Goal: Task Accomplishment & Management: Manage account settings

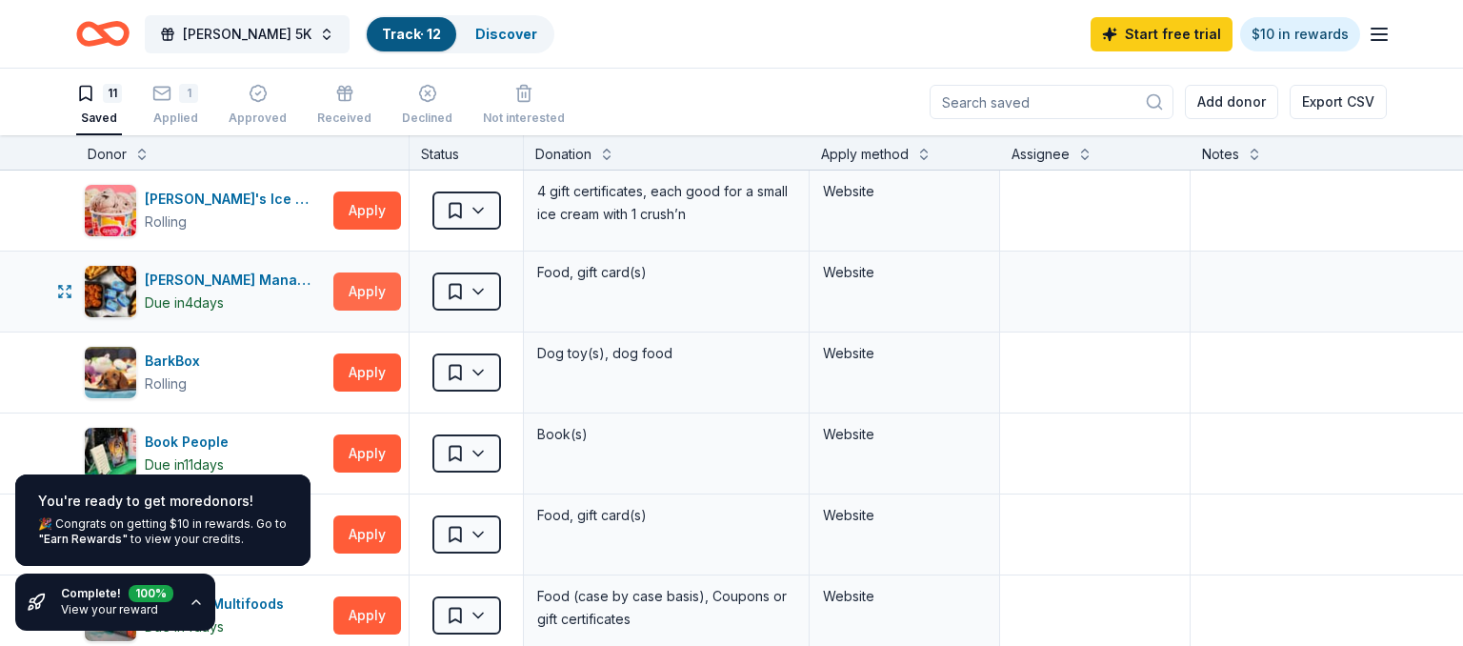
click at [360, 295] on button "Apply" at bounding box center [367, 291] width 68 height 38
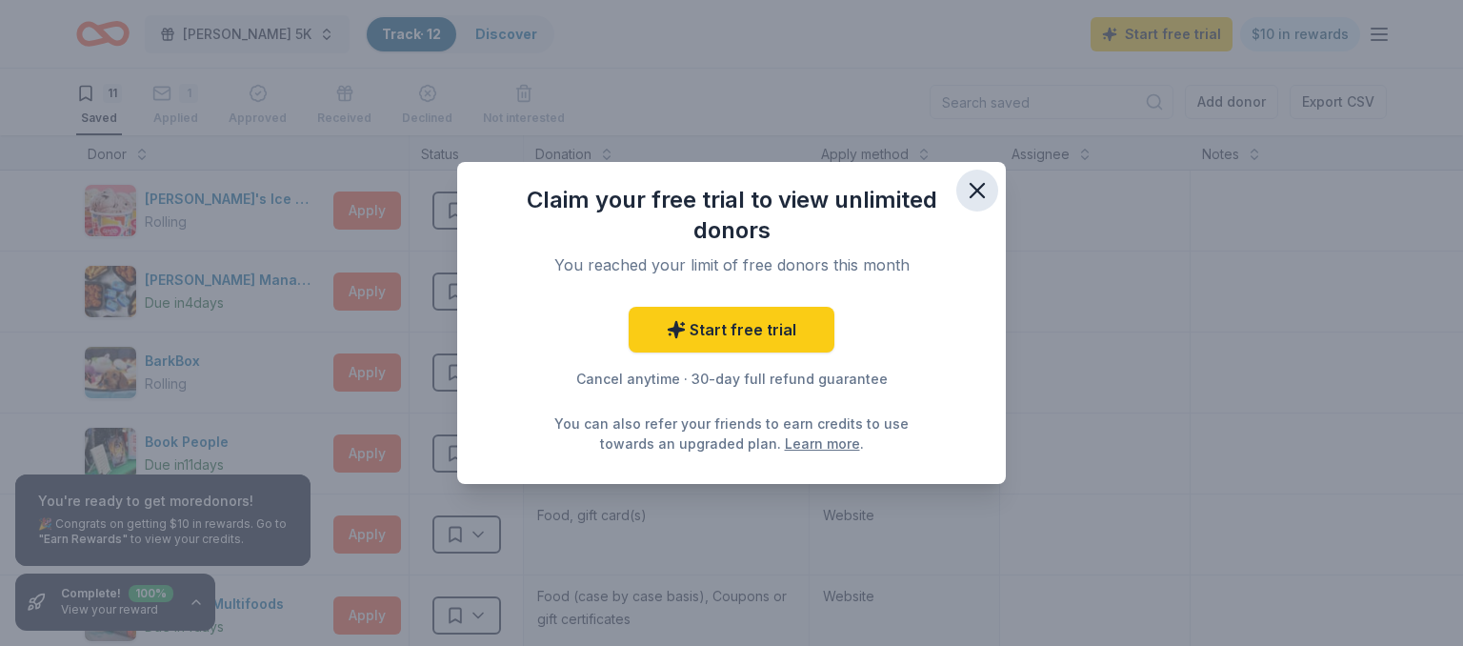
click at [980, 192] on icon "button" at bounding box center [977, 190] width 13 height 13
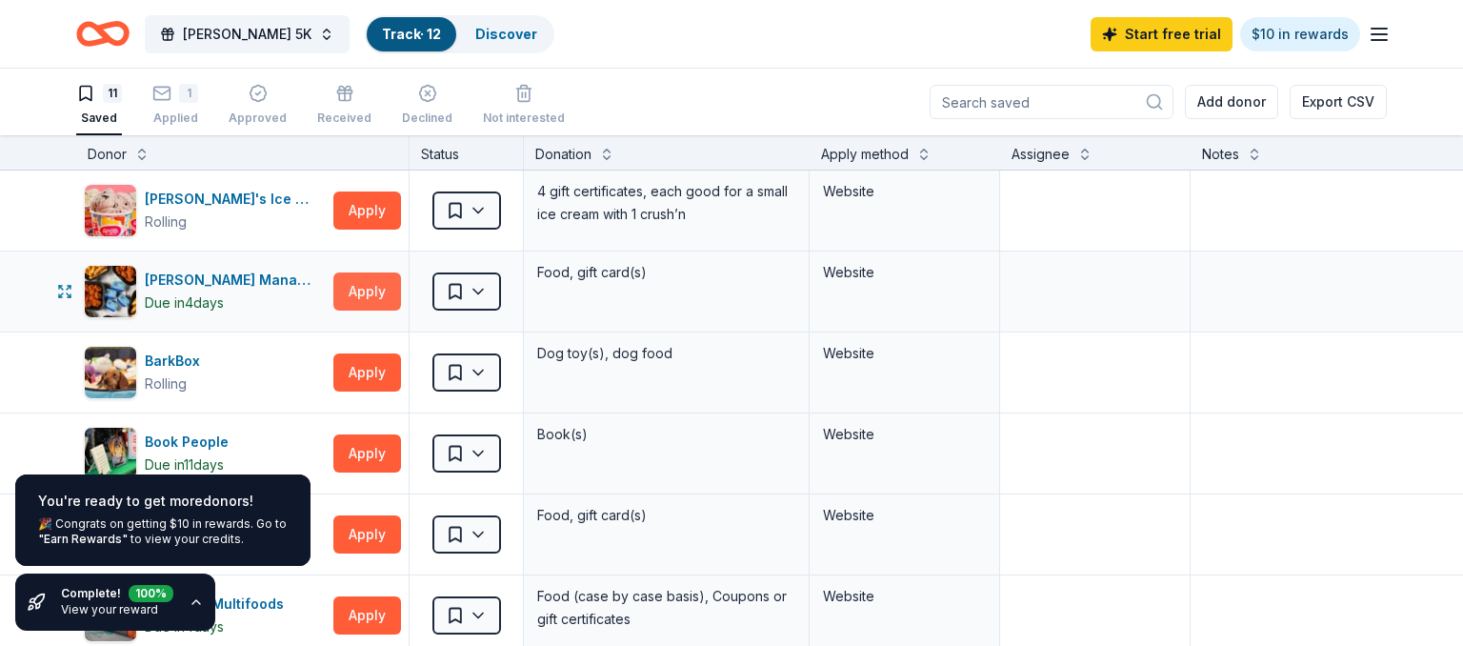
click at [379, 300] on button "Apply" at bounding box center [367, 291] width 68 height 38
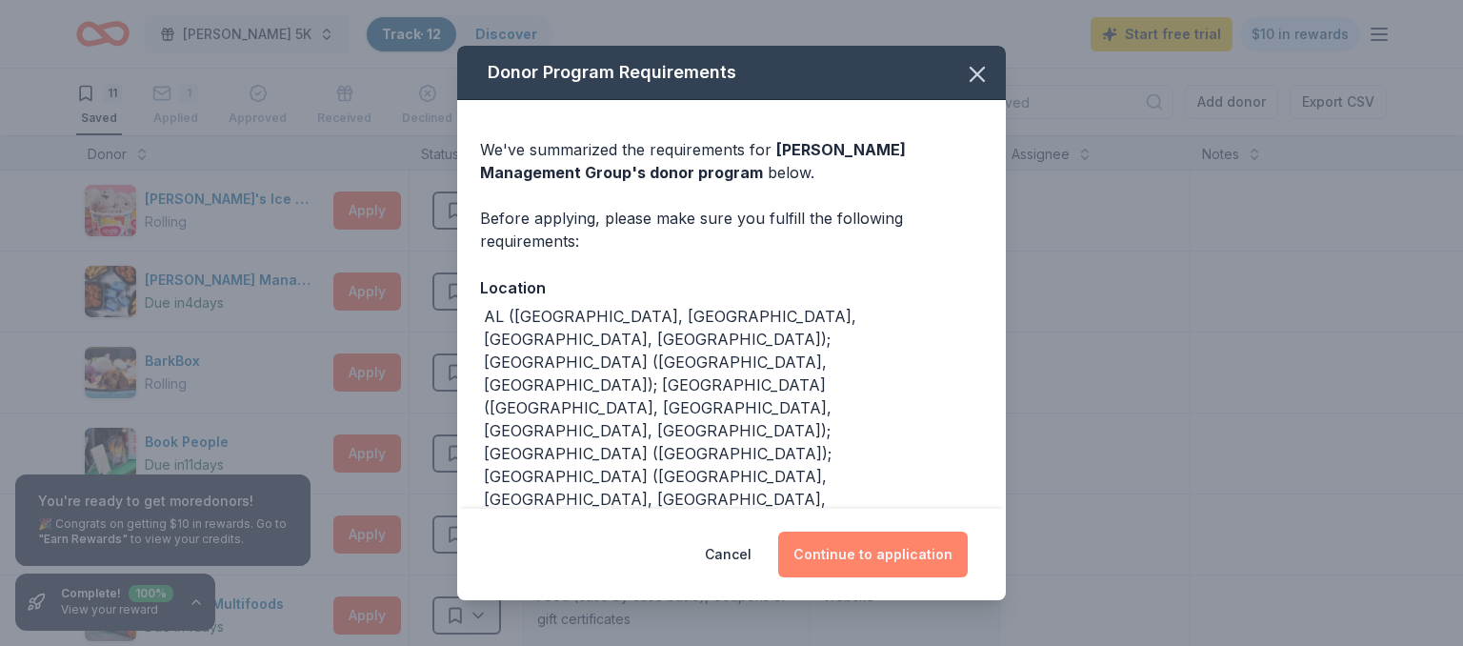
click at [864, 547] on button "Continue to application" at bounding box center [873, 555] width 190 height 46
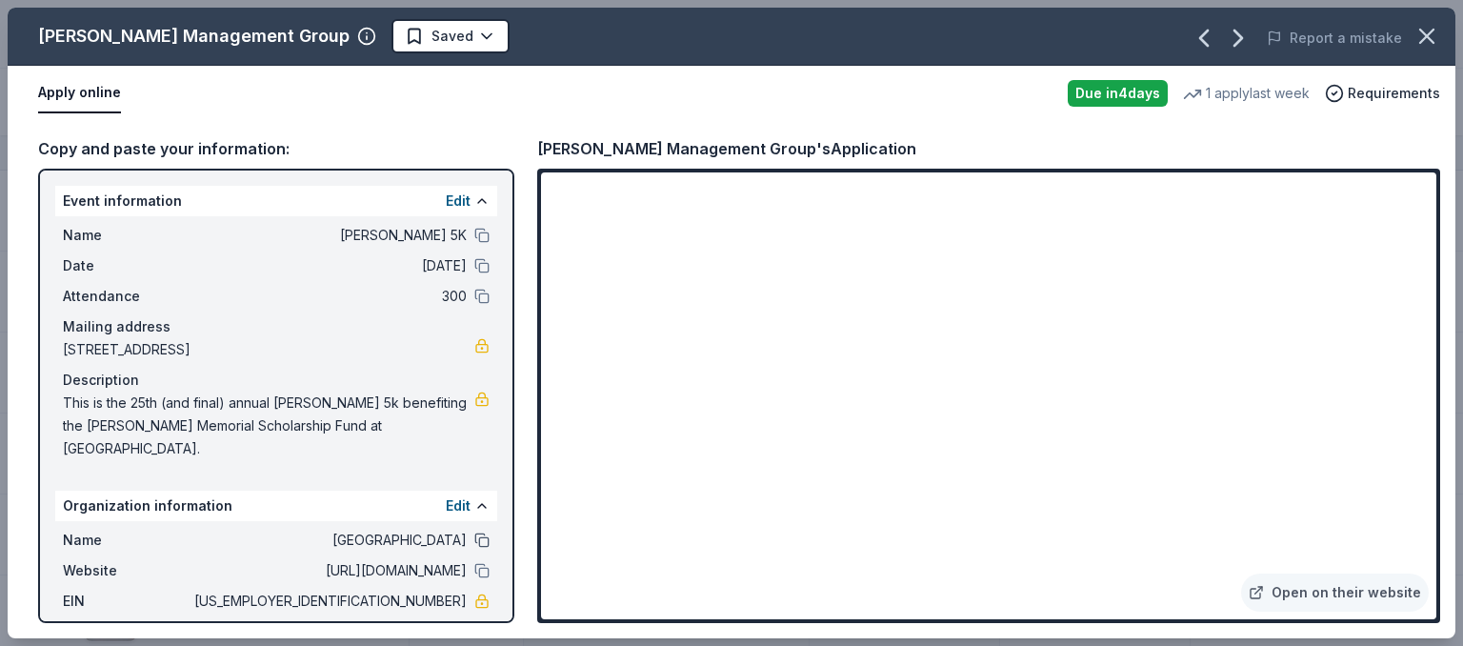
click at [474, 543] on button at bounding box center [481, 540] width 15 height 15
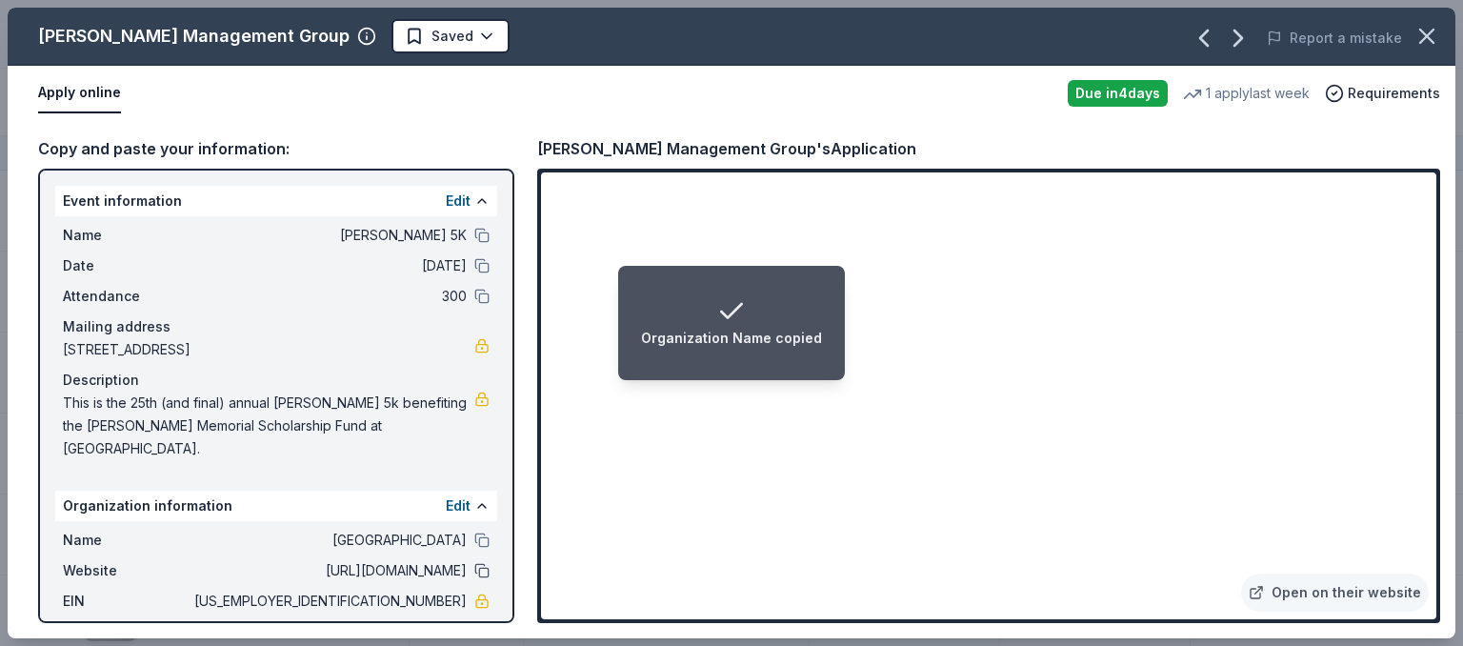
click at [474, 570] on button at bounding box center [481, 570] width 15 height 15
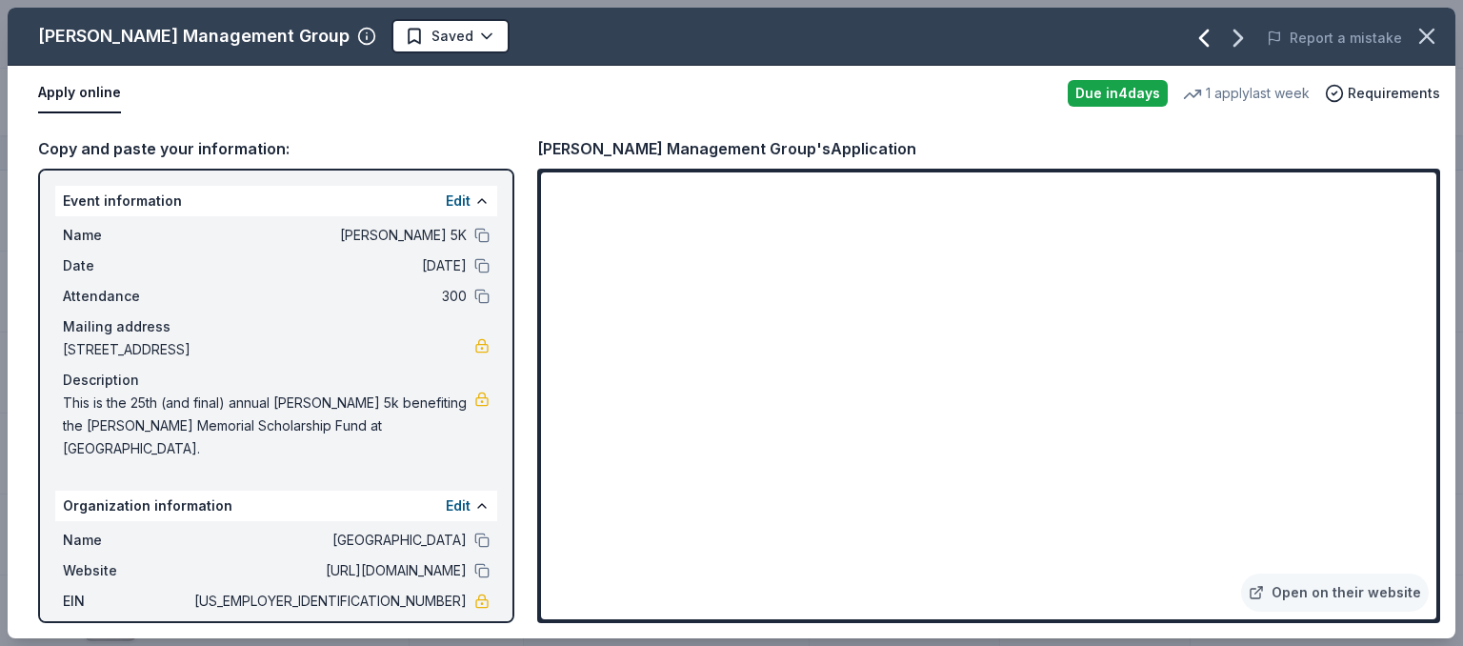
click at [1216, 36] on icon "button" at bounding box center [1204, 38] width 30 height 30
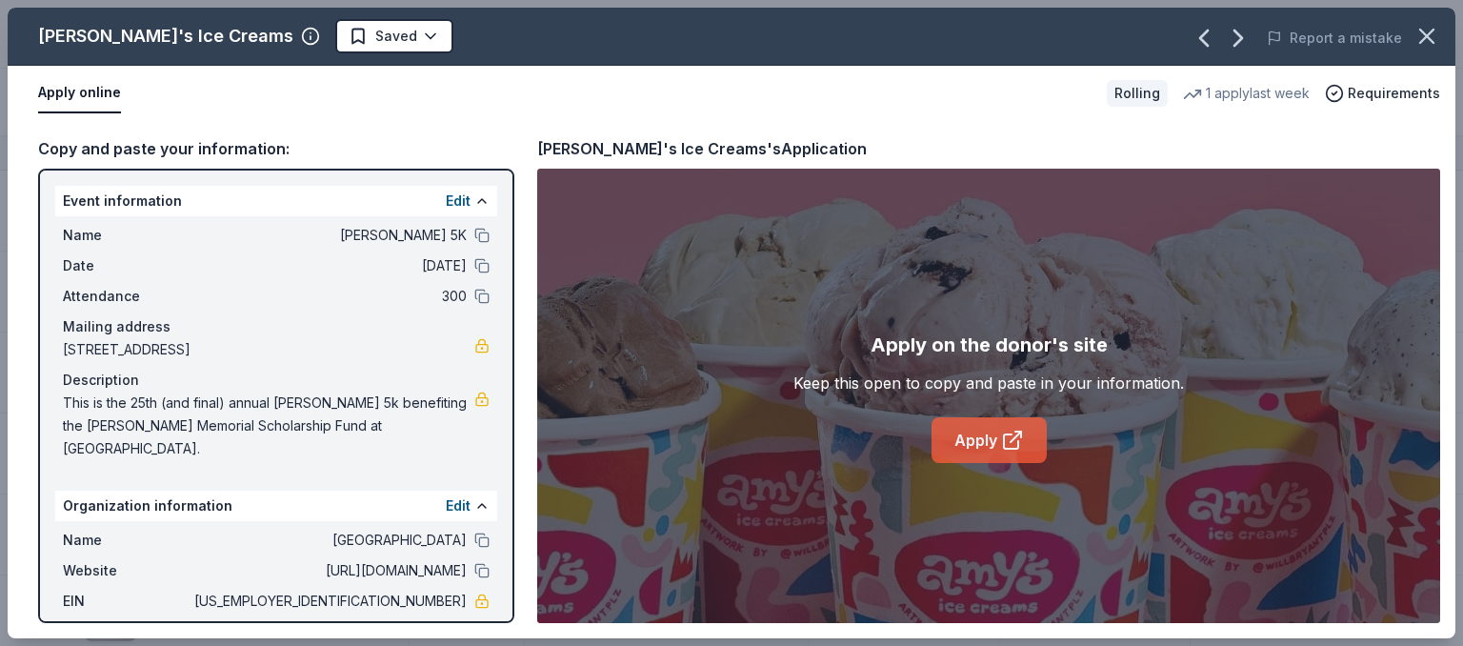
click at [973, 440] on link "Apply" at bounding box center [989, 440] width 115 height 46
click at [1208, 37] on icon "button" at bounding box center [1204, 37] width 8 height 15
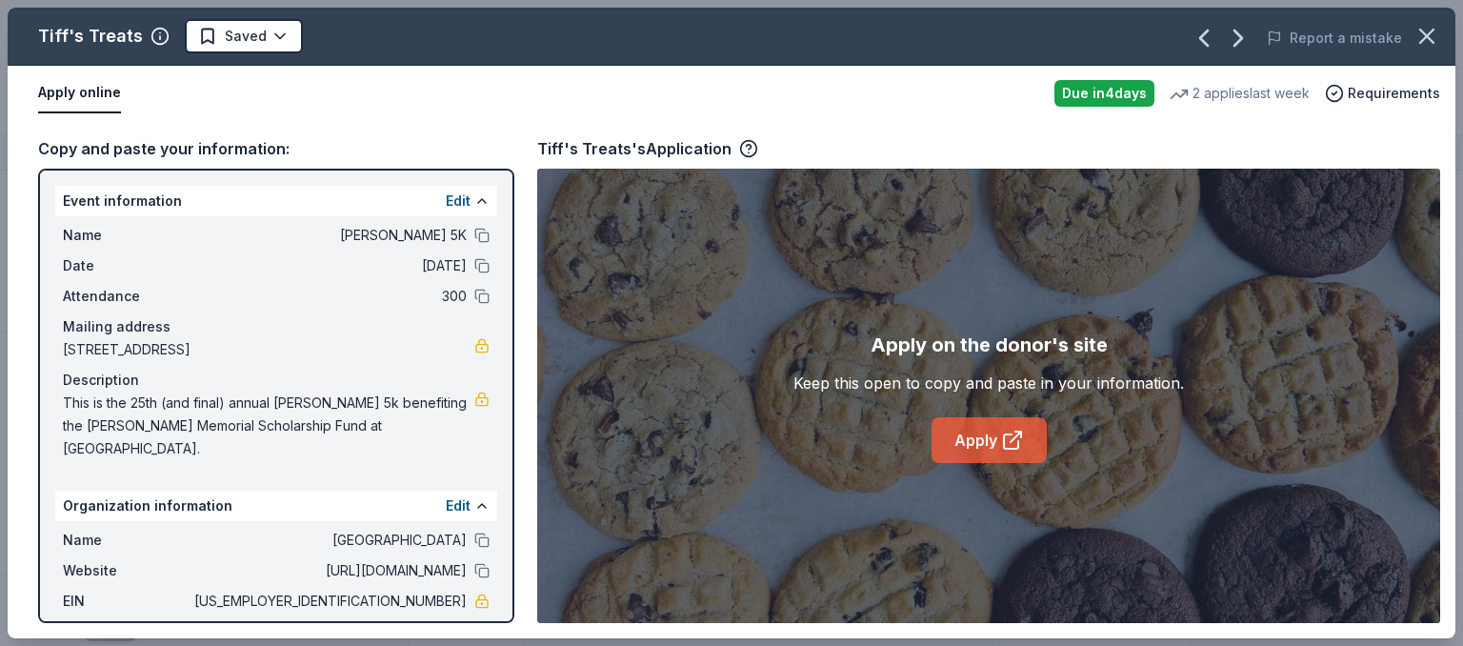
click at [962, 430] on link "Apply" at bounding box center [989, 440] width 115 height 46
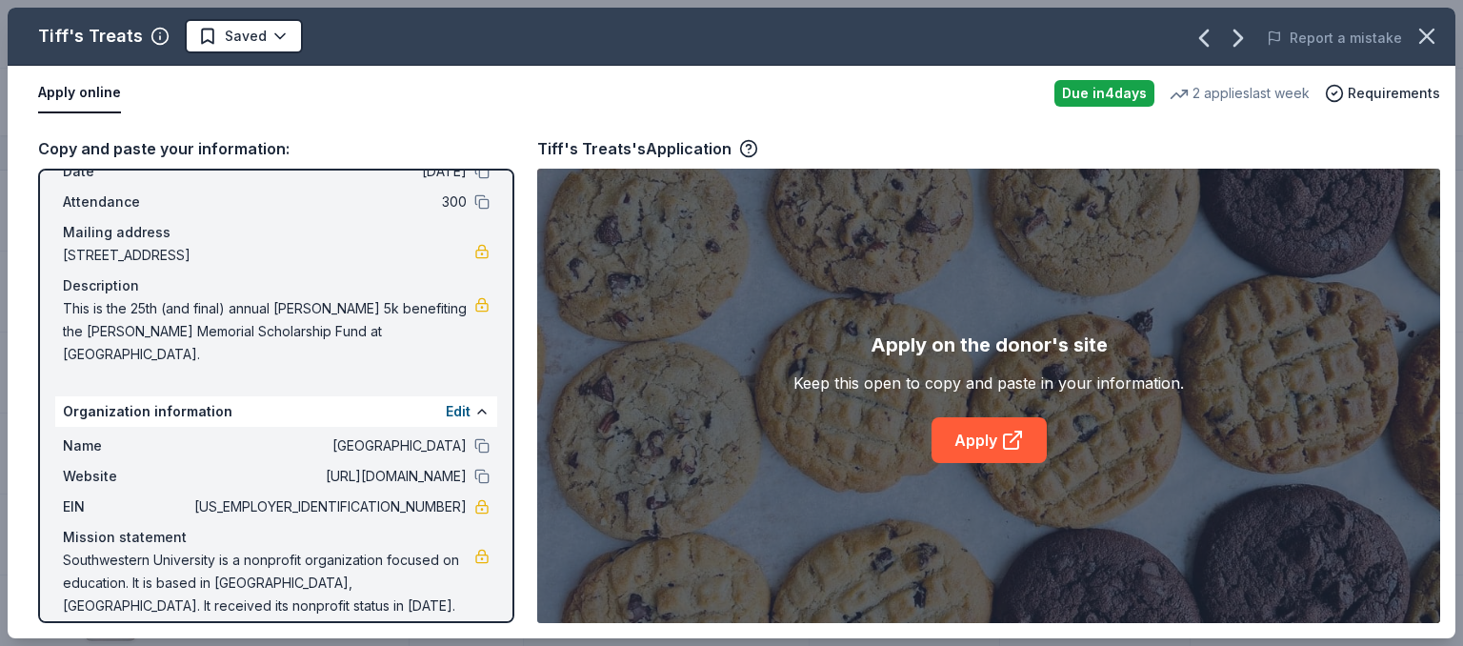
scroll to position [112, 0]
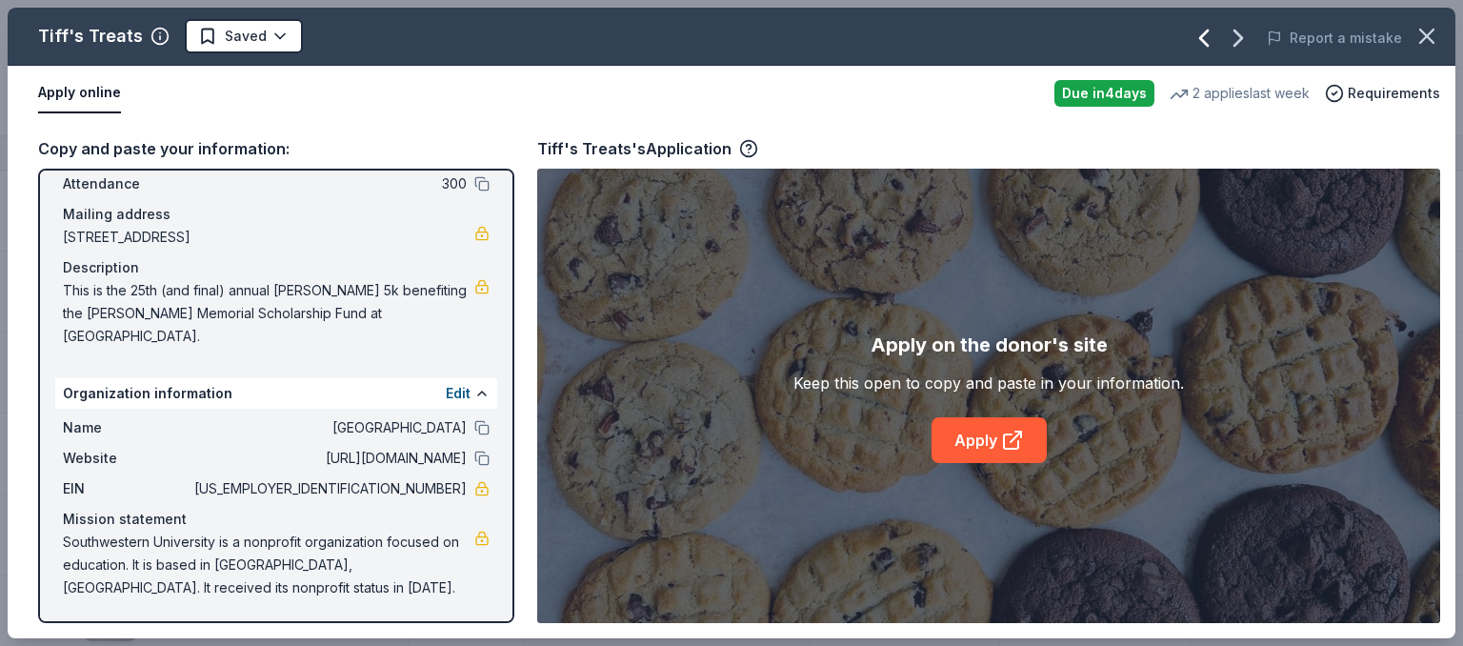
click at [1205, 43] on icon "button" at bounding box center [1204, 38] width 30 height 30
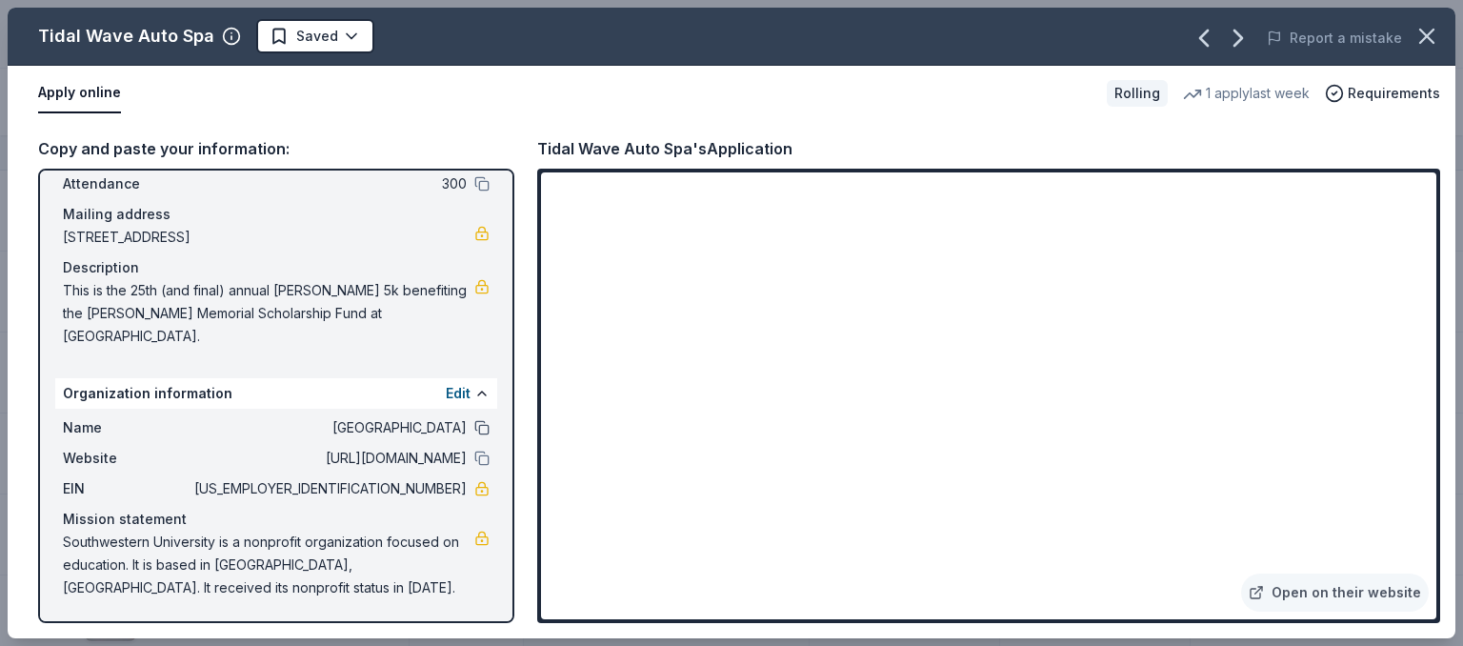
click at [474, 424] on button at bounding box center [481, 427] width 15 height 15
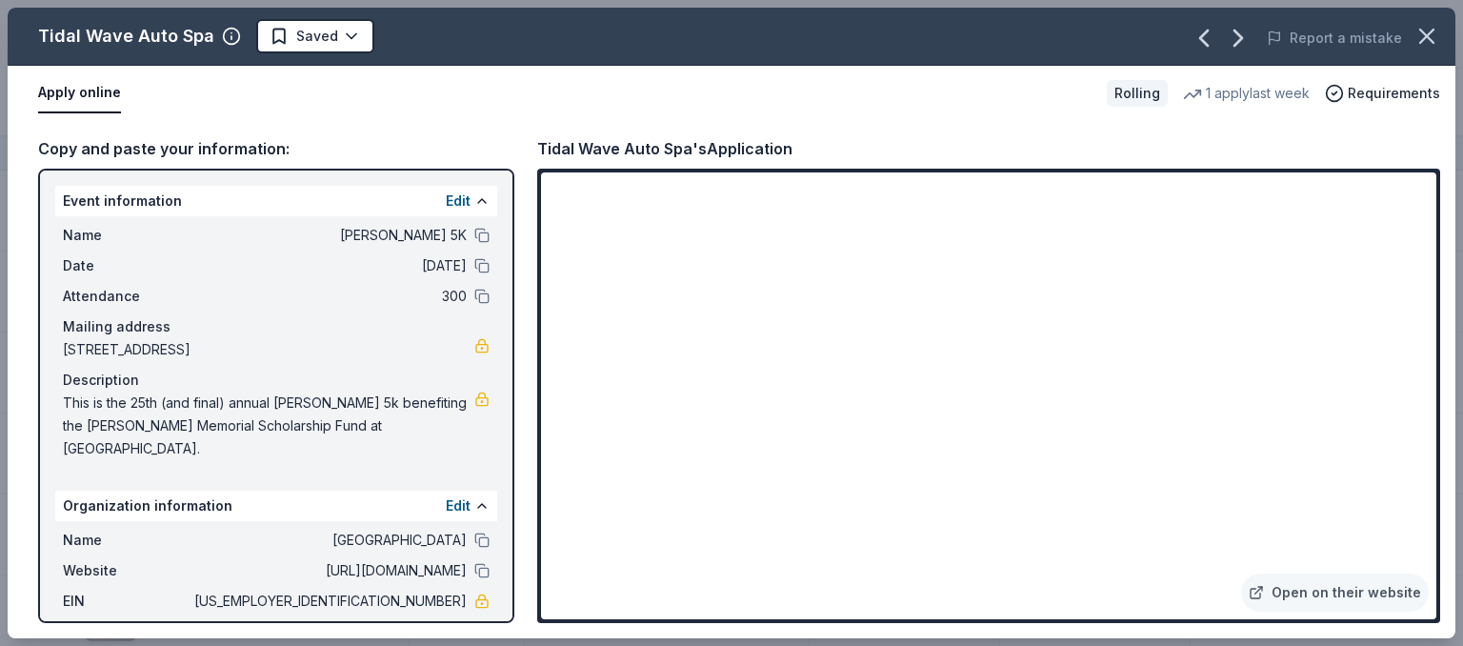
click at [397, 348] on span "6701 Burnet Road, Austin, TX 78757" at bounding box center [269, 349] width 412 height 23
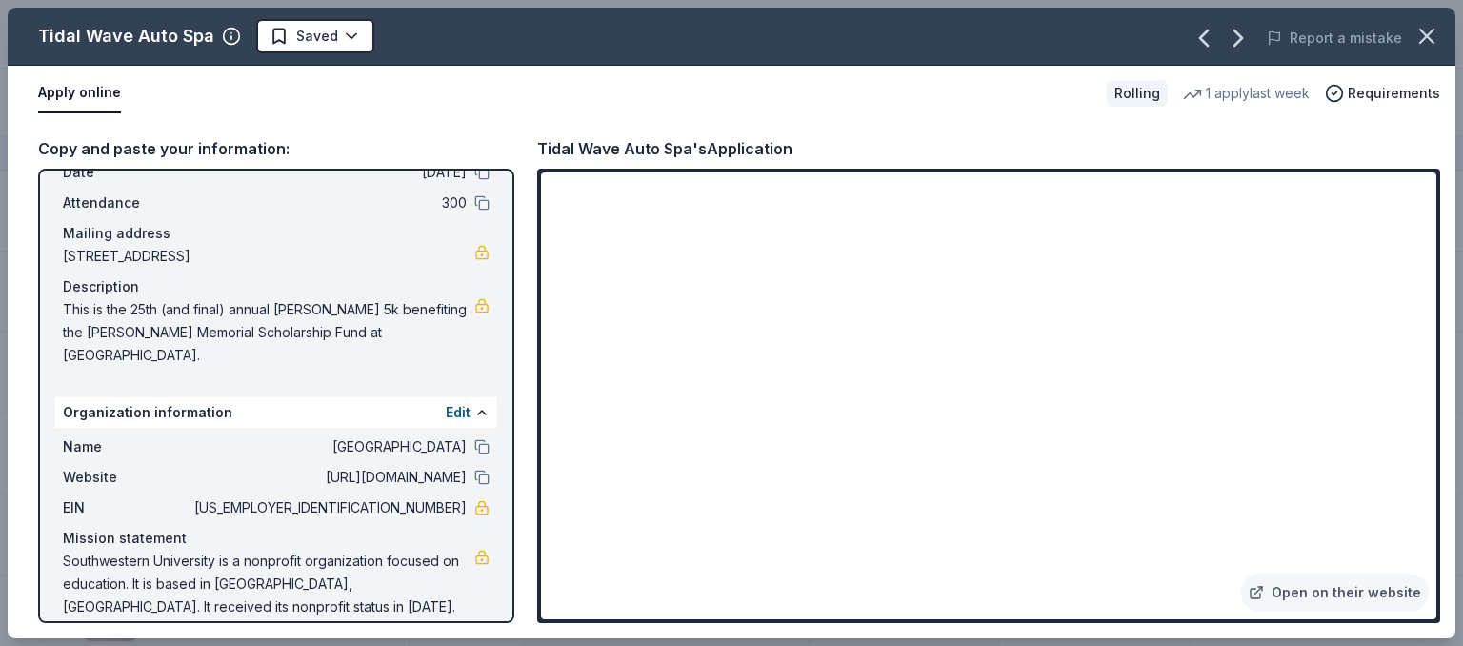
scroll to position [112, 0]
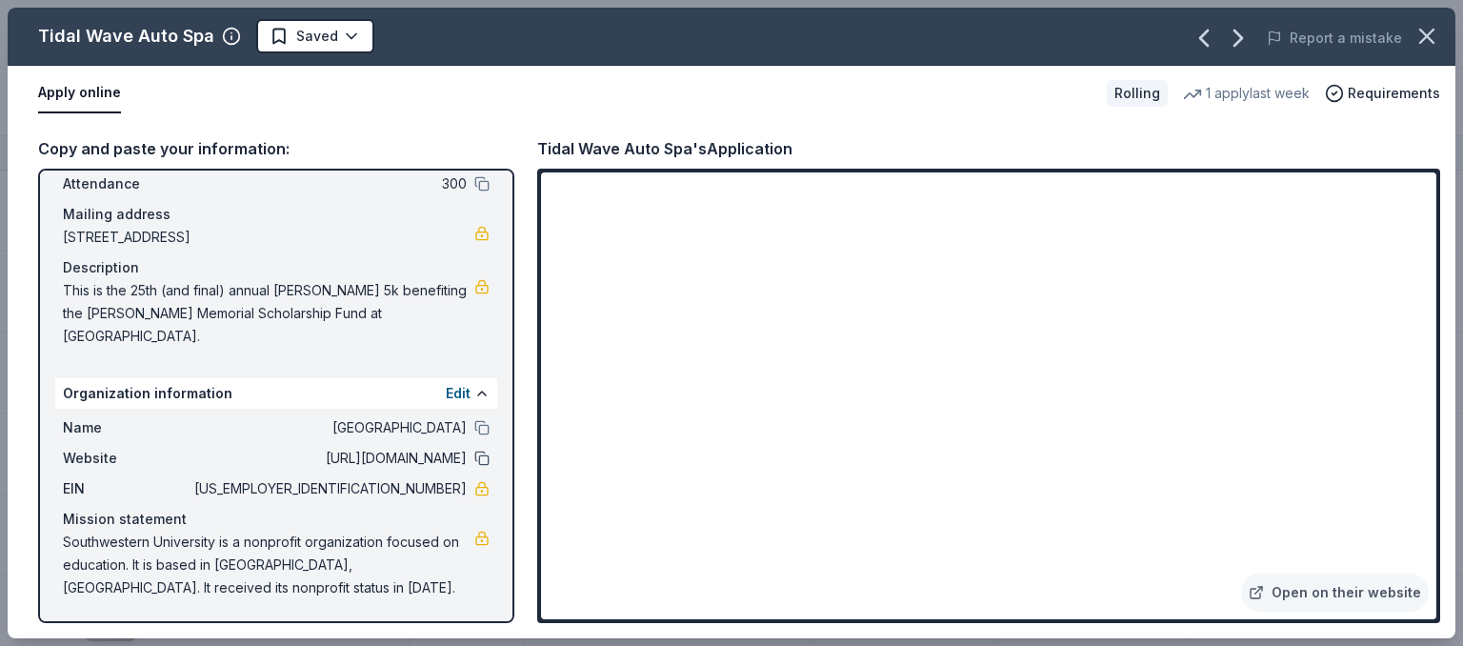
click at [474, 453] on button at bounding box center [481, 458] width 15 height 15
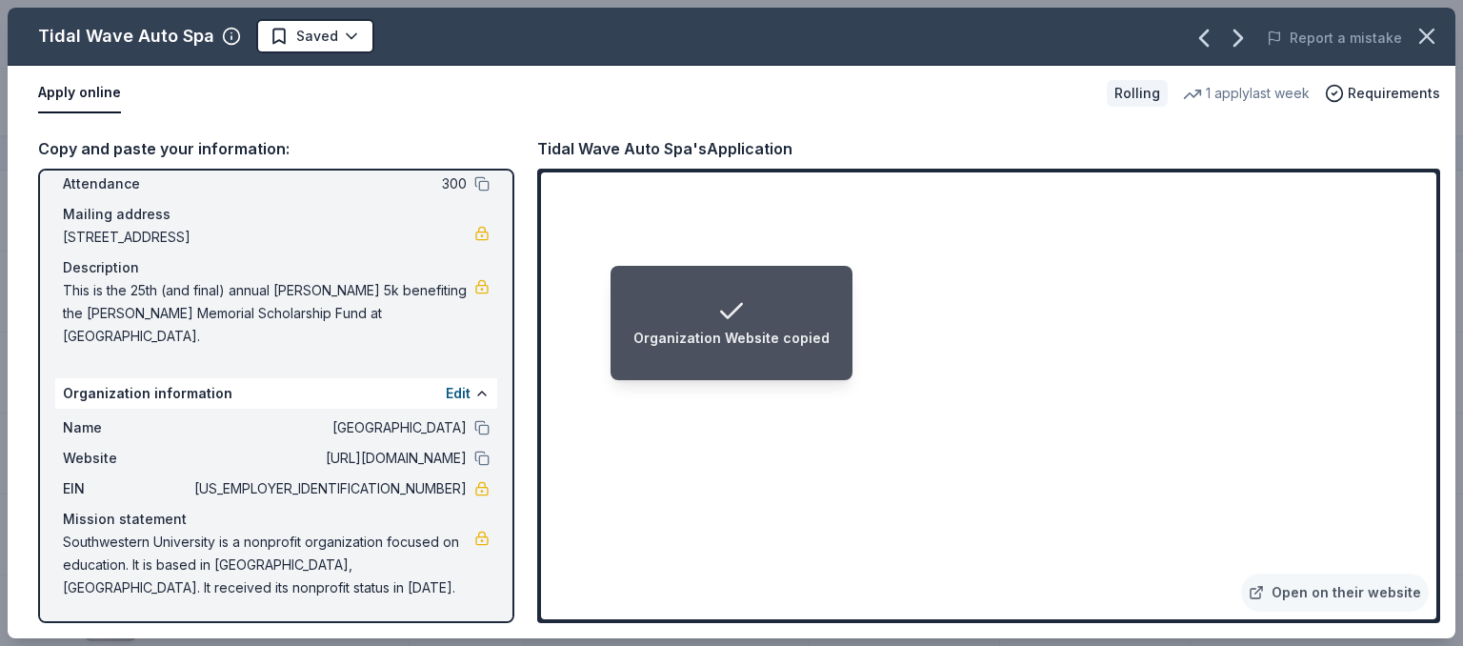
drag, startPoint x: 530, startPoint y: 403, endPoint x: 885, endPoint y: 585, distance: 399.3
click at [885, 585] on iframe at bounding box center [989, 395] width 896 height 447
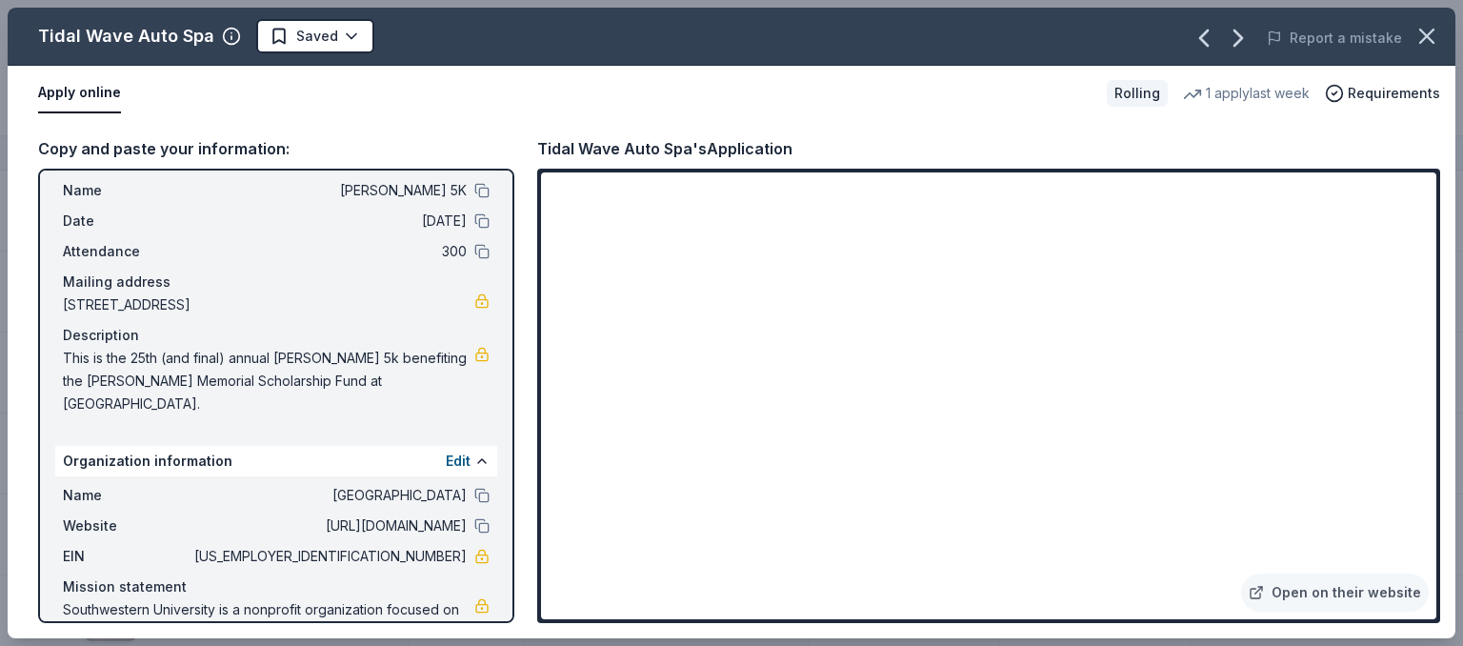
scroll to position [0, 0]
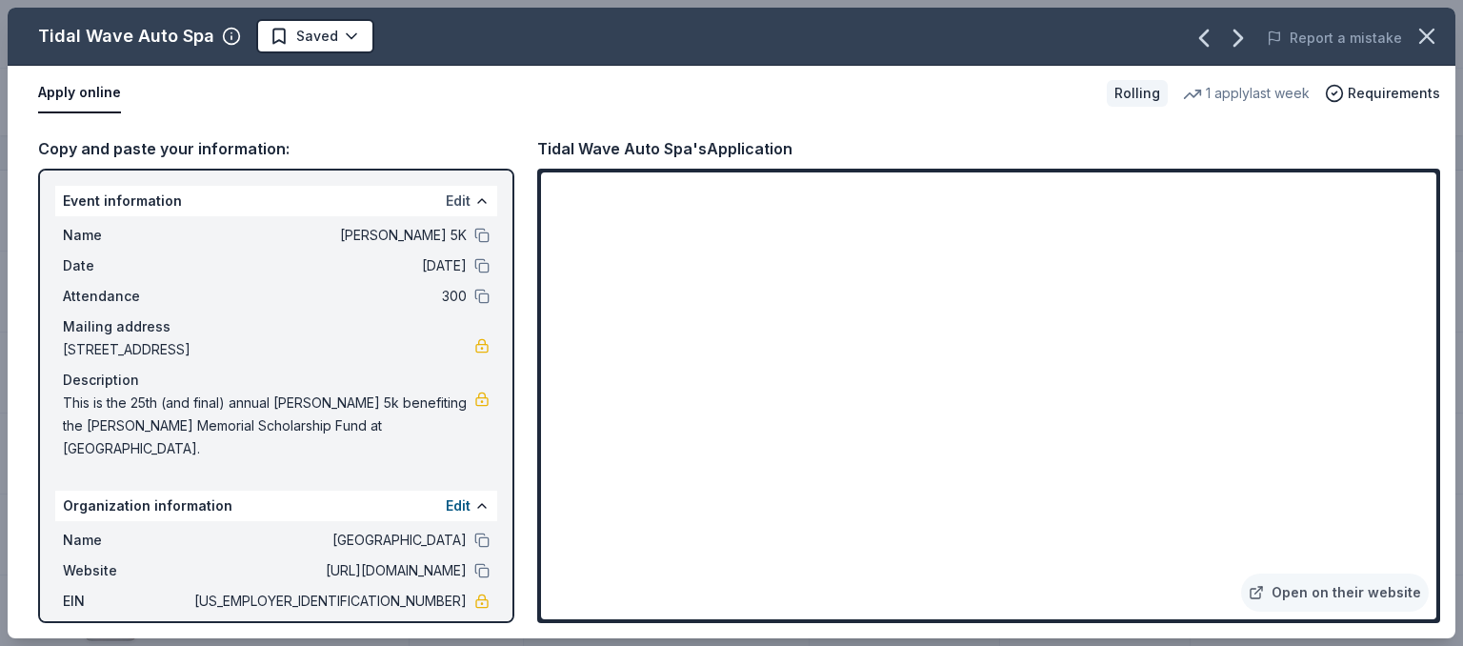
click at [446, 201] on button "Edit" at bounding box center [458, 201] width 25 height 23
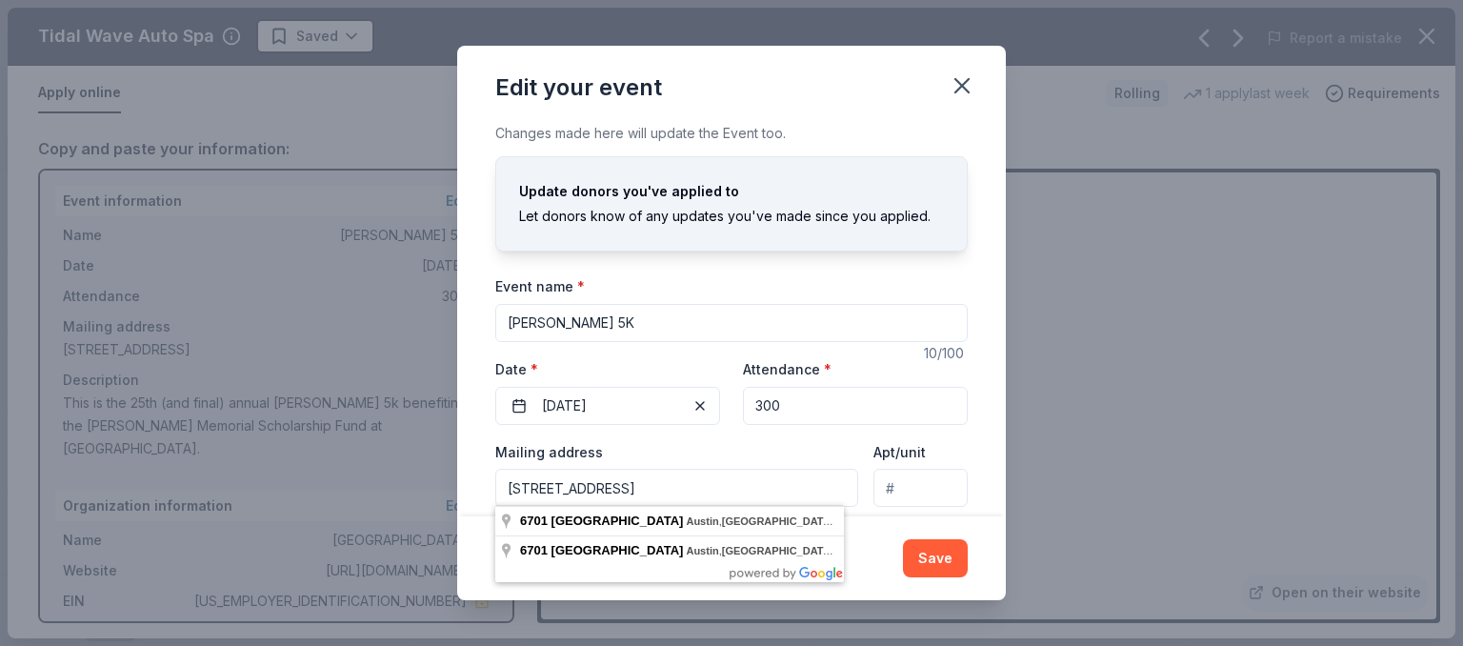
drag, startPoint x: 748, startPoint y: 484, endPoint x: 399, endPoint y: 478, distance: 348.8
click at [495, 478] on input "[STREET_ADDRESS]" at bounding box center [676, 488] width 363 height 38
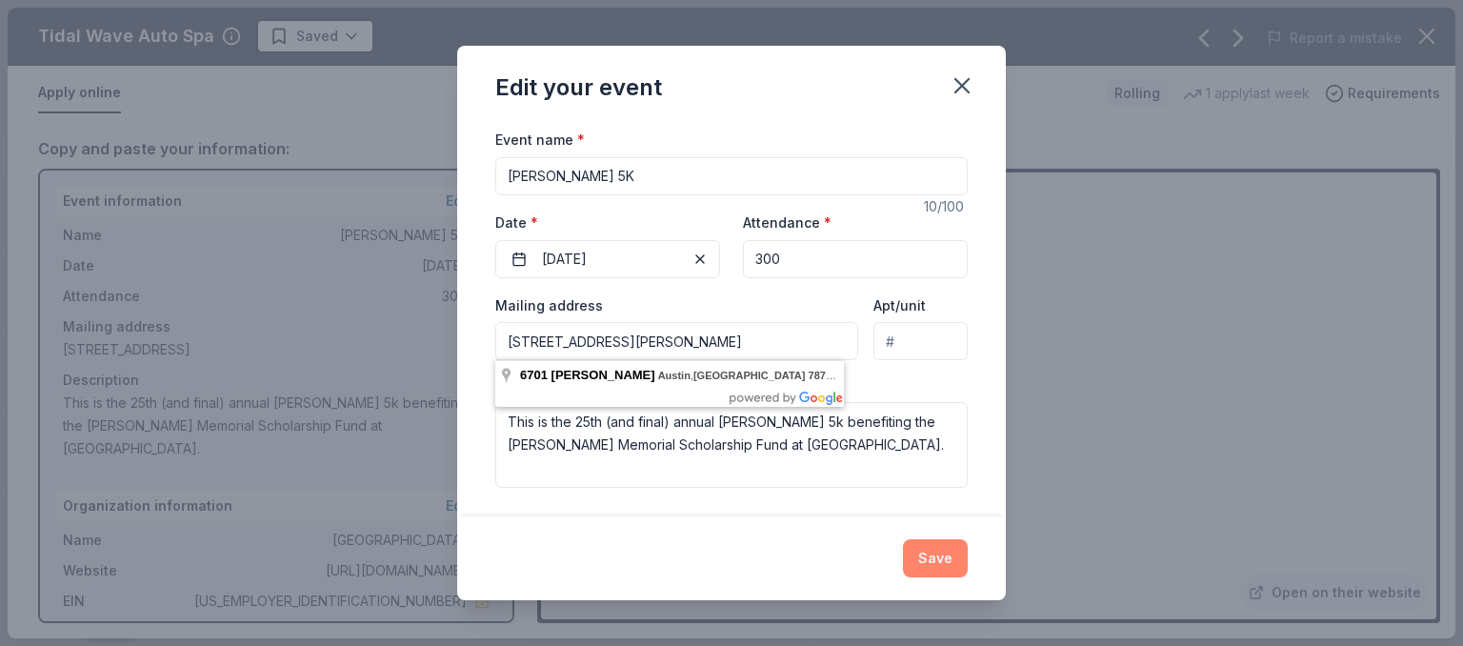
type input "[STREET_ADDRESS][PERSON_NAME]"
click at [941, 556] on button "Save" at bounding box center [935, 558] width 65 height 38
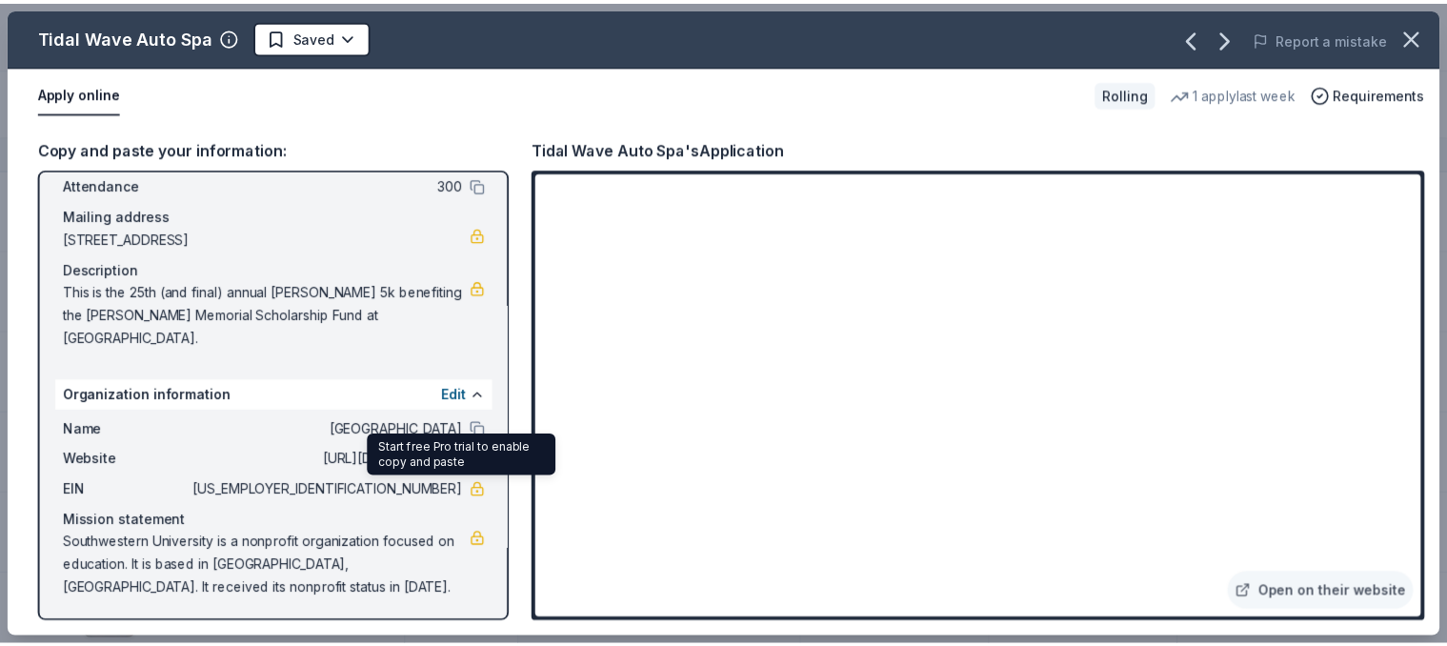
scroll to position [112, 0]
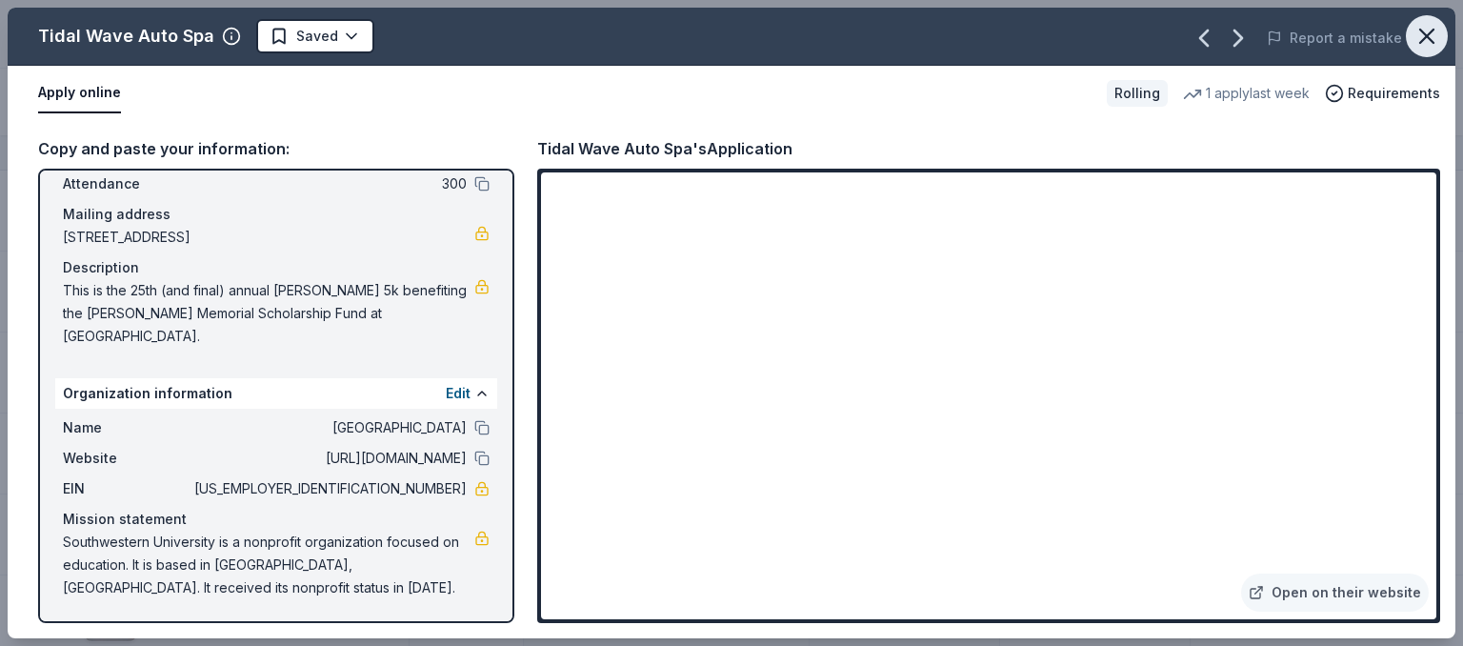
click at [1430, 40] on icon "button" at bounding box center [1427, 36] width 13 height 13
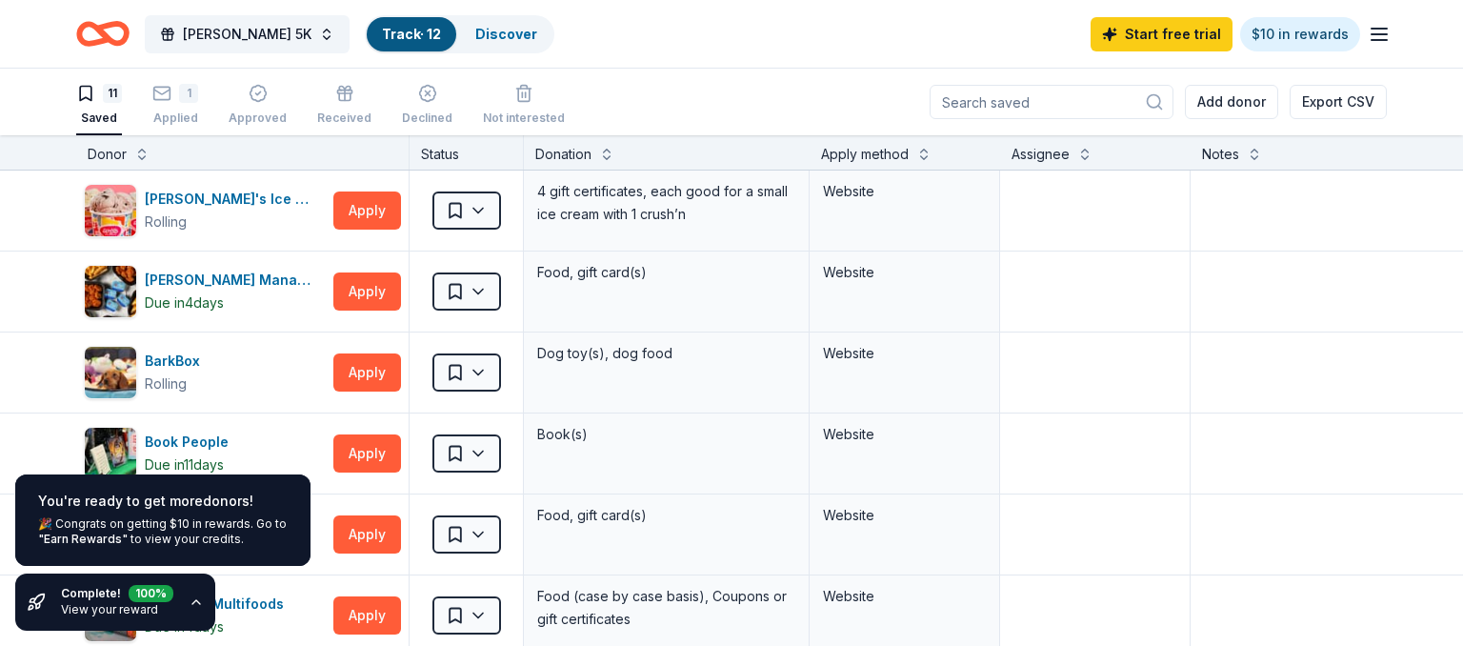
click at [1372, 43] on icon "button" at bounding box center [1379, 34] width 23 height 23
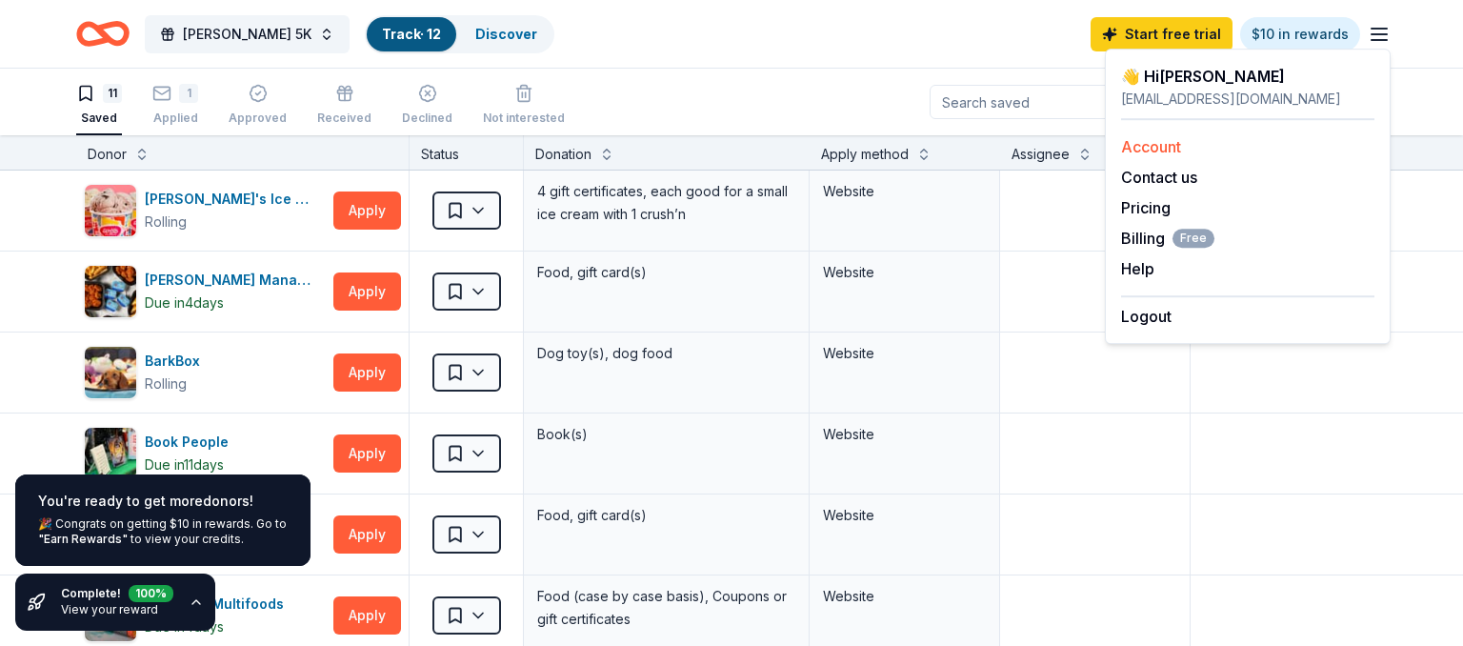
click at [1201, 148] on div "Account" at bounding box center [1247, 146] width 253 height 23
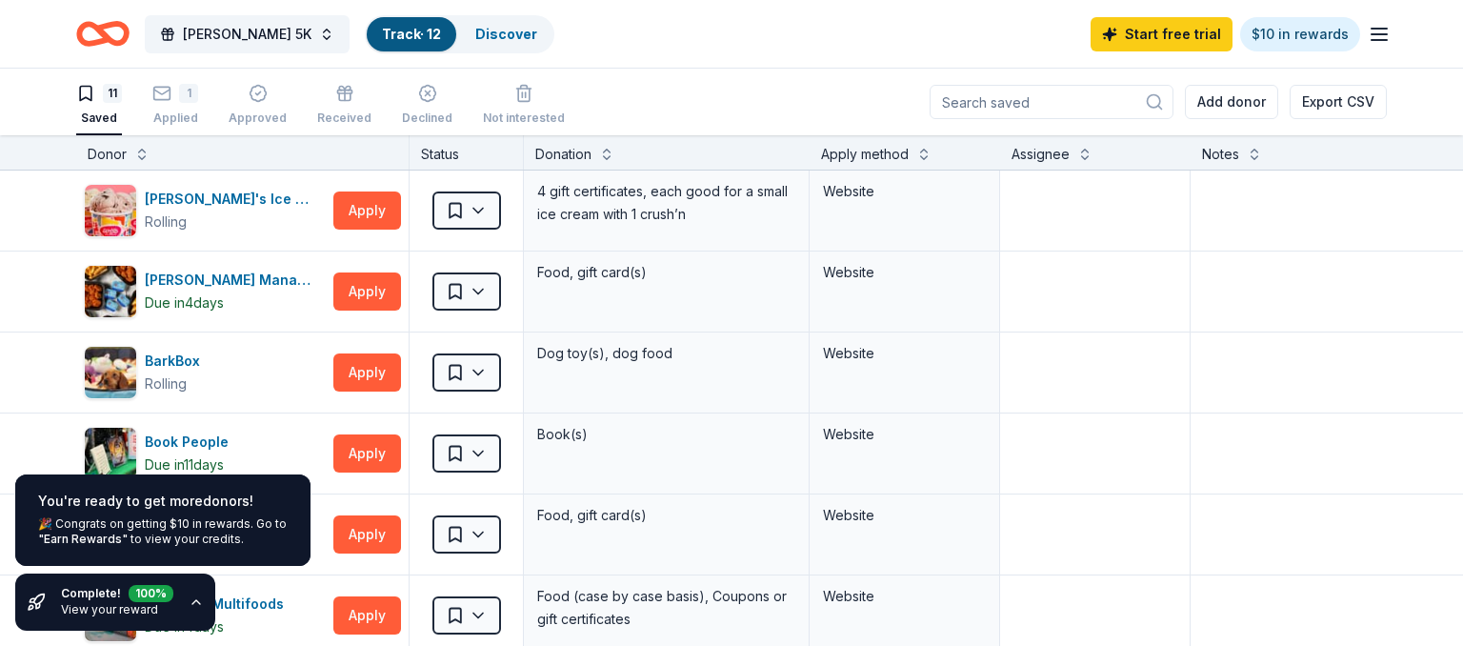
click at [1378, 32] on icon "button" at bounding box center [1379, 34] width 23 height 23
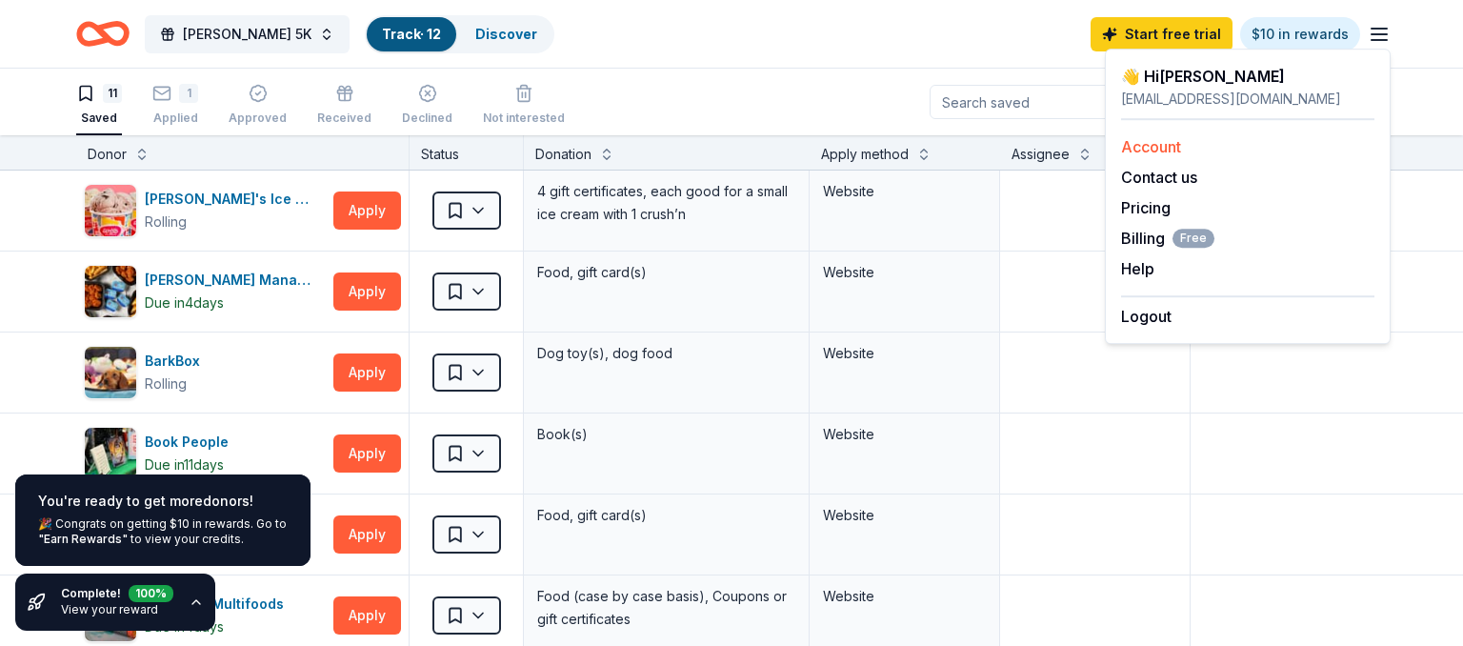
click at [1139, 145] on link "Account" at bounding box center [1151, 146] width 60 height 19
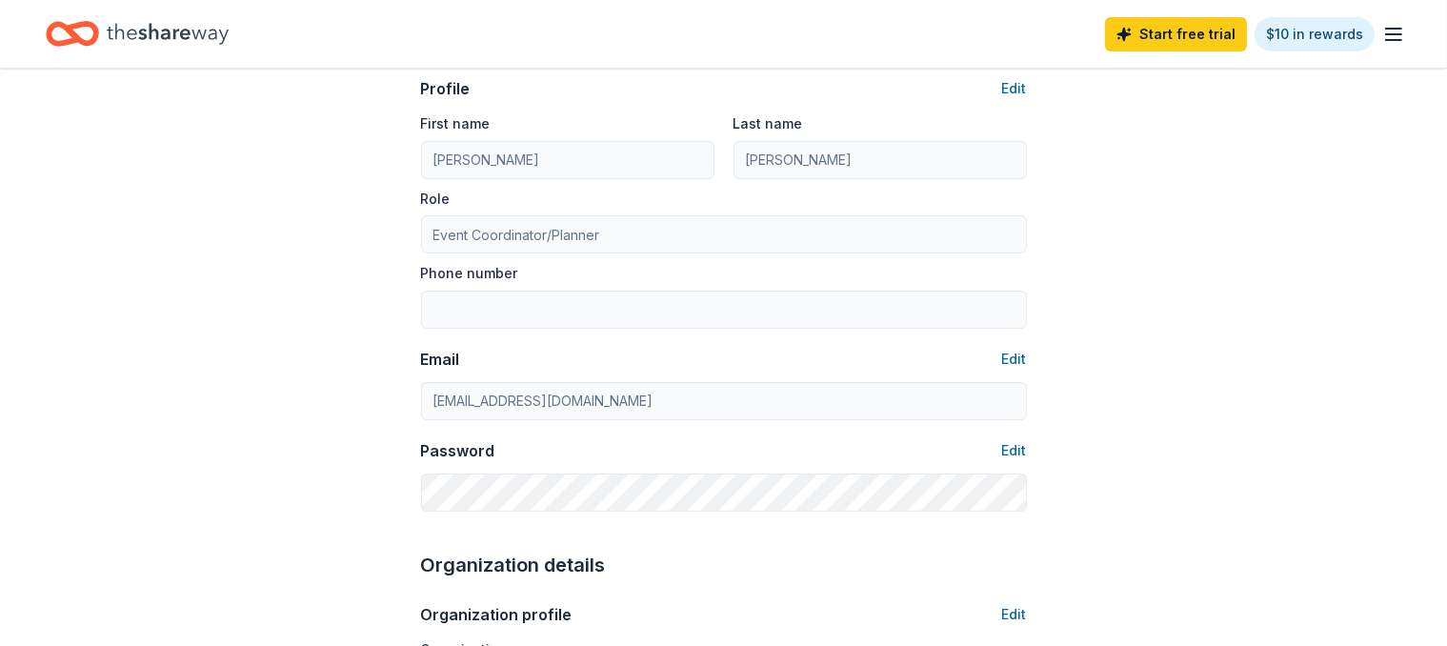
scroll to position [101, 0]
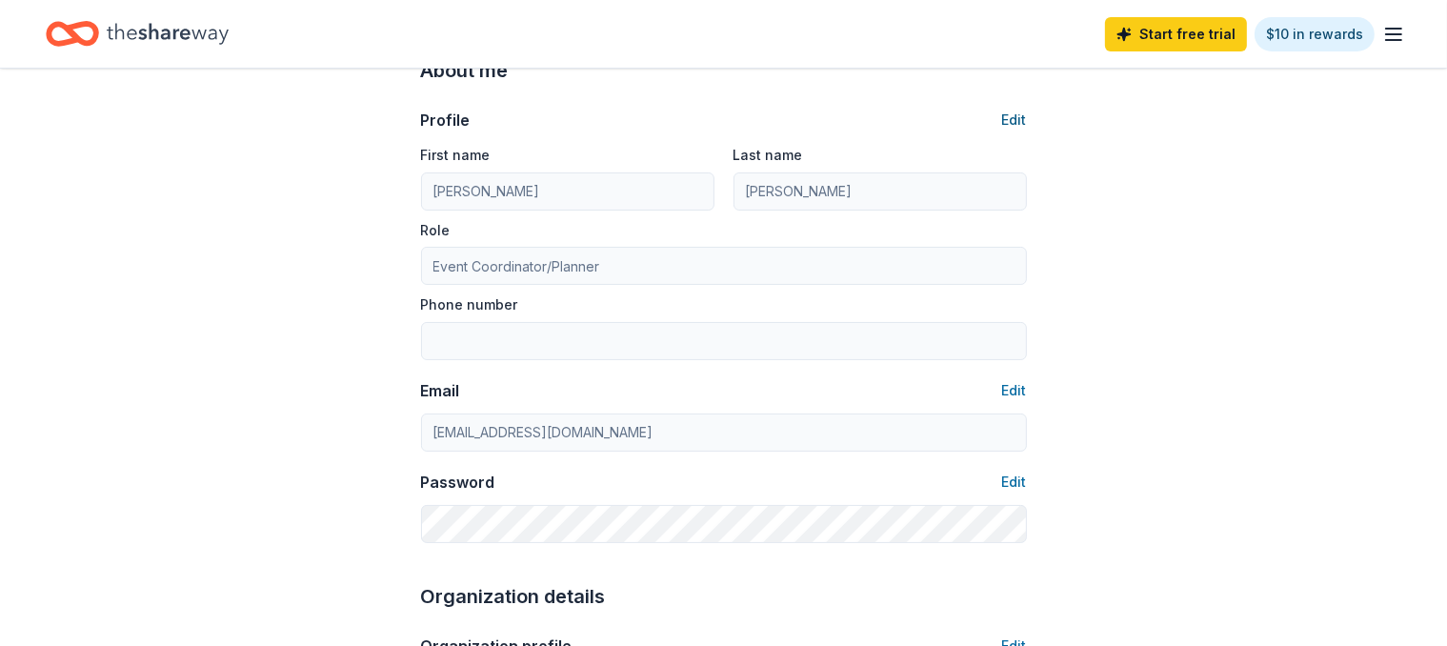
click at [1015, 119] on button "Edit" at bounding box center [1014, 120] width 25 height 23
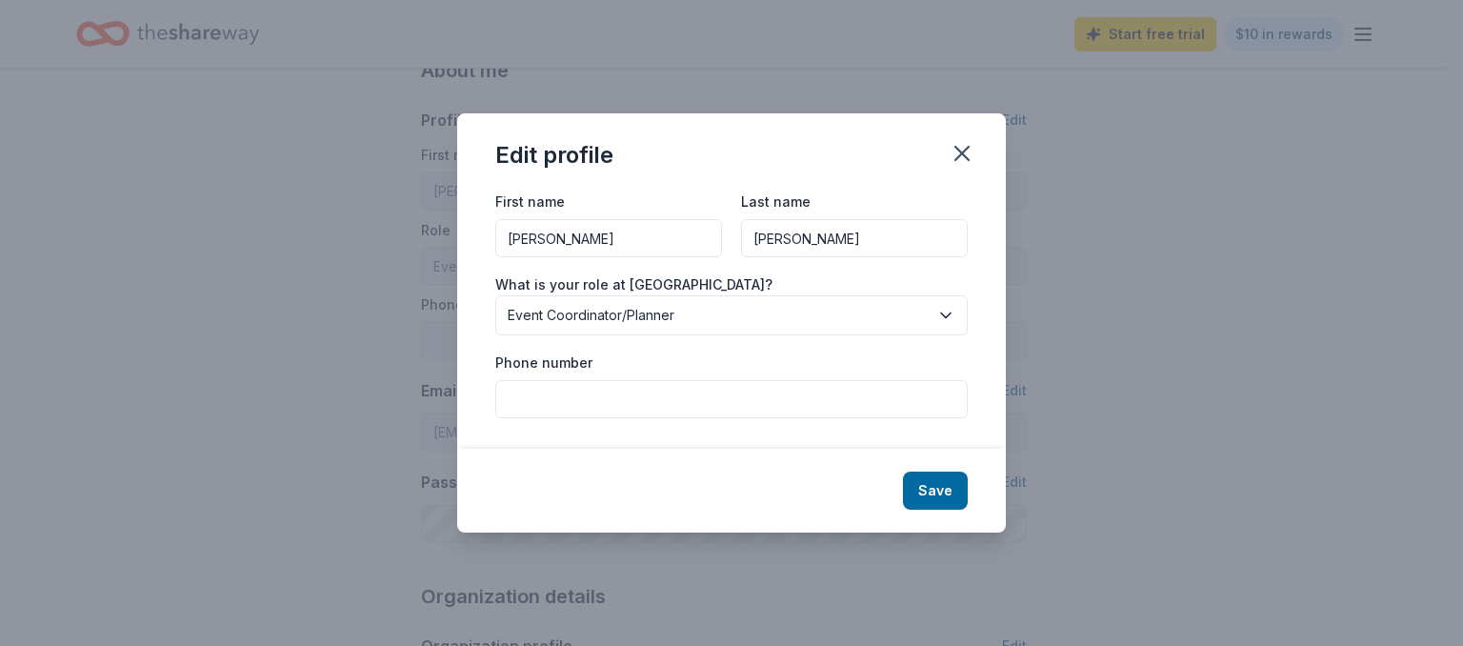
click at [678, 391] on input "Phone number" at bounding box center [731, 399] width 473 height 38
type input "5126581965"
click at [943, 482] on button "Save" at bounding box center [935, 491] width 65 height 38
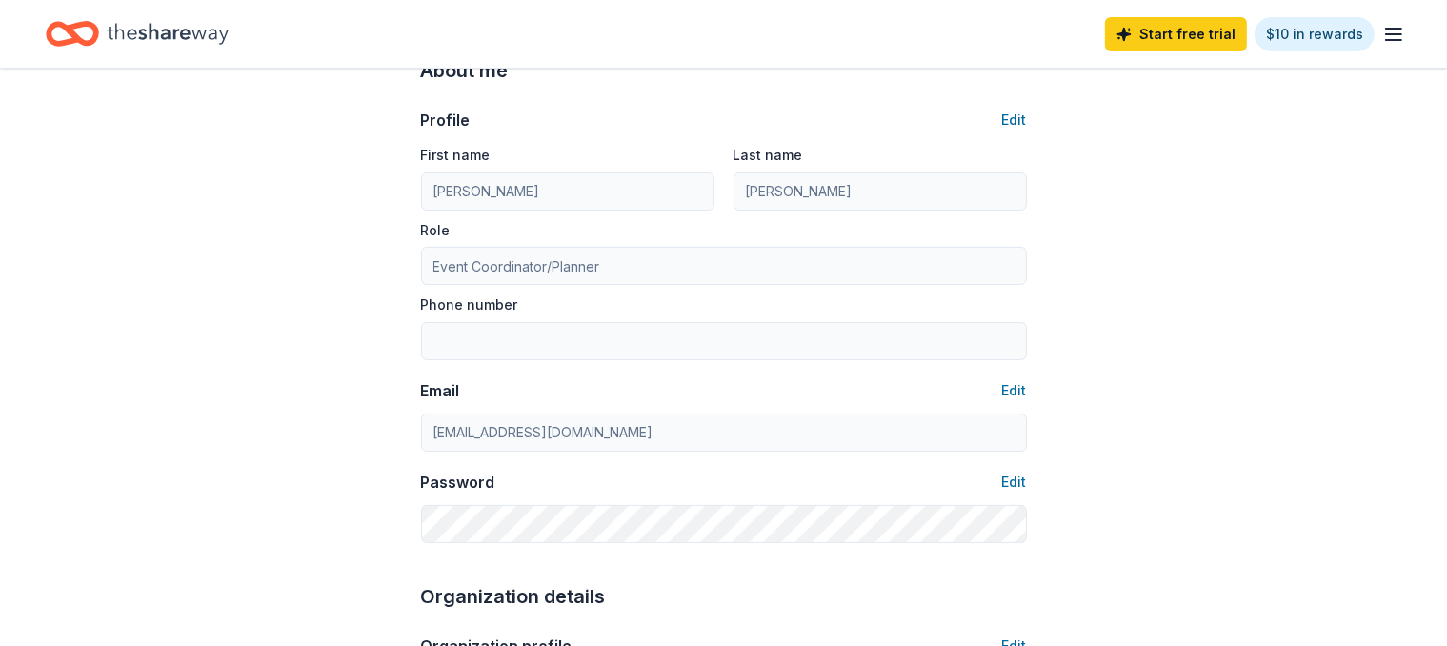
type input "5126581965"
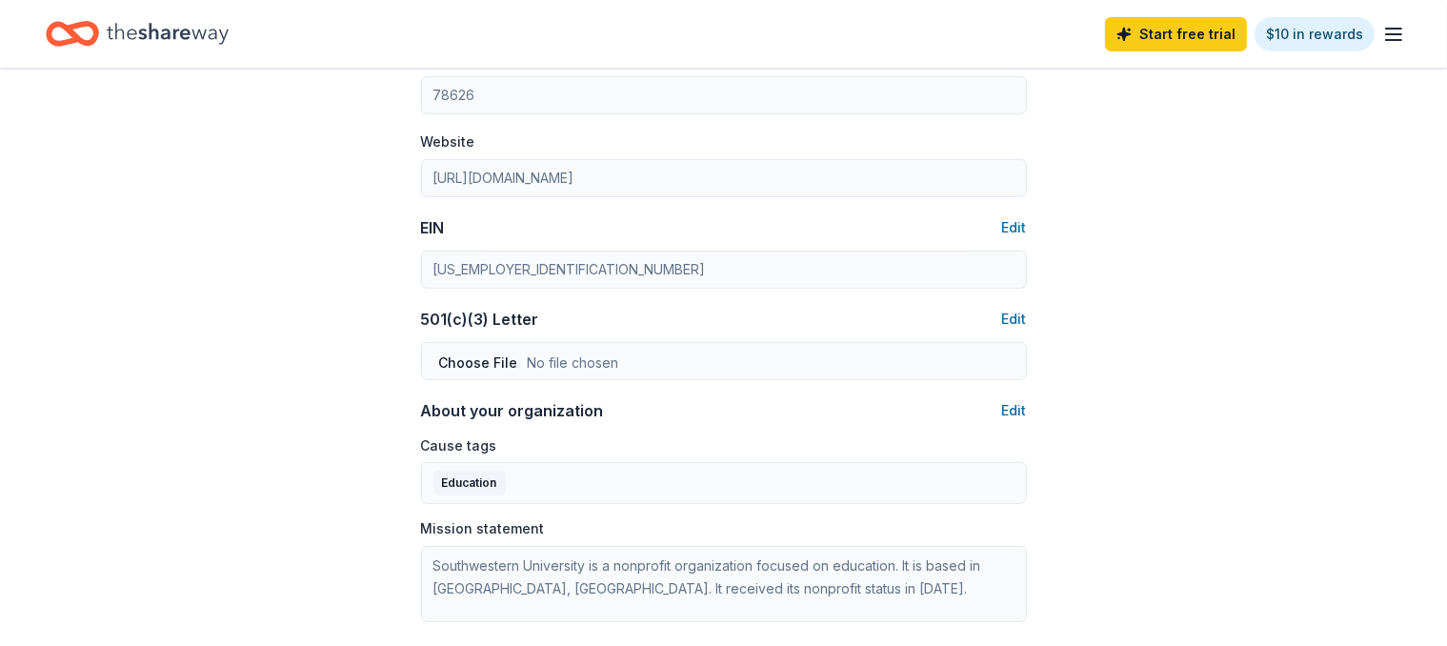
scroll to position [906, 0]
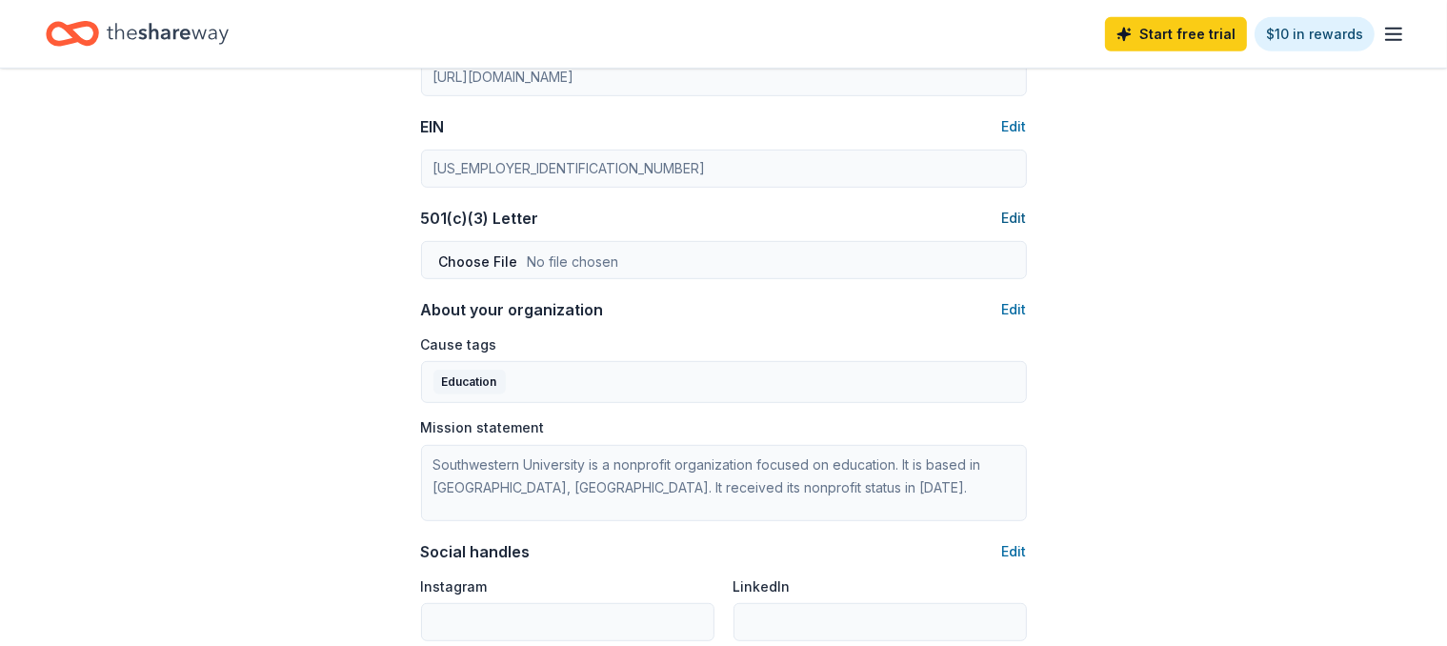
click at [1022, 215] on button "Edit" at bounding box center [1014, 218] width 25 height 23
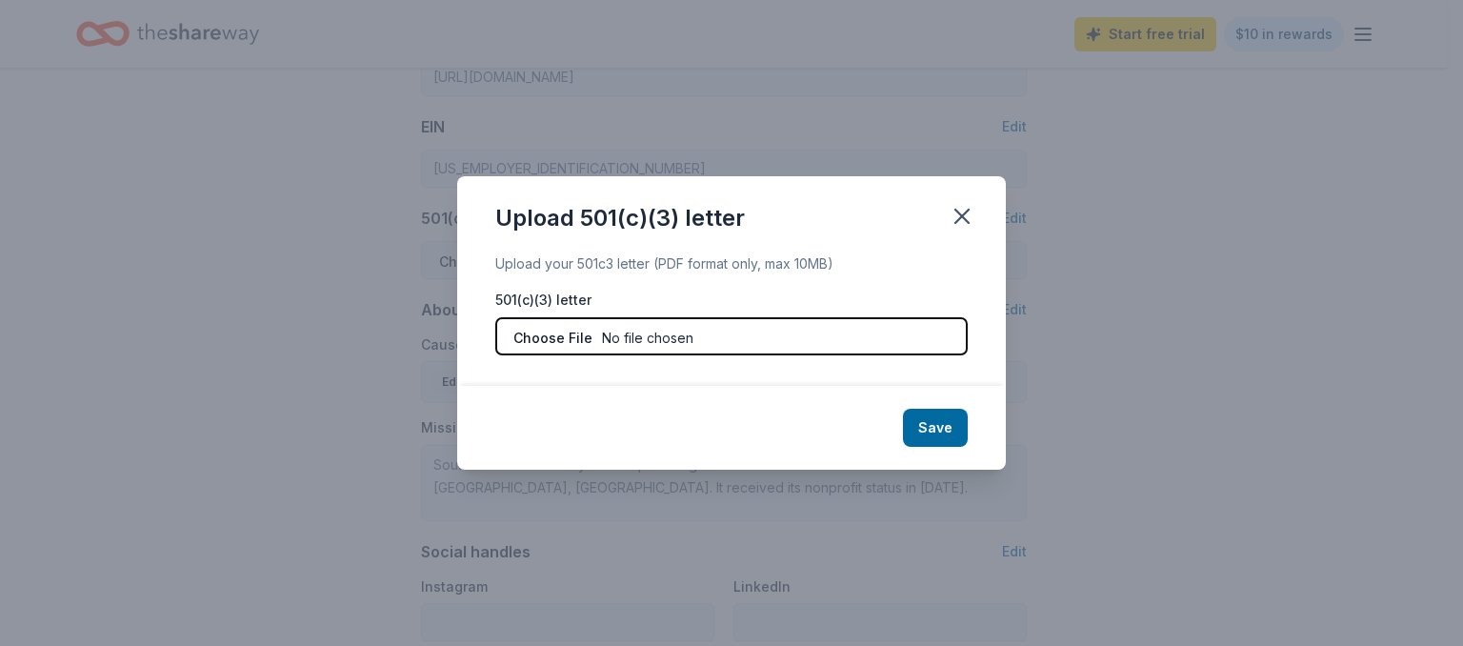
click at [541, 337] on input "file" at bounding box center [731, 336] width 473 height 38
type input "C:\fakepath\Southwestern University 501(c)(3).pdf"
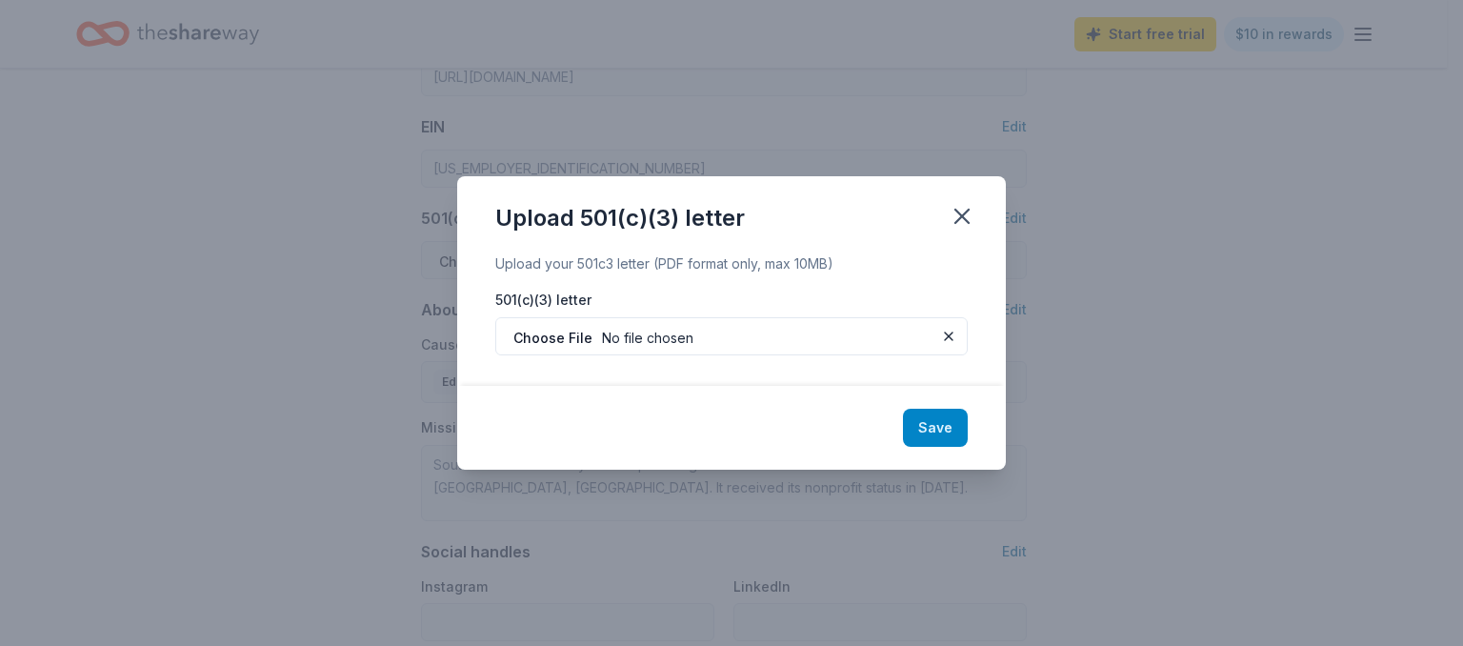
click at [937, 425] on button "Save" at bounding box center [935, 428] width 65 height 38
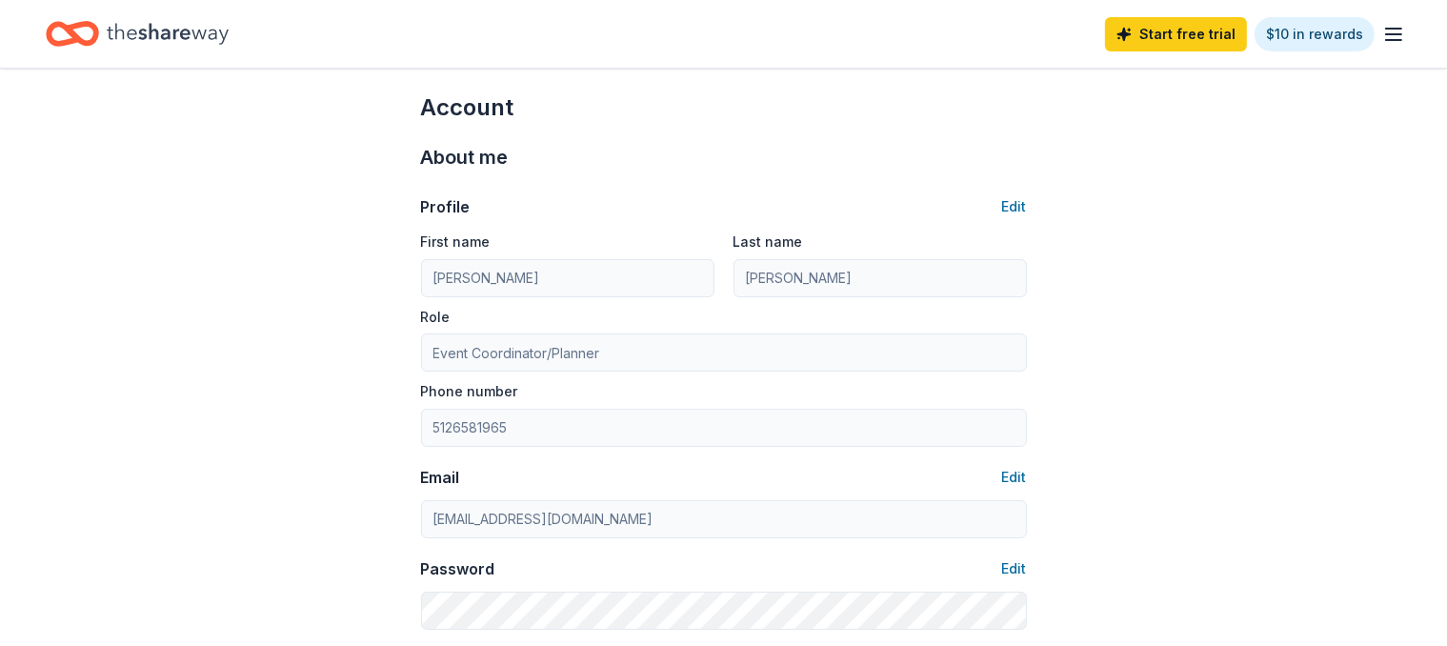
scroll to position [0, 0]
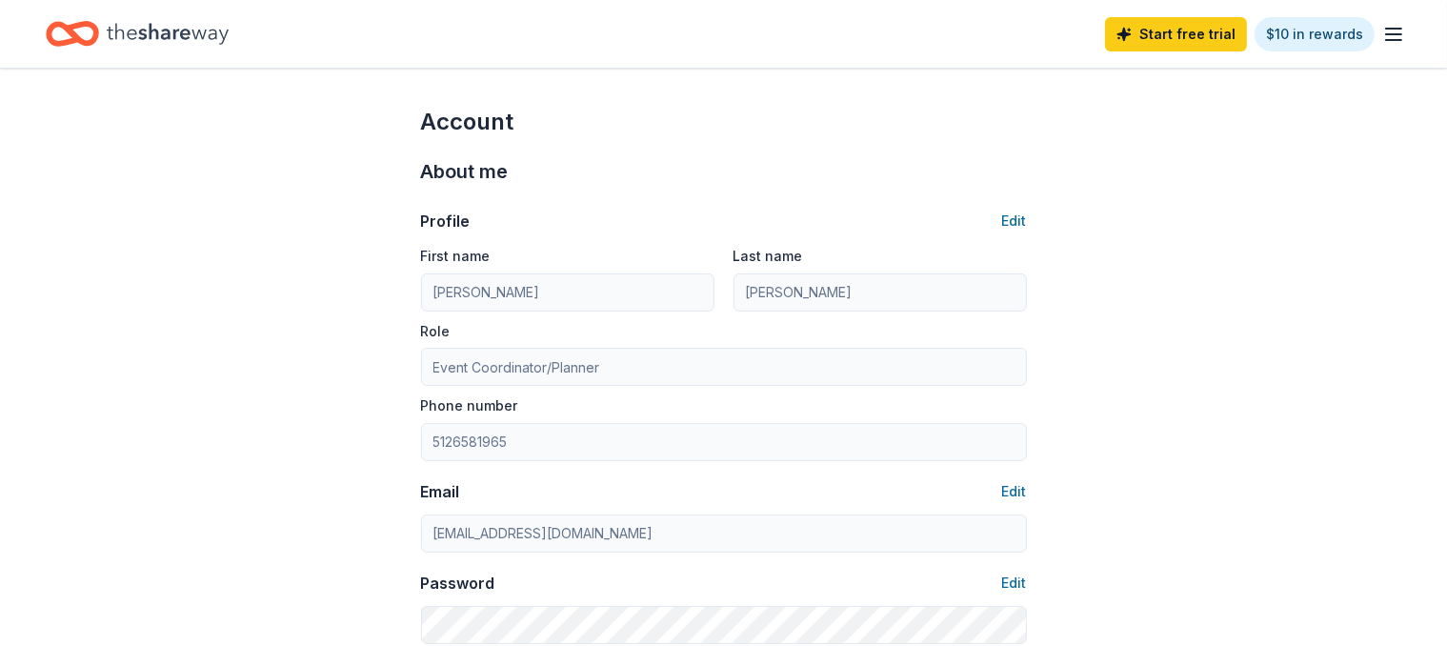
click at [1382, 37] on icon "button" at bounding box center [1393, 34] width 23 height 23
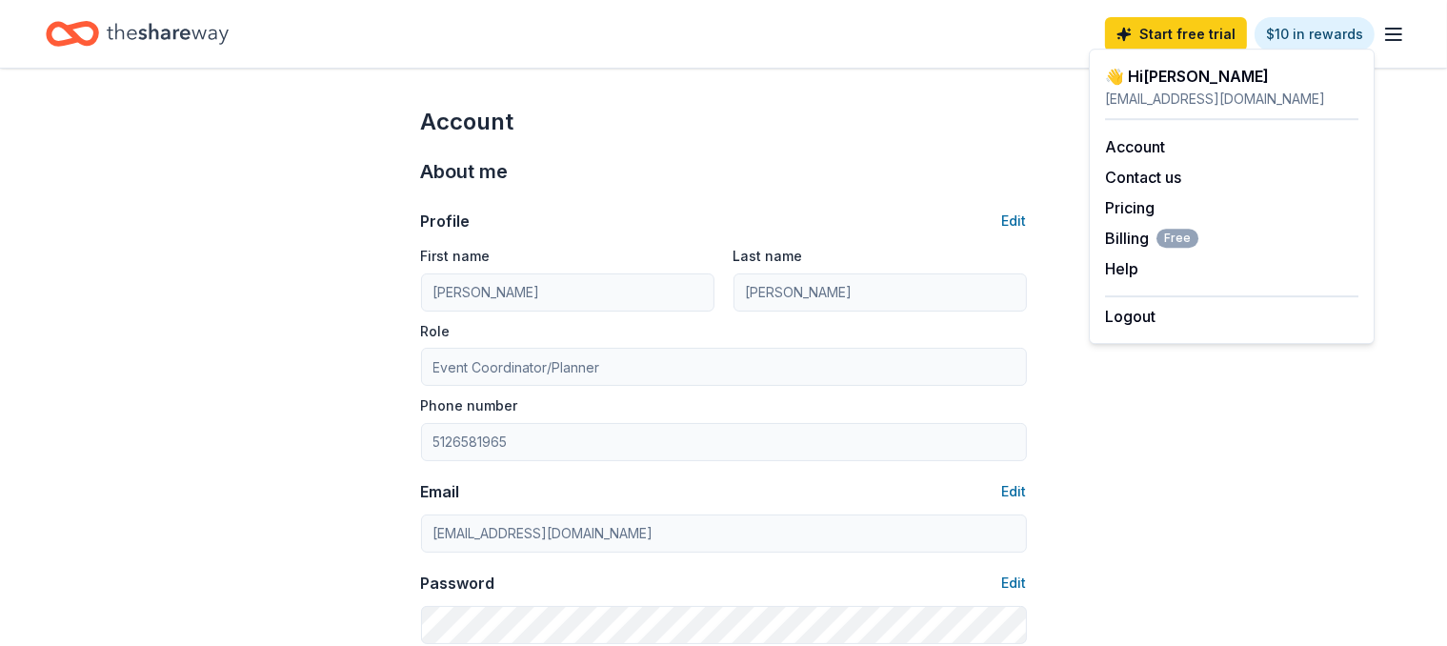
click at [1170, 80] on div "👋 Hi Wendy" at bounding box center [1231, 76] width 253 height 23
click at [1382, 36] on icon "button" at bounding box center [1393, 34] width 23 height 23
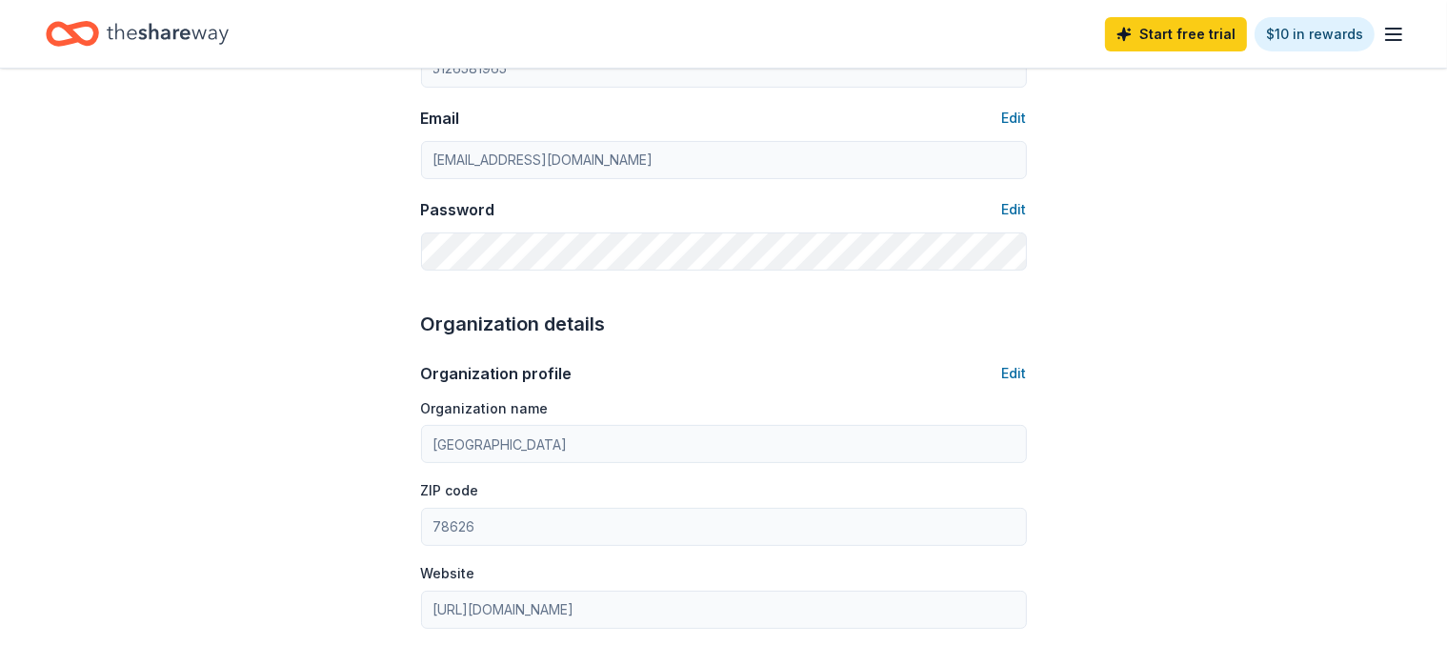
scroll to position [353, 0]
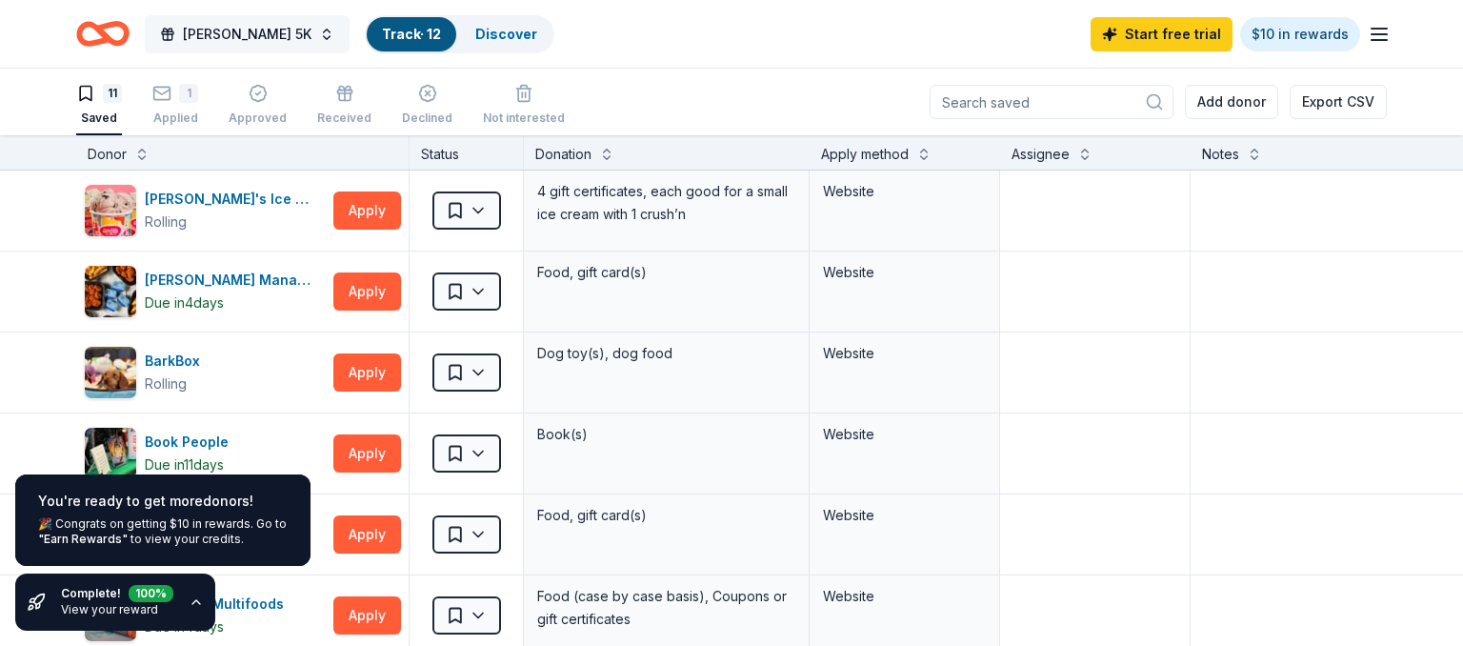
click at [228, 33] on span "[PERSON_NAME] 5K" at bounding box center [247, 34] width 129 height 23
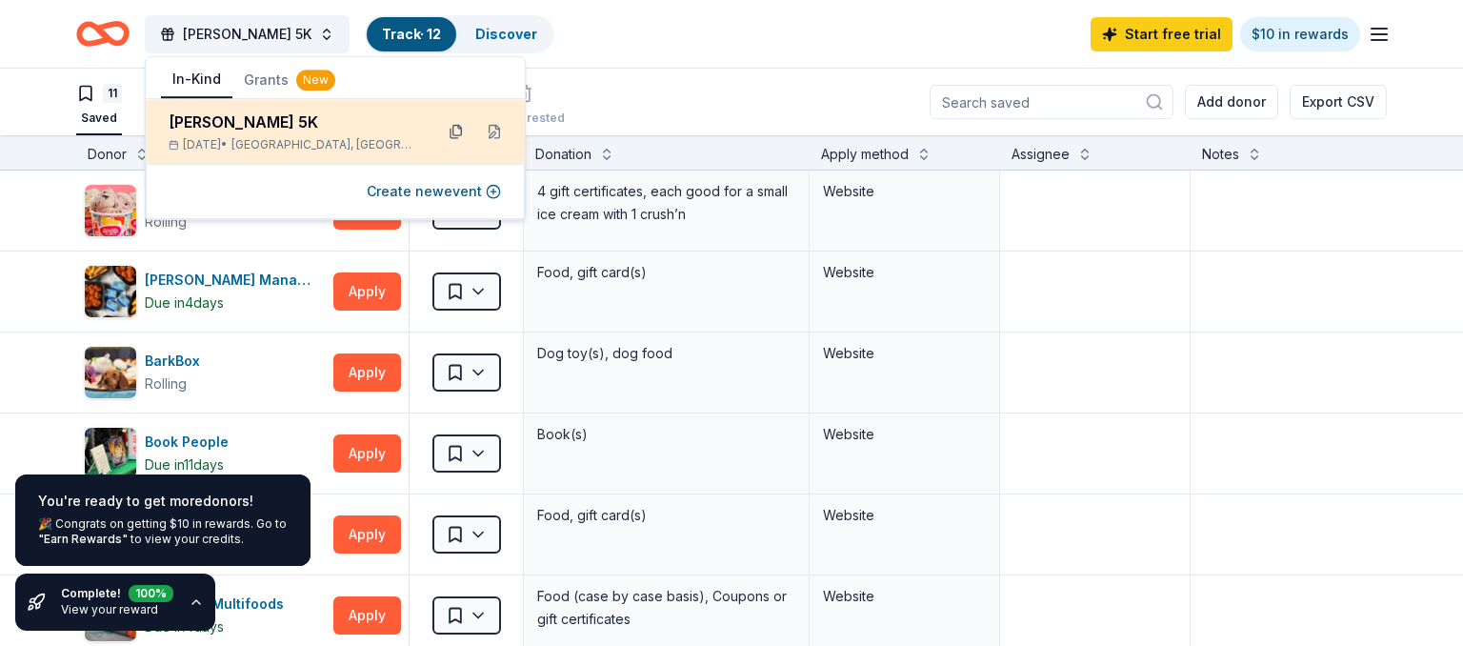
click at [459, 131] on button at bounding box center [456, 131] width 30 height 30
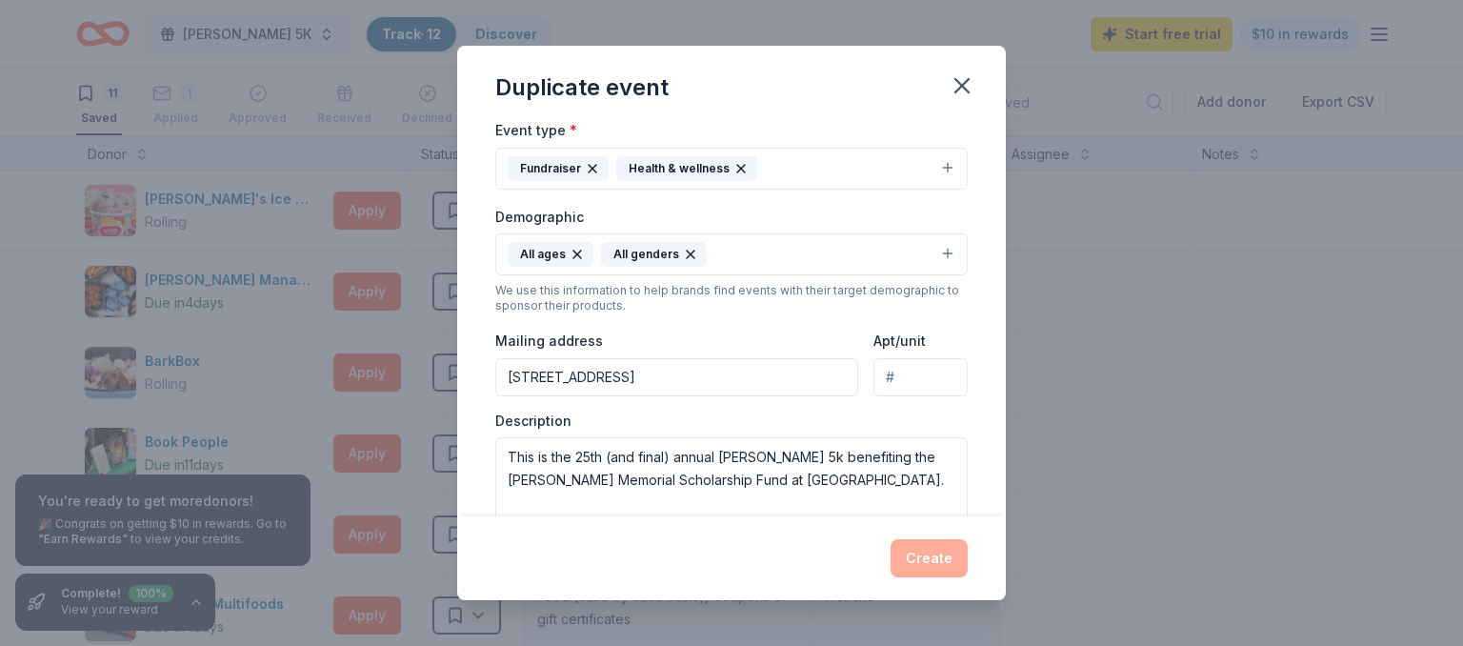
scroll to position [329, 0]
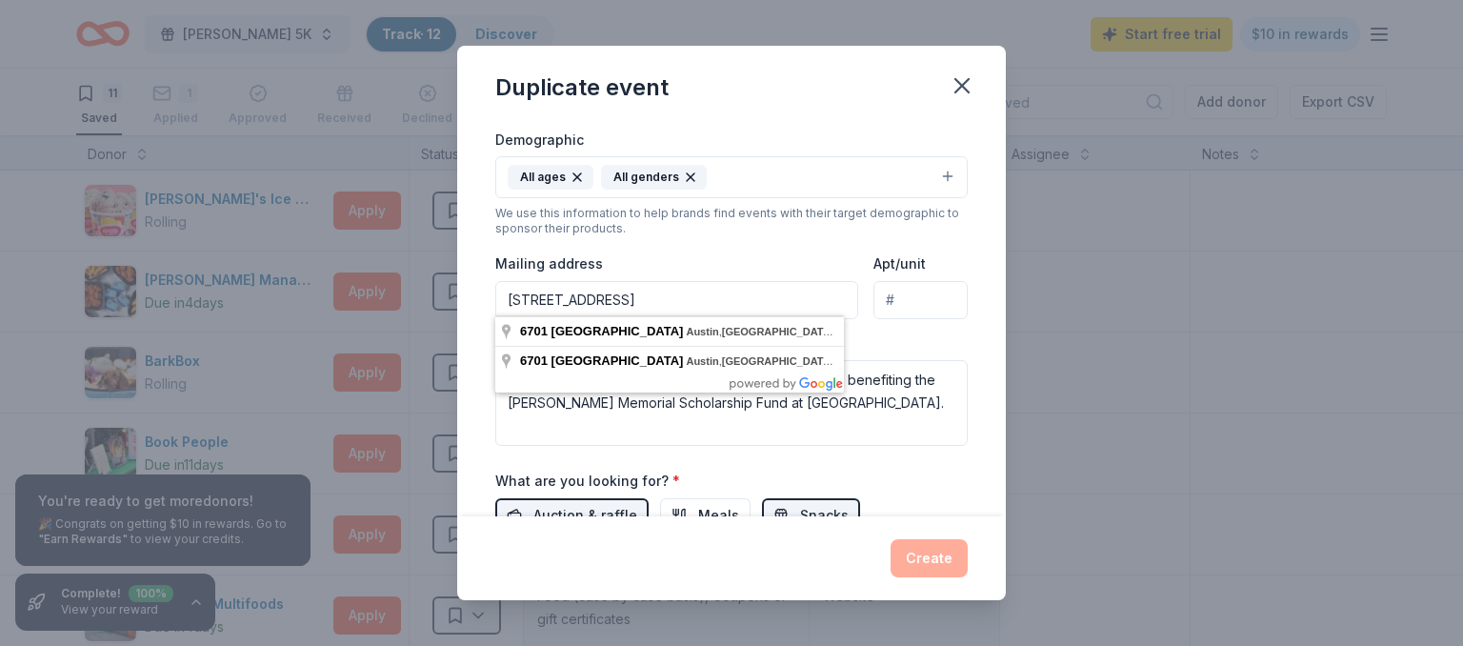
drag, startPoint x: 767, startPoint y: 292, endPoint x: 355, endPoint y: 310, distance: 412.0
click at [495, 310] on input "[STREET_ADDRESS]" at bounding box center [676, 300] width 363 height 38
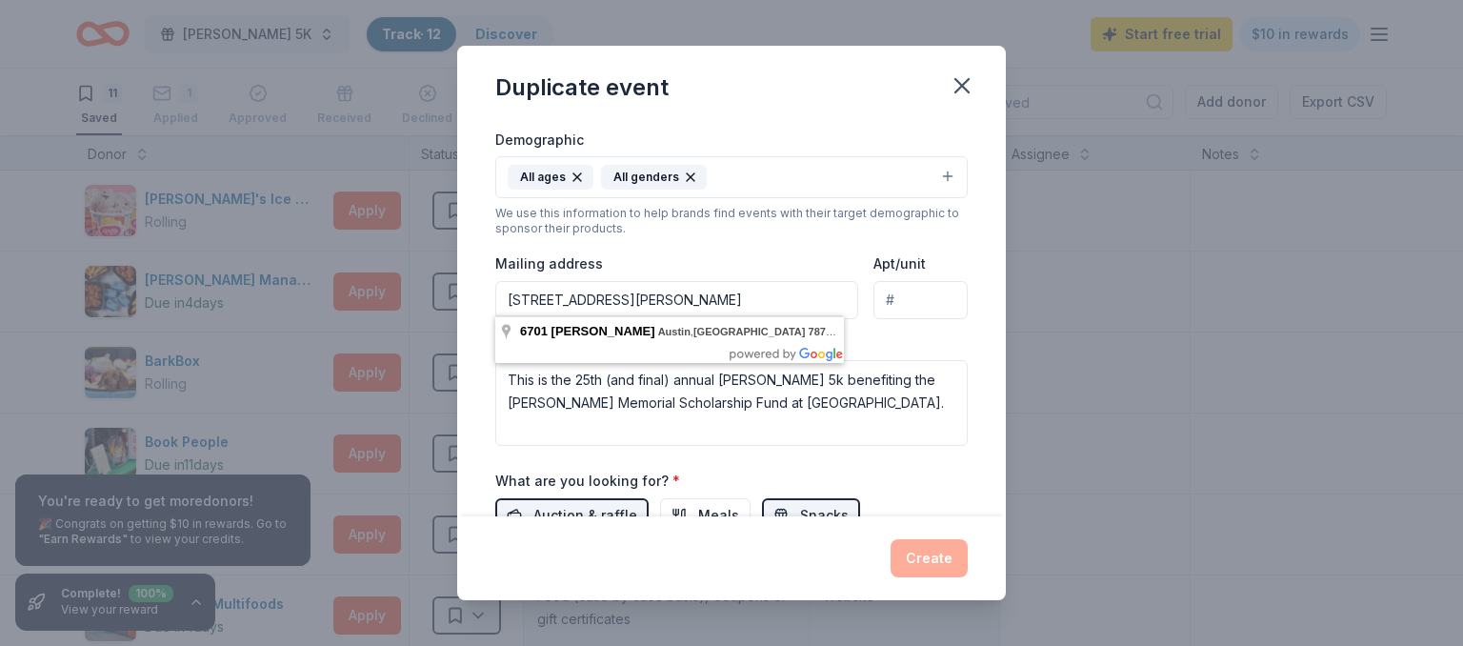
type input "[STREET_ADDRESS][PERSON_NAME]"
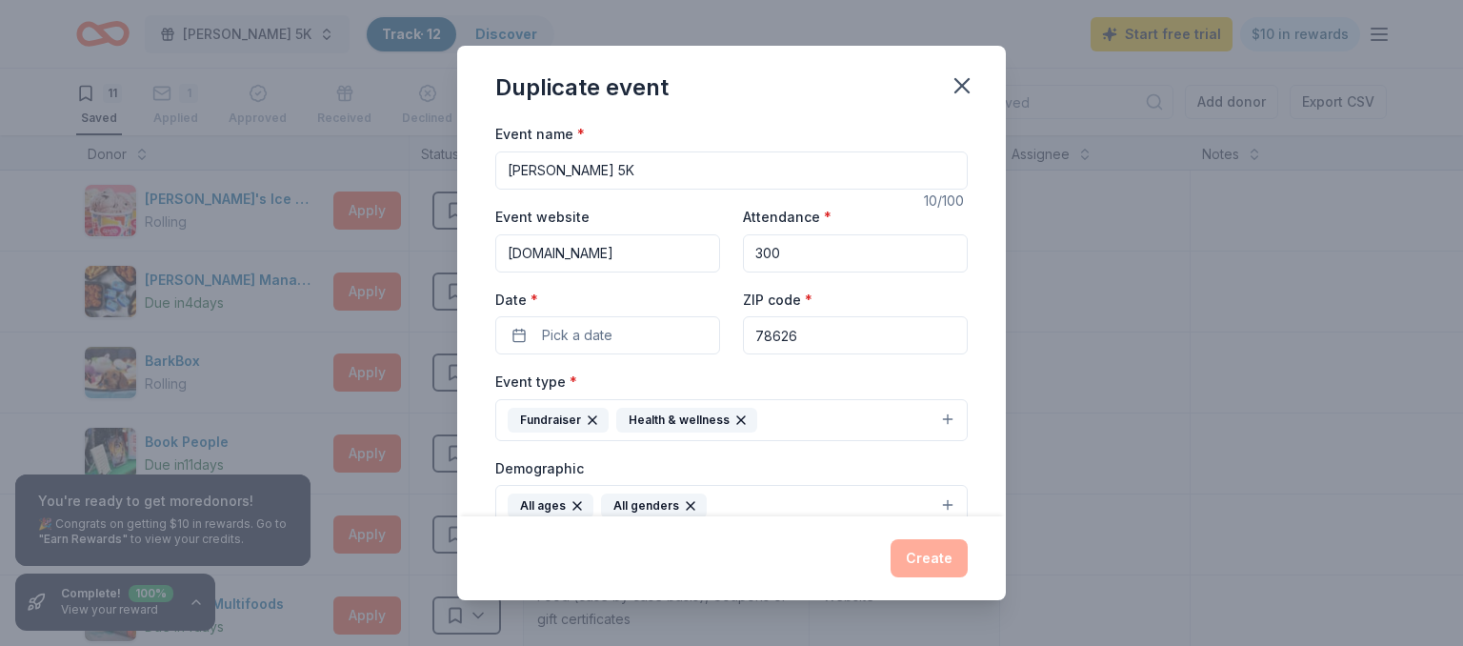
scroll to position [0, 0]
click at [965, 78] on icon "button" at bounding box center [962, 85] width 27 height 27
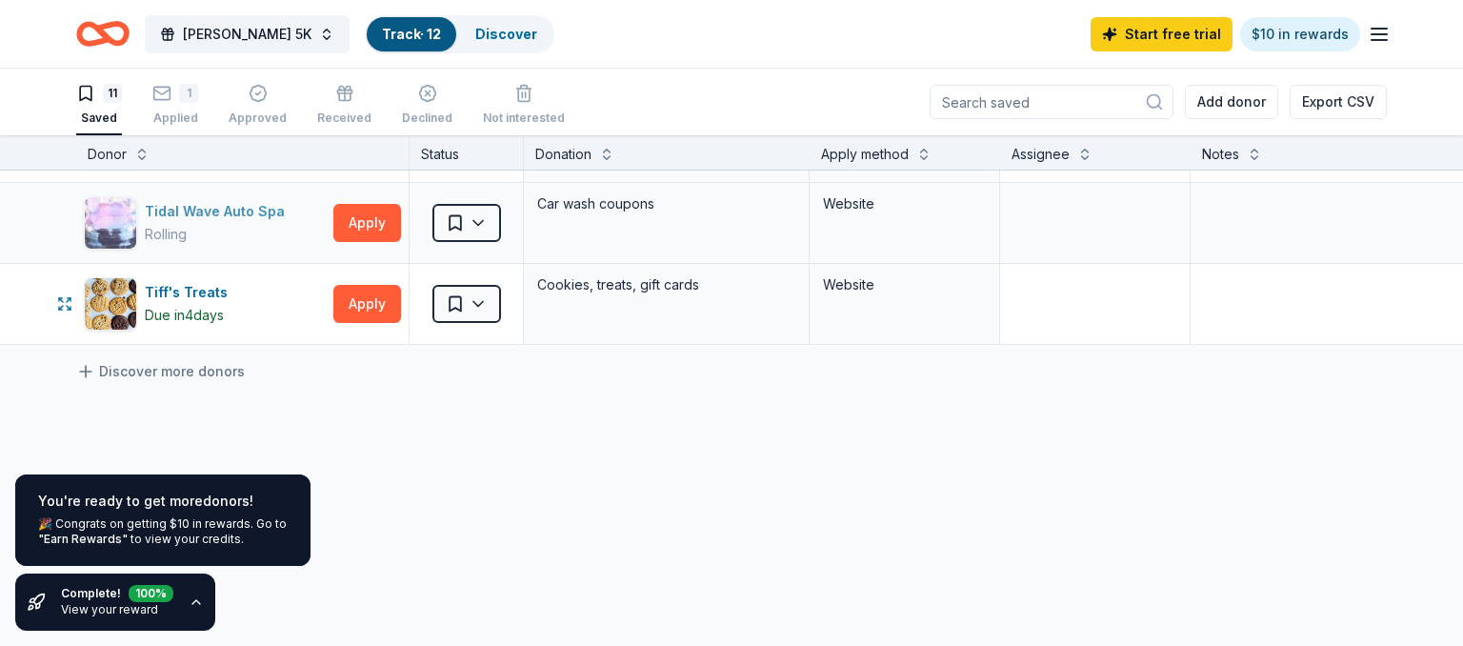
scroll to position [658, 0]
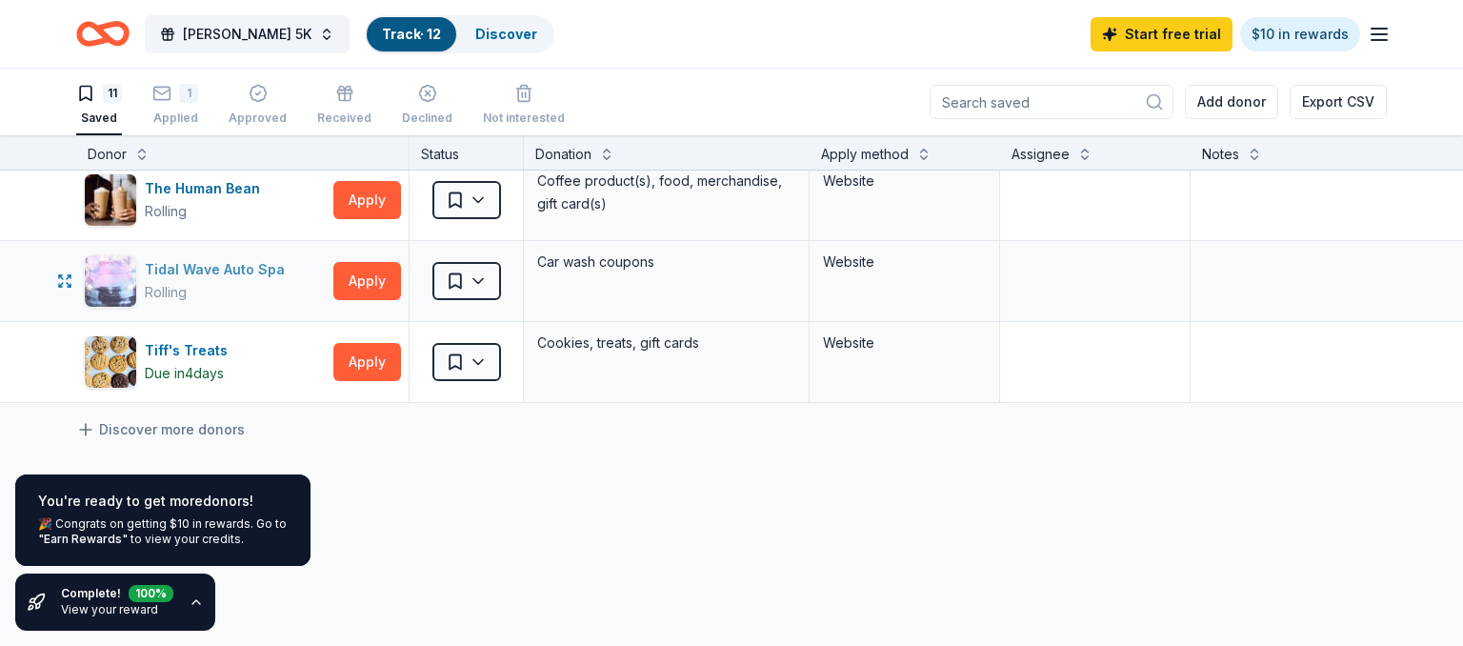
click at [192, 271] on div "Tidal Wave Auto Spa" at bounding box center [219, 269] width 148 height 23
click at [374, 268] on button "Apply" at bounding box center [367, 281] width 68 height 38
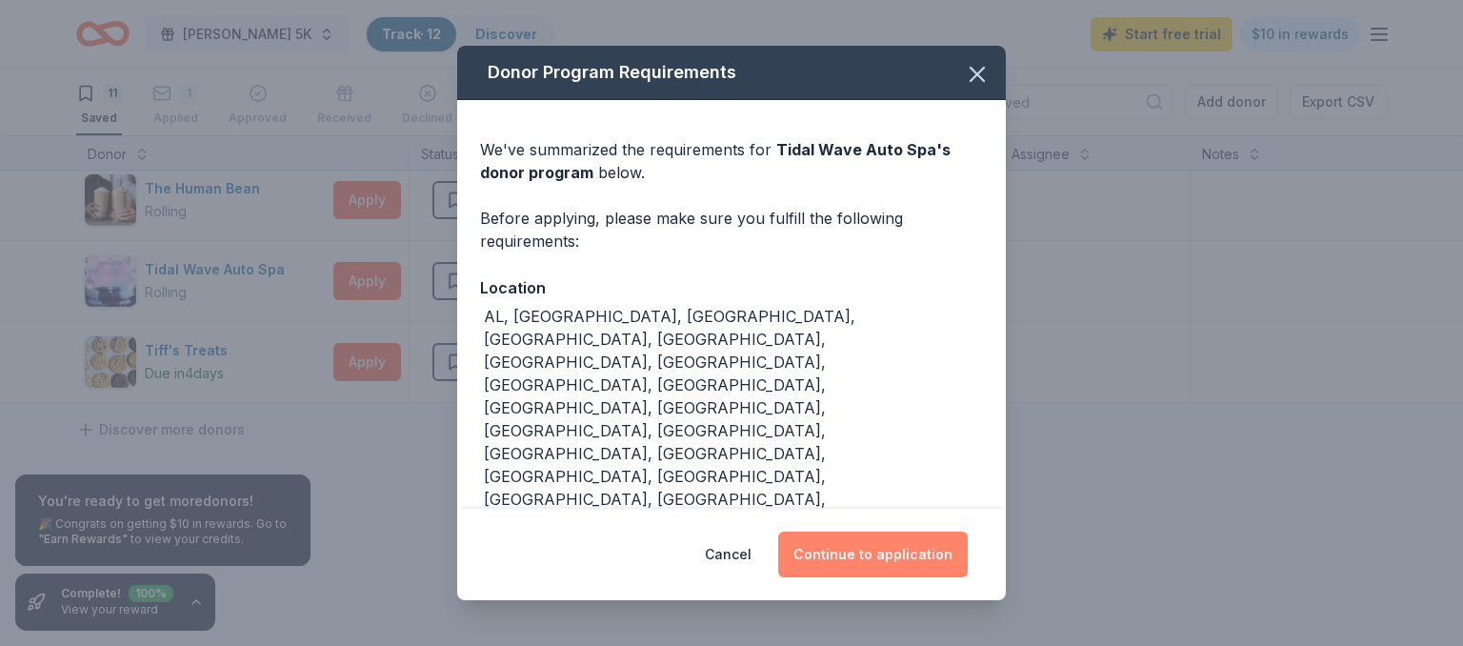
click at [848, 562] on button "Continue to application" at bounding box center [873, 555] width 190 height 46
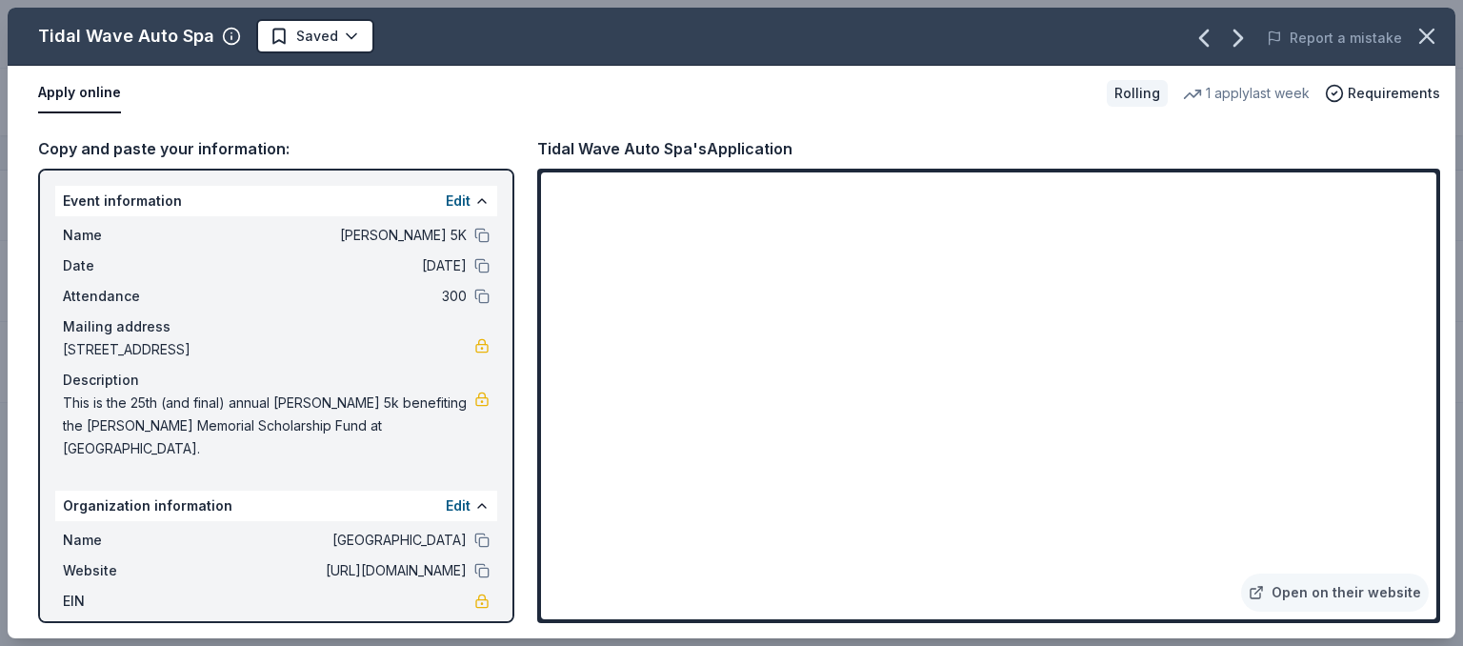
click at [252, 345] on span "6701 Burnet Road, Austin, TX 78757" at bounding box center [269, 349] width 412 height 23
click at [1419, 32] on icon "button" at bounding box center [1427, 36] width 27 height 27
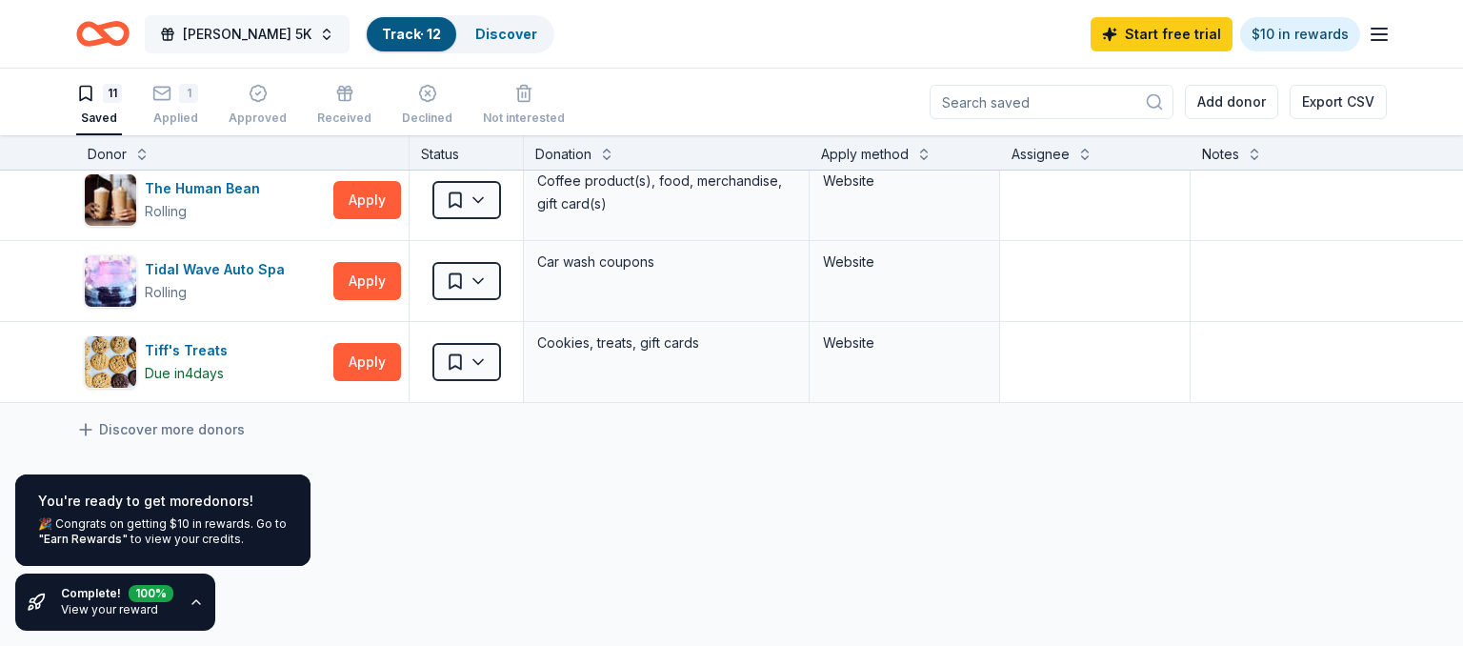
click at [228, 36] on span "[PERSON_NAME] 5K" at bounding box center [247, 34] width 129 height 23
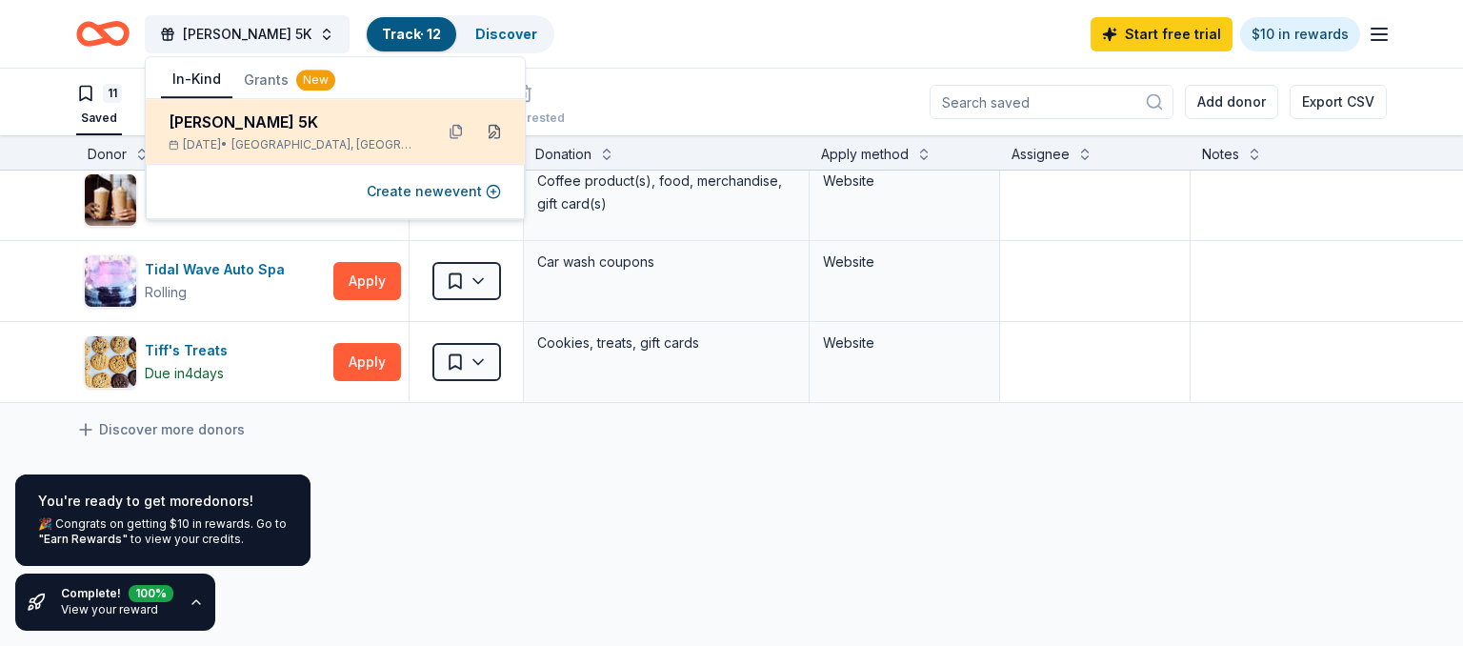
click at [497, 132] on button at bounding box center [494, 131] width 30 height 30
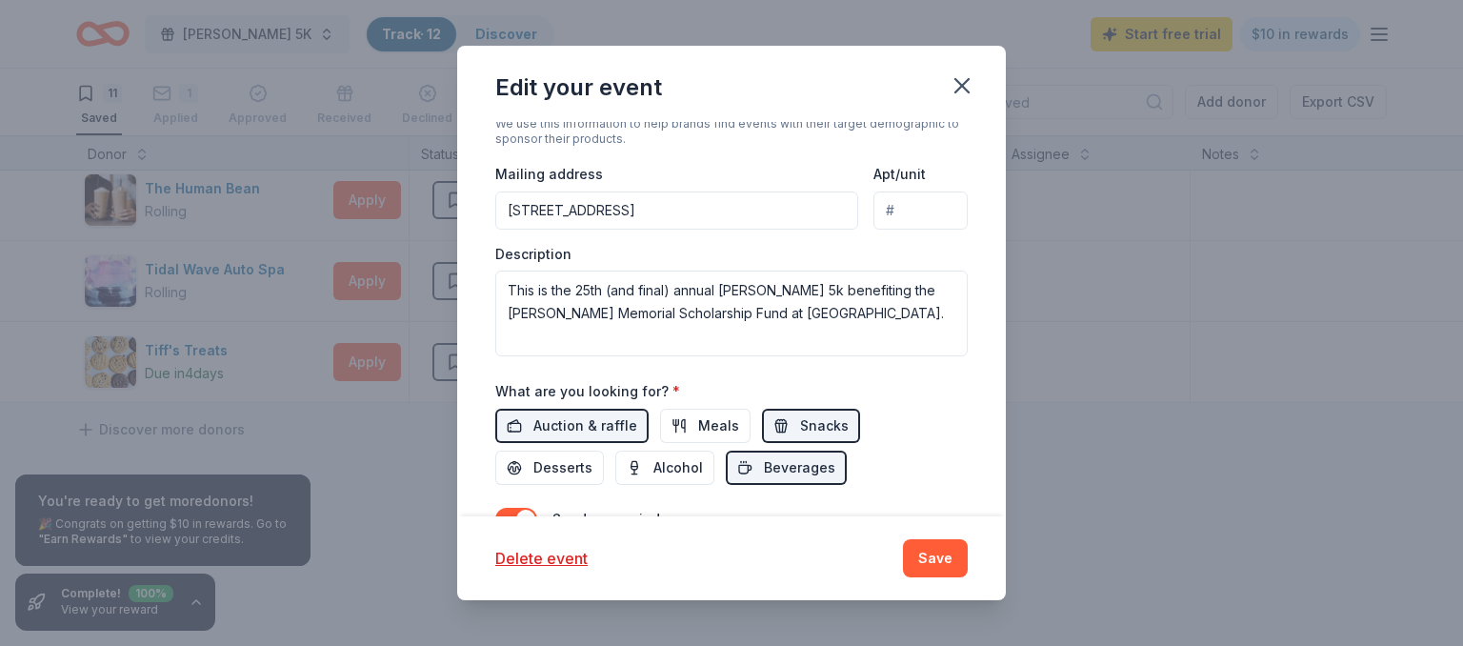
scroll to position [549, 0]
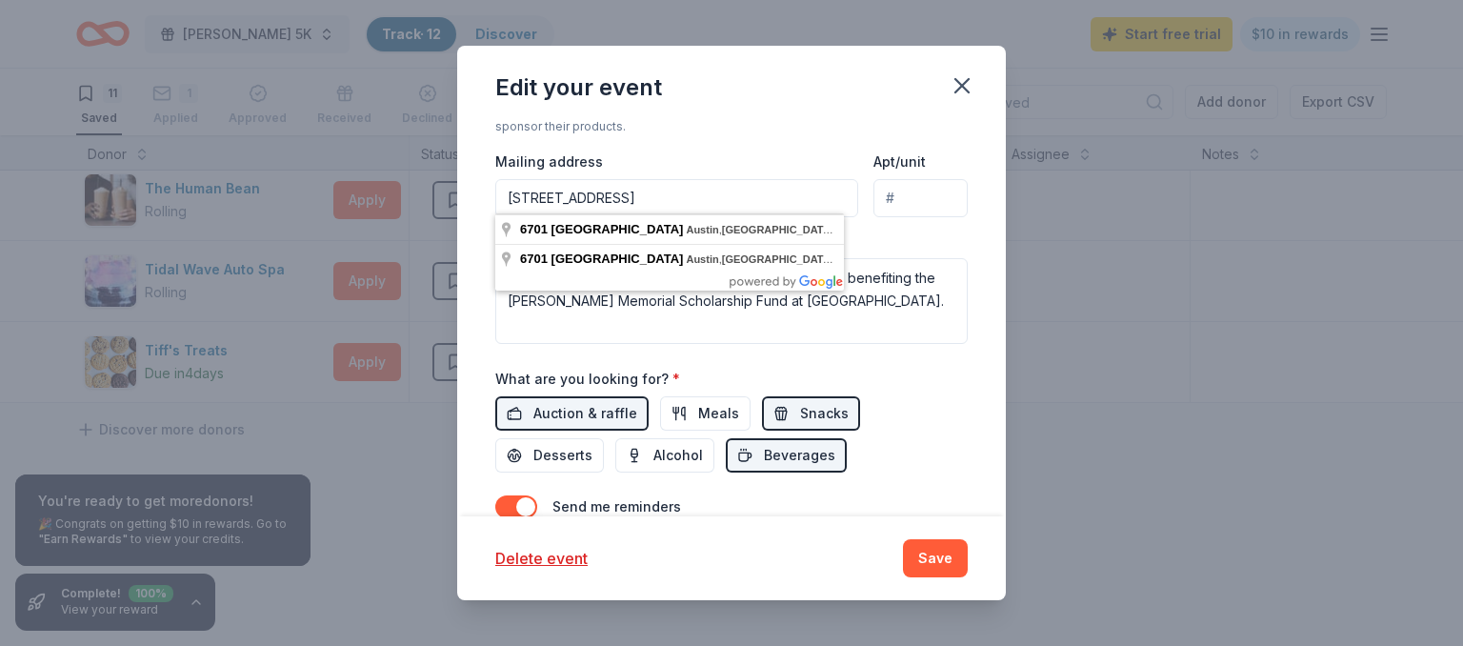
drag, startPoint x: 765, startPoint y: 192, endPoint x: 414, endPoint y: 200, distance: 350.7
click at [495, 200] on input "[STREET_ADDRESS]" at bounding box center [676, 198] width 363 height 38
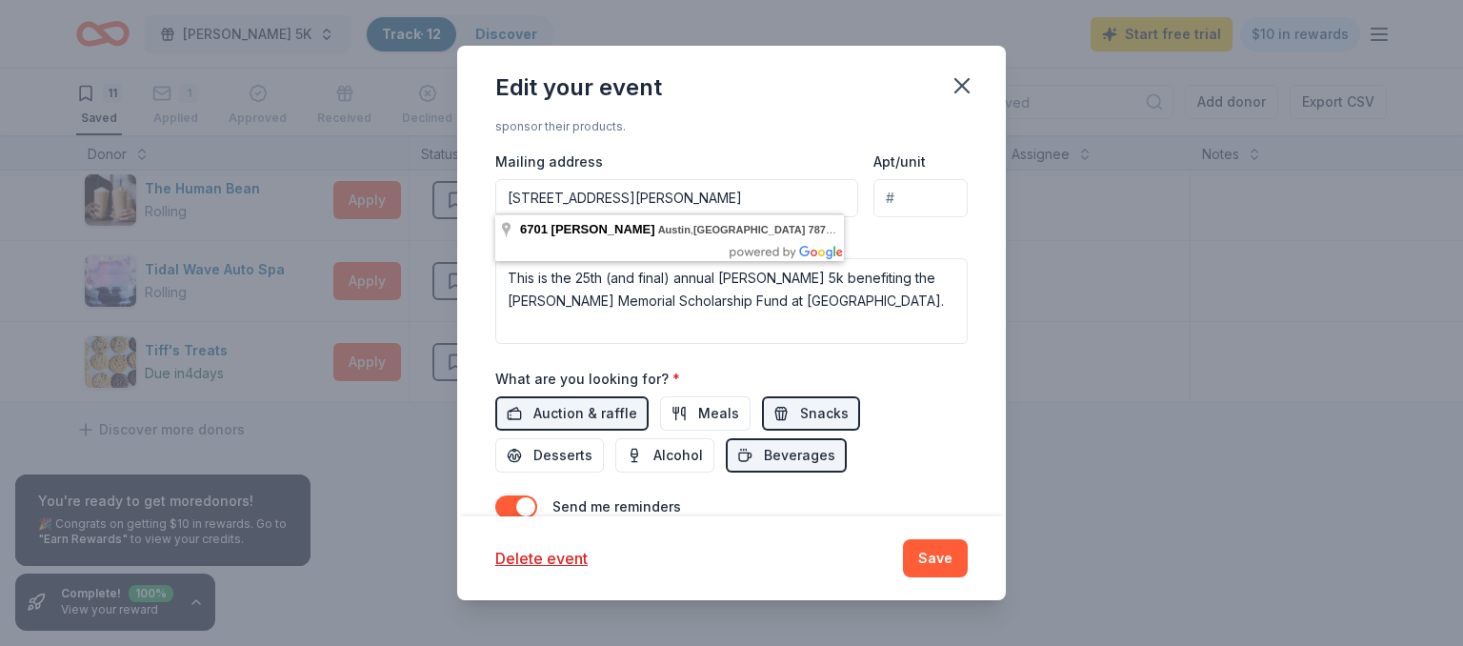
type input "[STREET_ADDRESS][PERSON_NAME]"
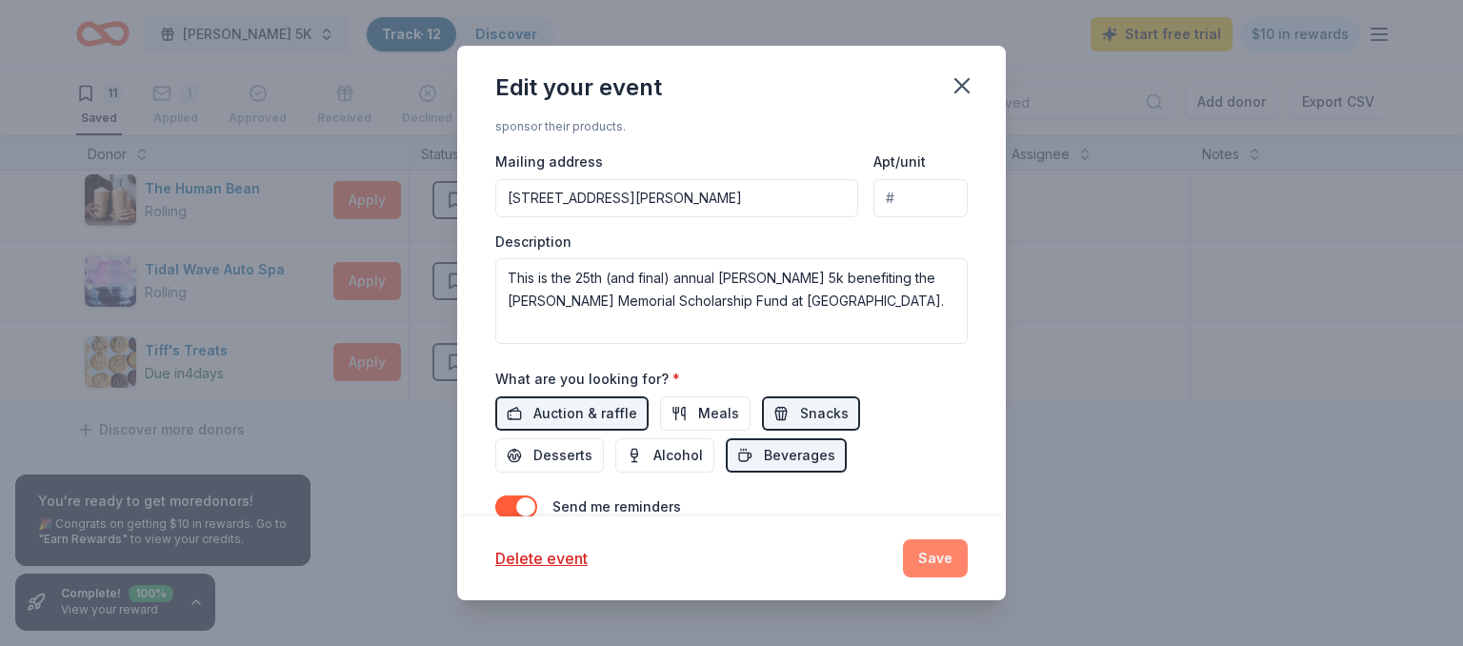
click at [928, 558] on button "Save" at bounding box center [935, 558] width 65 height 38
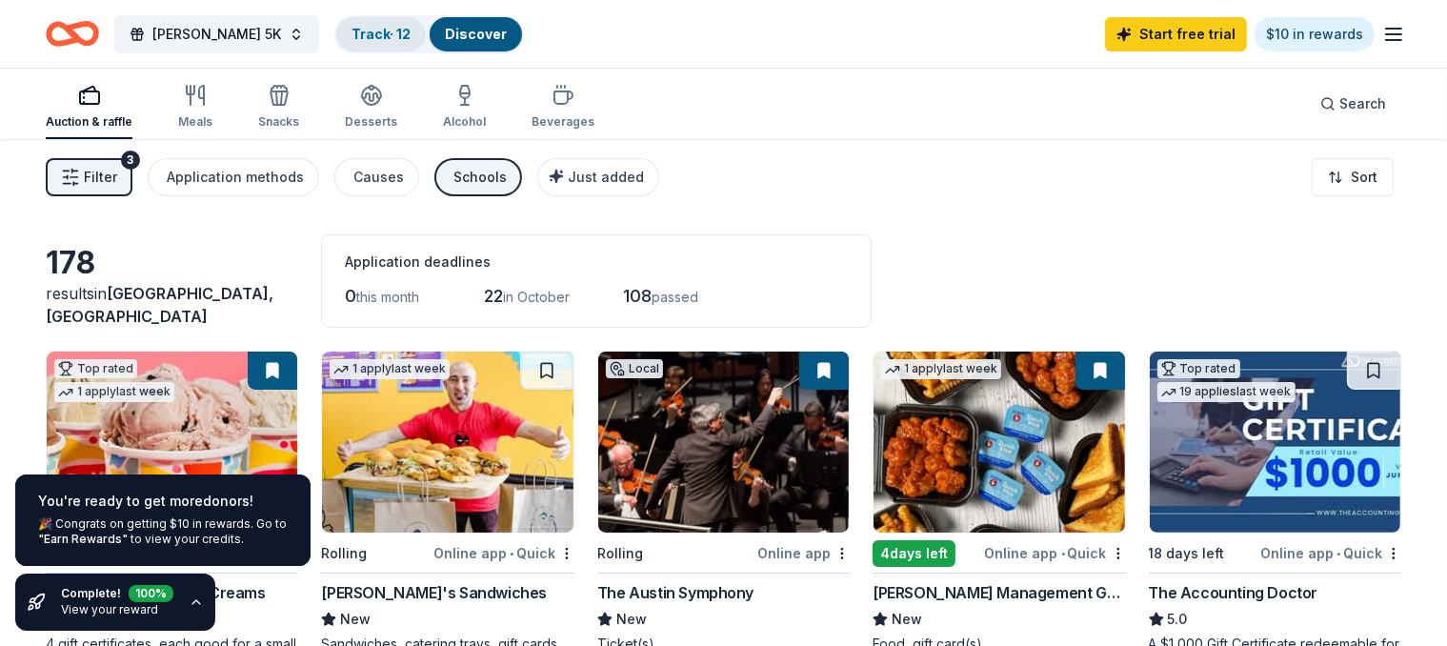
click at [360, 34] on link "Track · 12" at bounding box center [381, 34] width 59 height 16
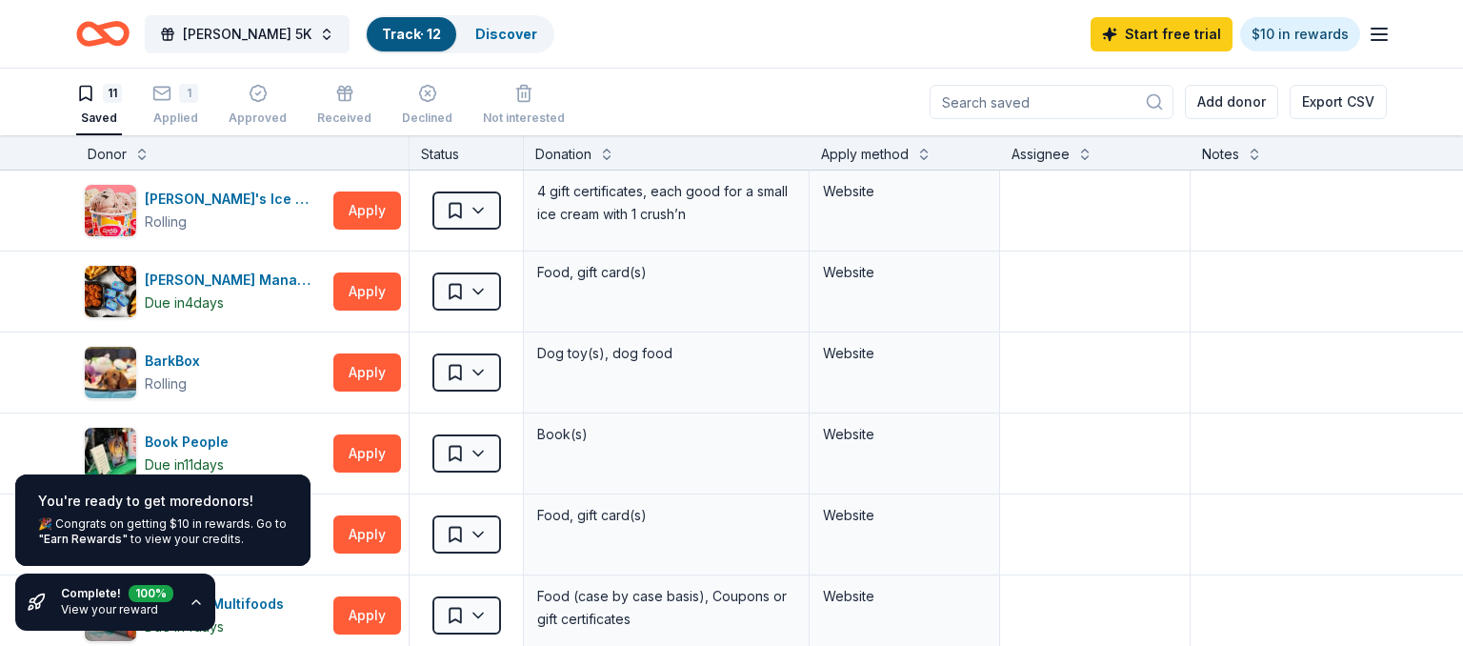
click at [192, 596] on icon "button" at bounding box center [196, 602] width 15 height 15
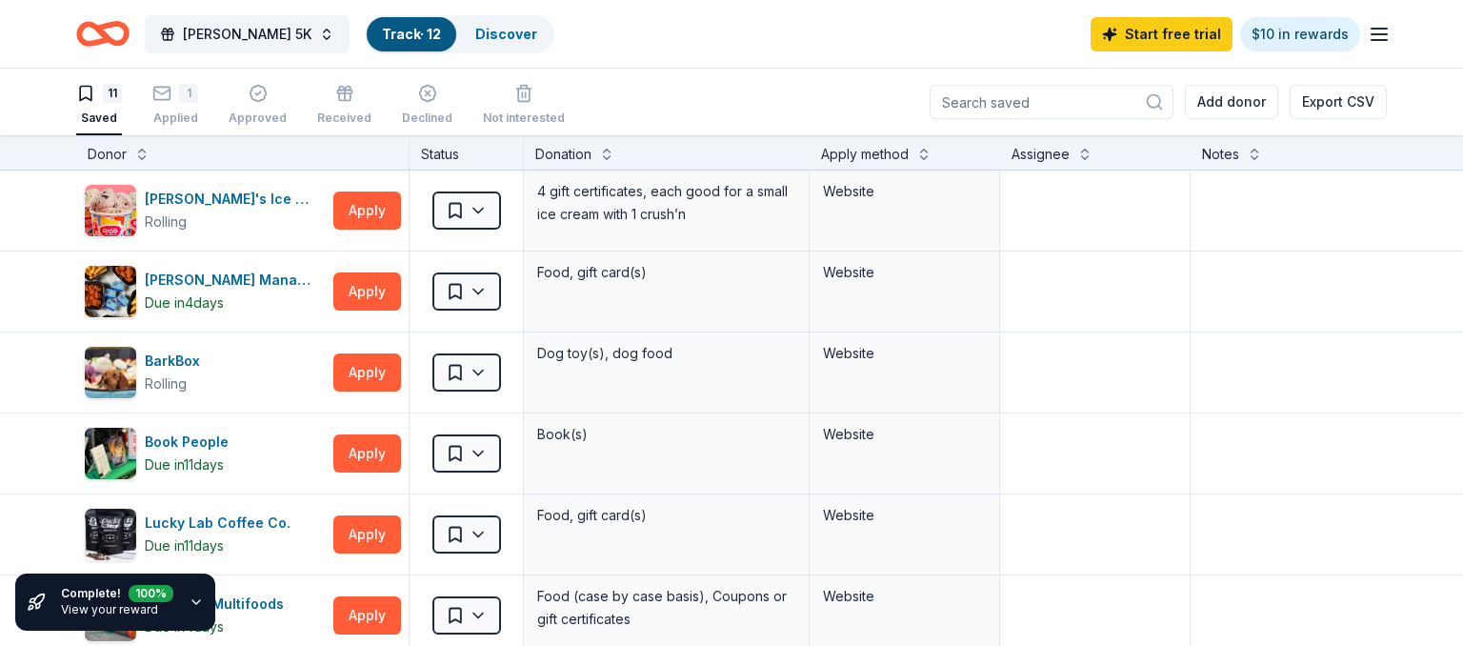
click at [194, 598] on icon "button" at bounding box center [196, 602] width 15 height 15
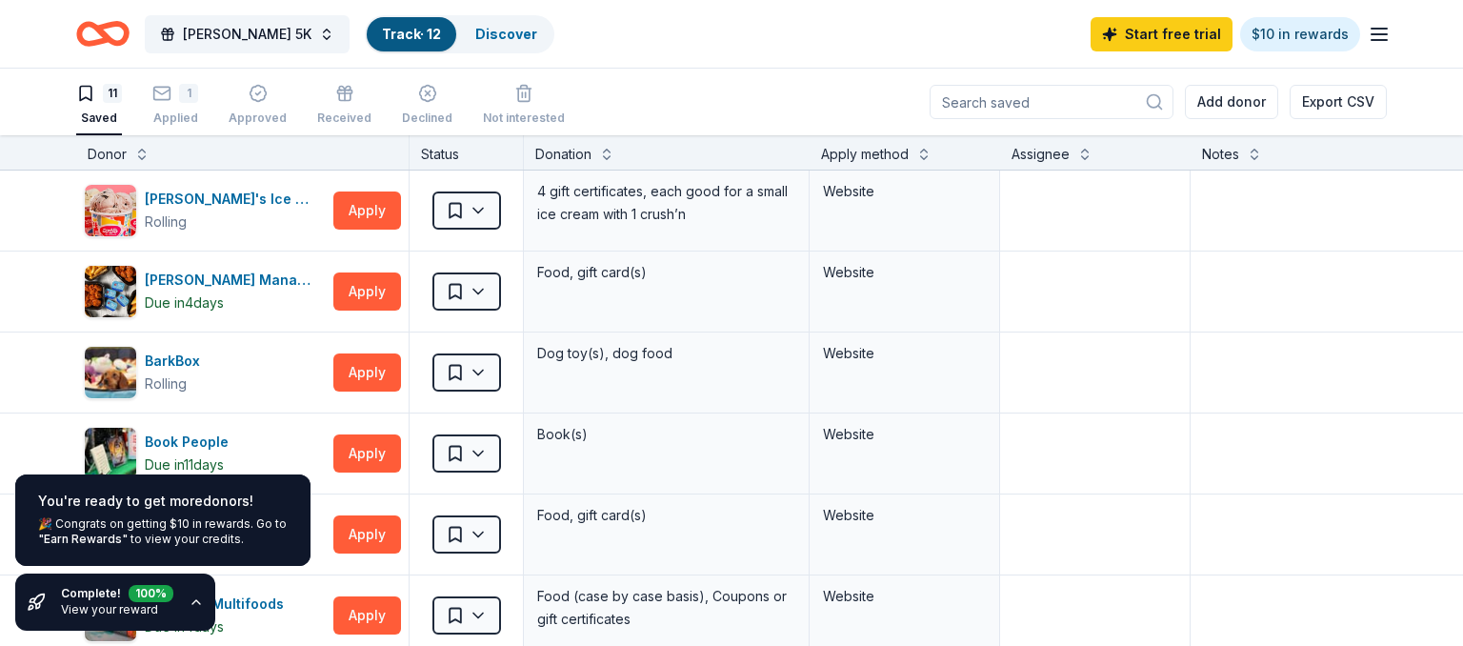
click at [196, 598] on icon "button" at bounding box center [196, 602] width 15 height 15
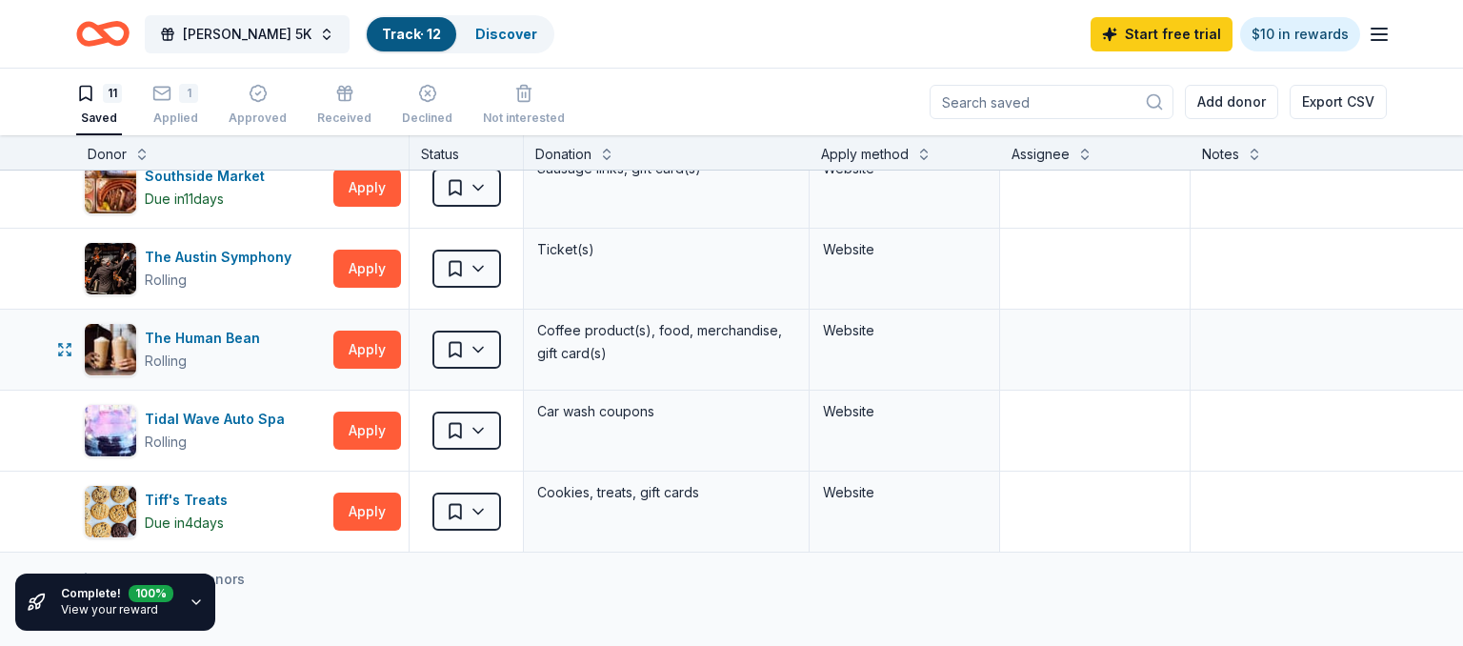
scroll to position [549, 0]
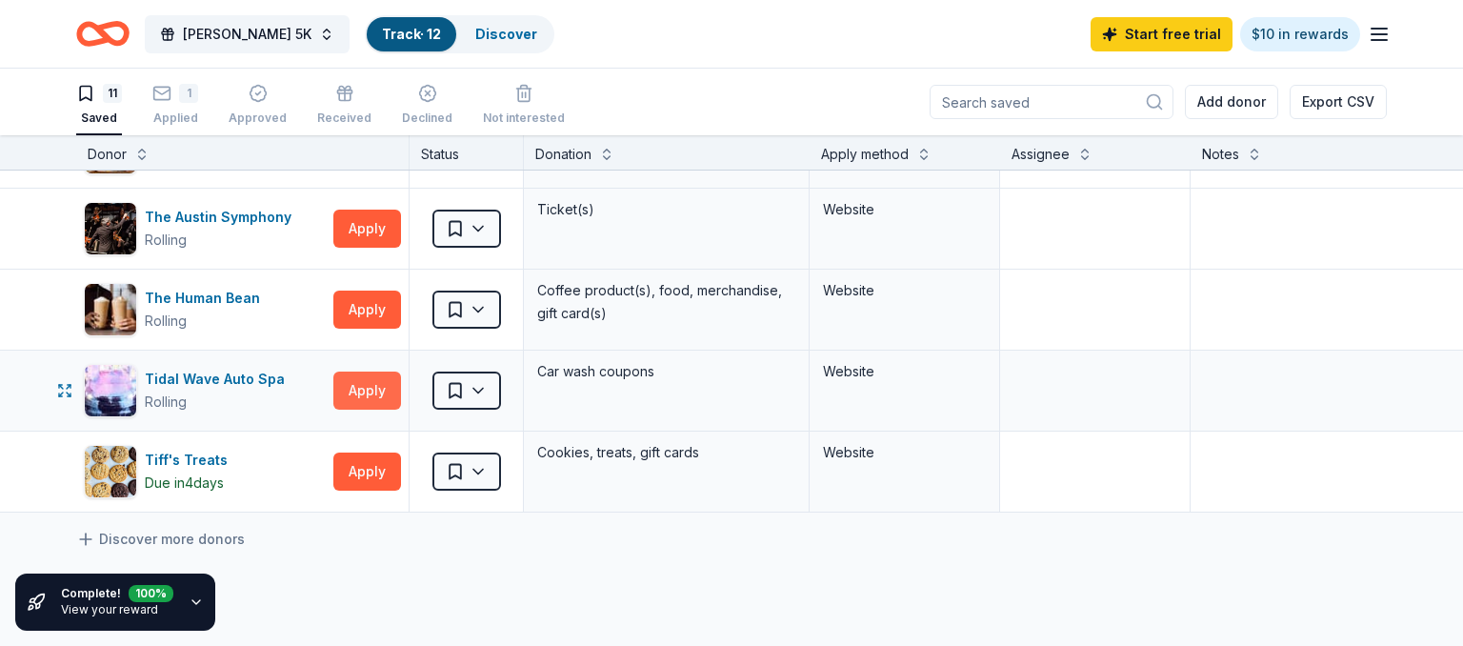
click at [356, 385] on button "Apply" at bounding box center [367, 391] width 68 height 38
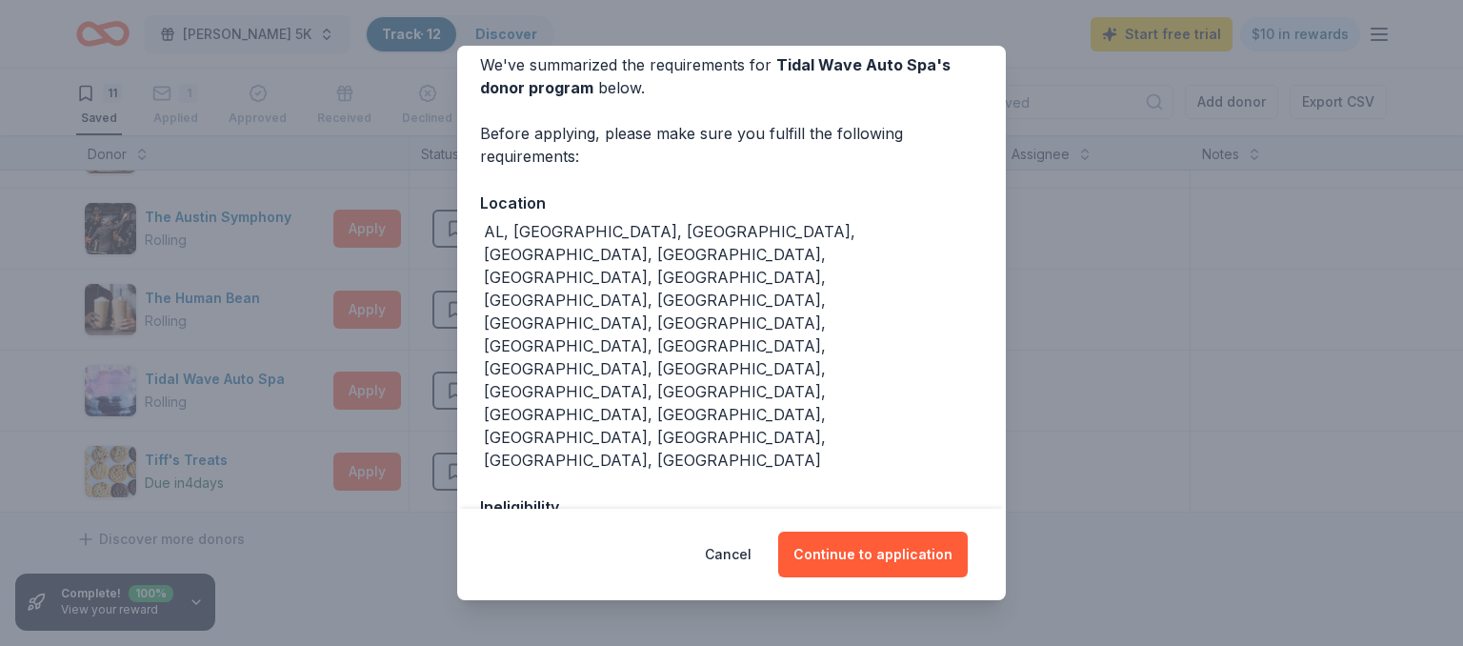
scroll to position [115, 0]
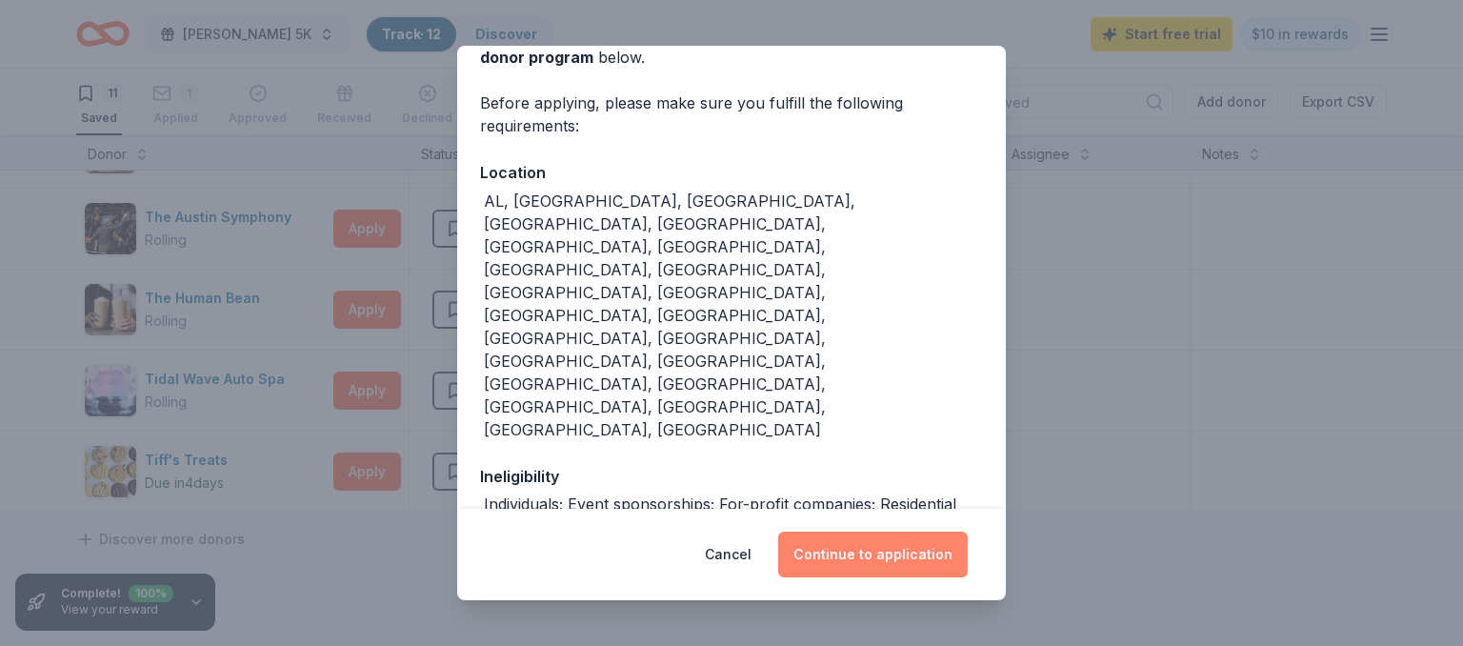
click at [897, 543] on button "Continue to application" at bounding box center [873, 555] width 190 height 46
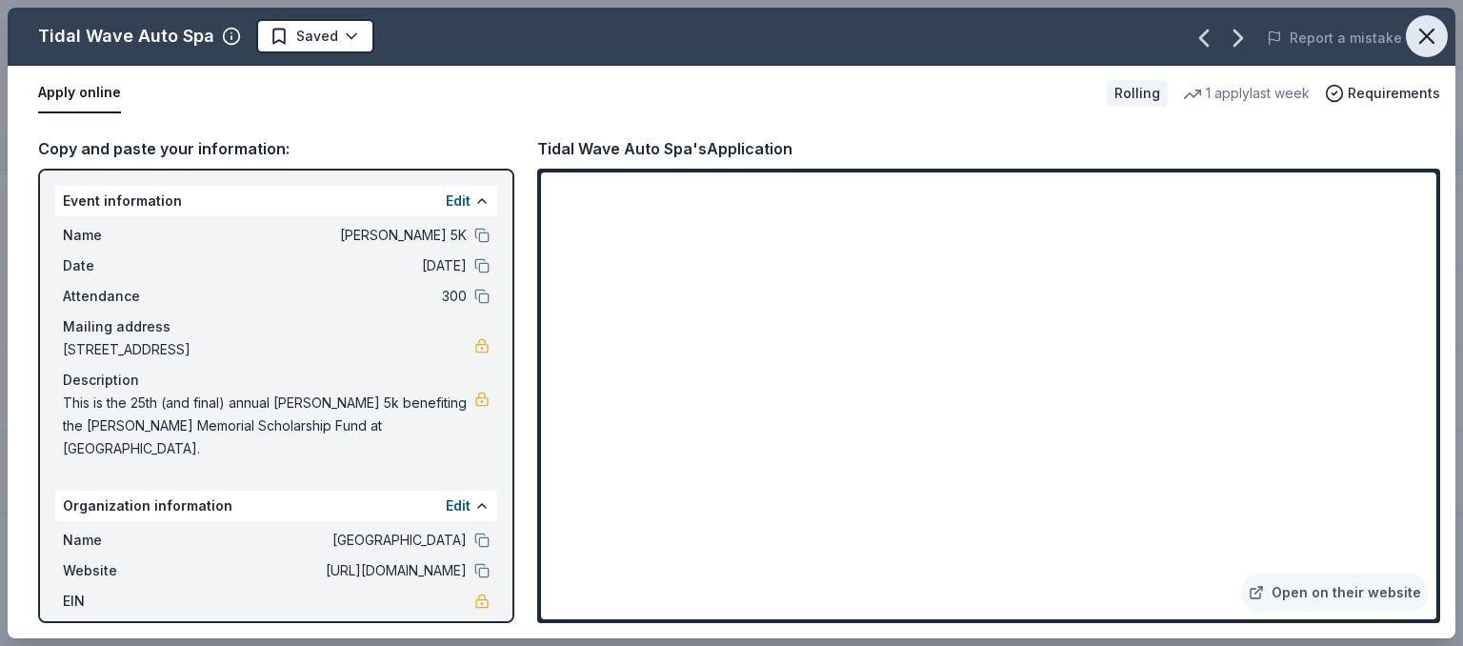
click at [1421, 32] on icon "button" at bounding box center [1427, 36] width 27 height 27
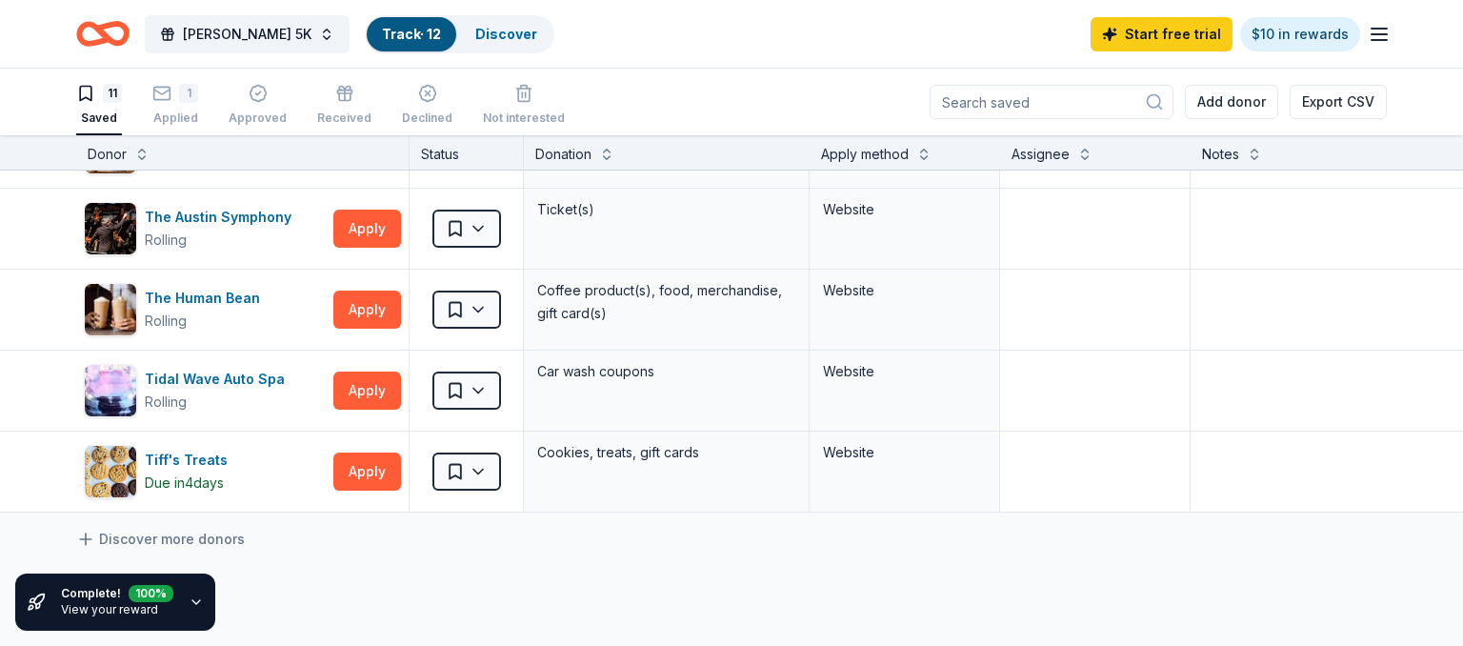
click at [1375, 40] on line "button" at bounding box center [1379, 40] width 15 height 0
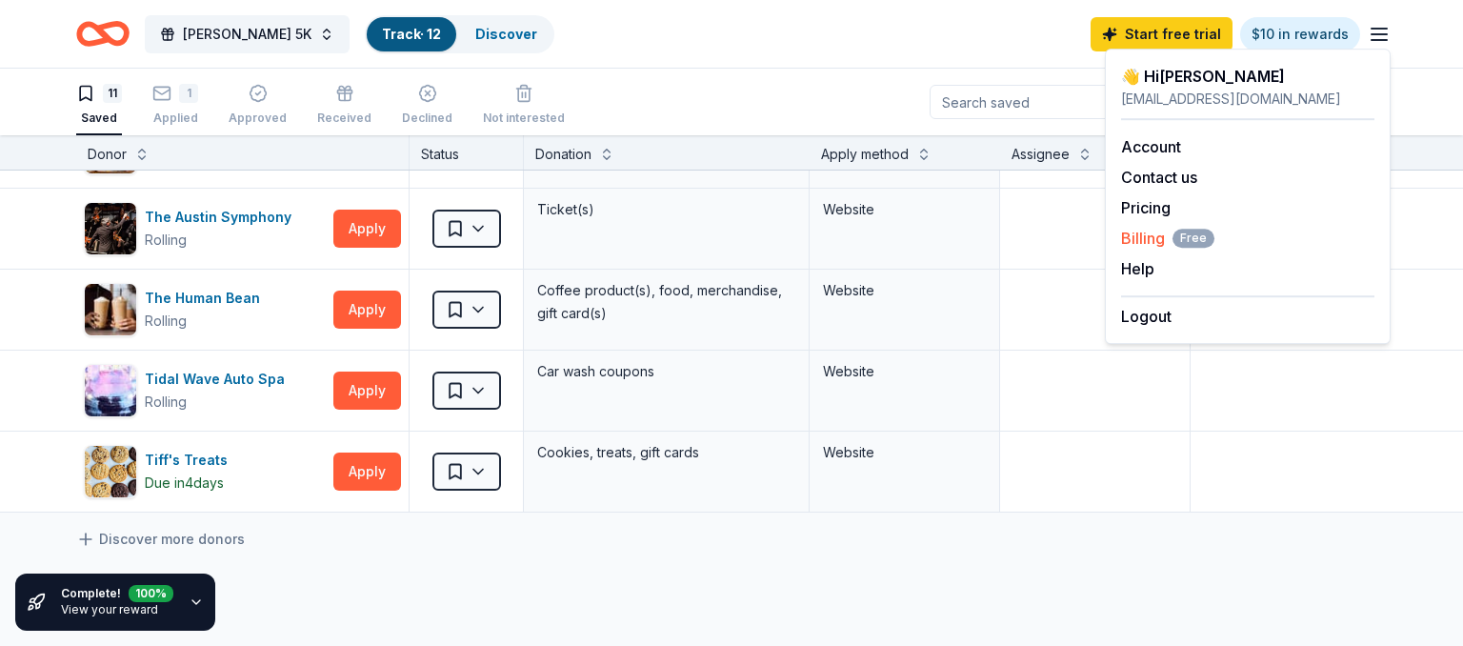
click at [1130, 238] on span "Billing Free" at bounding box center [1167, 238] width 93 height 23
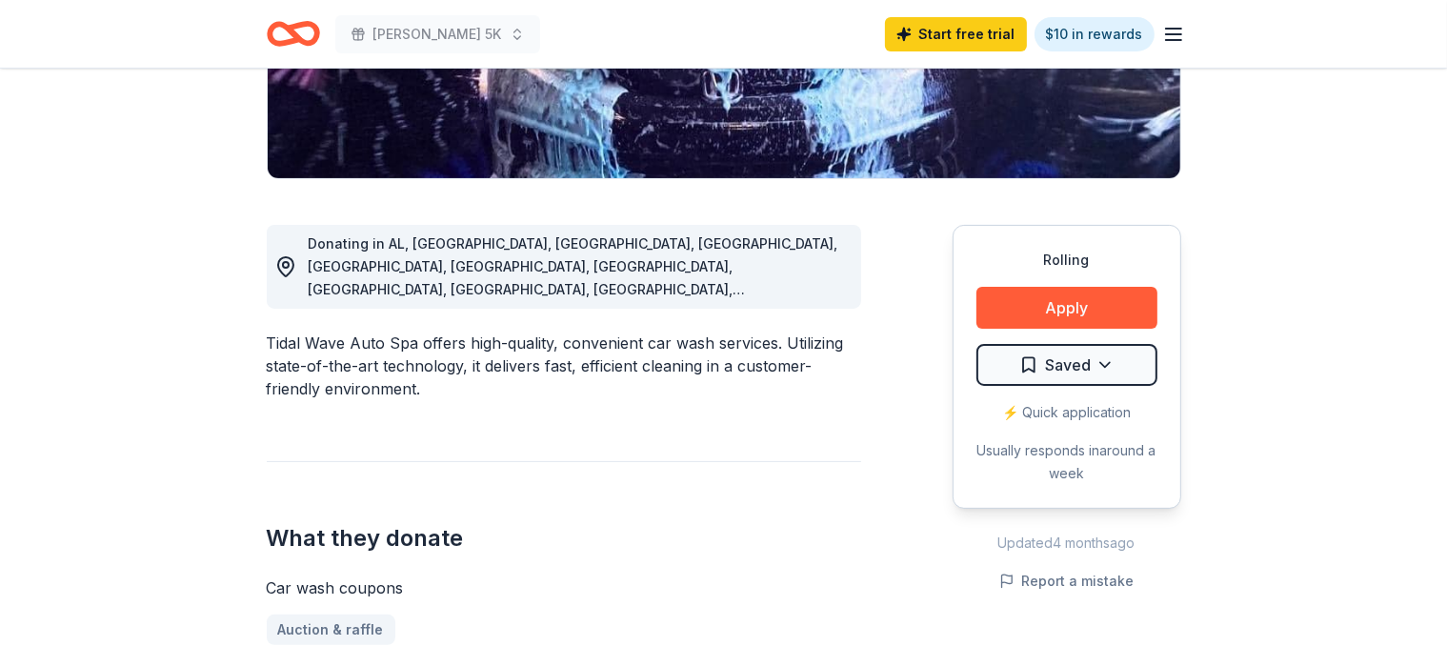
scroll to position [402, 0]
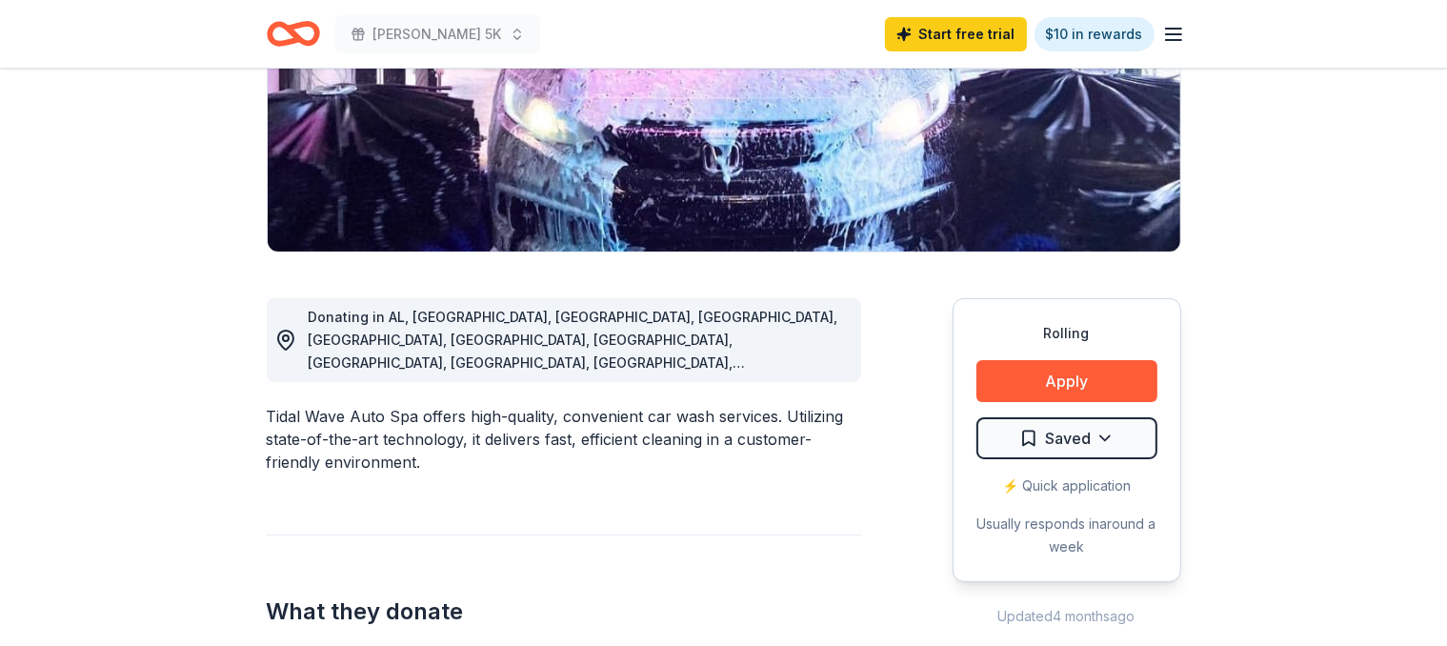
scroll to position [201, 0]
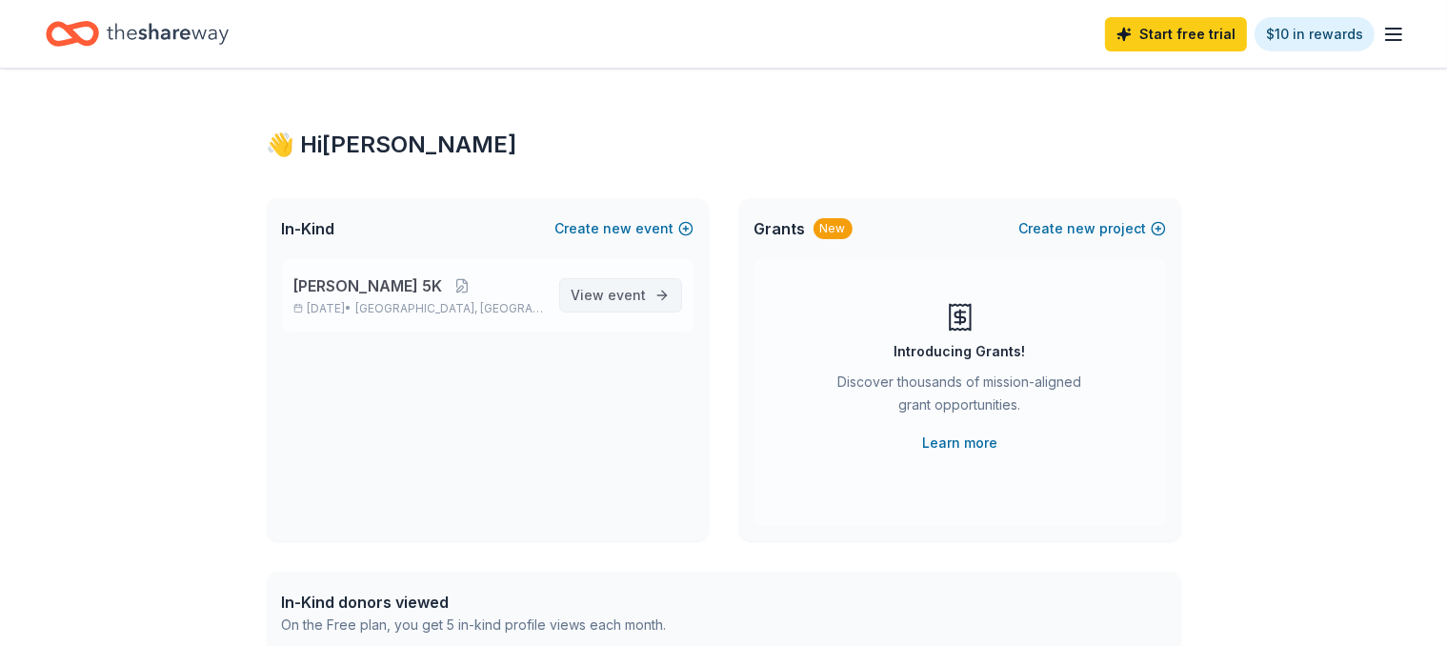
click at [604, 291] on span "View event" at bounding box center [609, 295] width 75 height 23
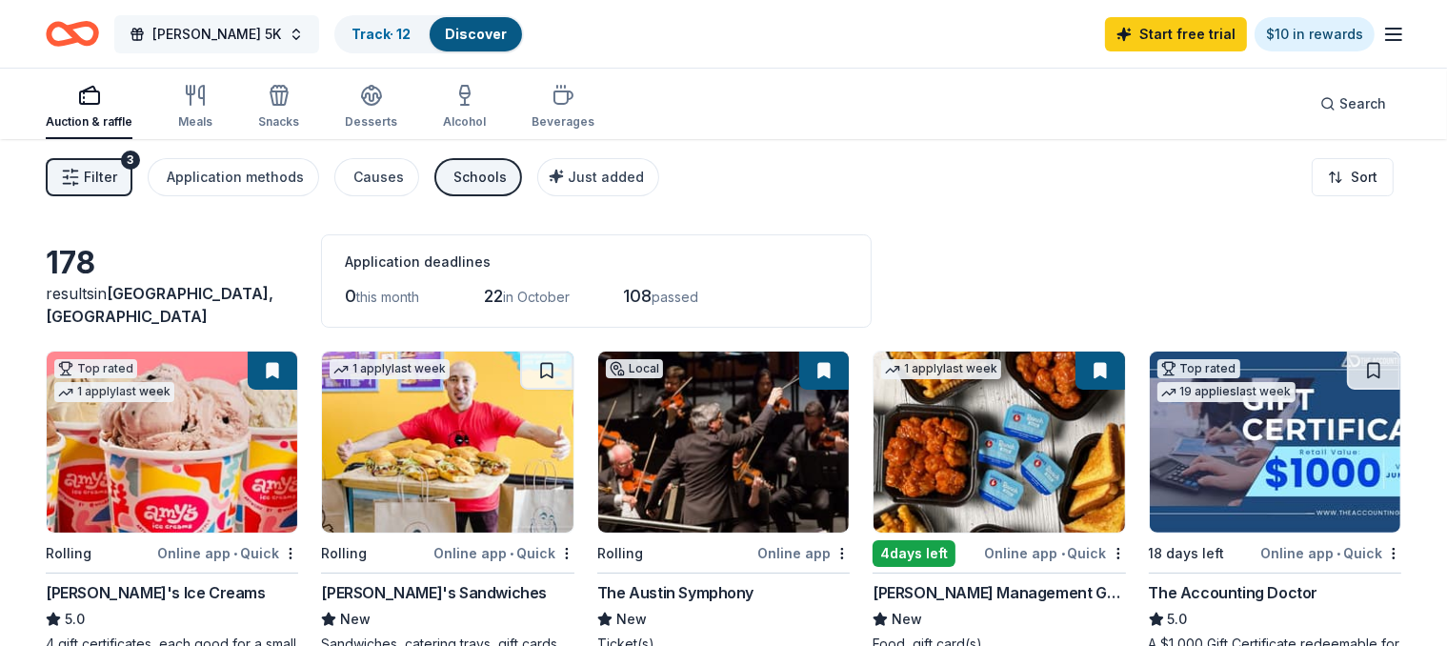
click at [249, 30] on span "[PERSON_NAME] 5K" at bounding box center [216, 34] width 129 height 23
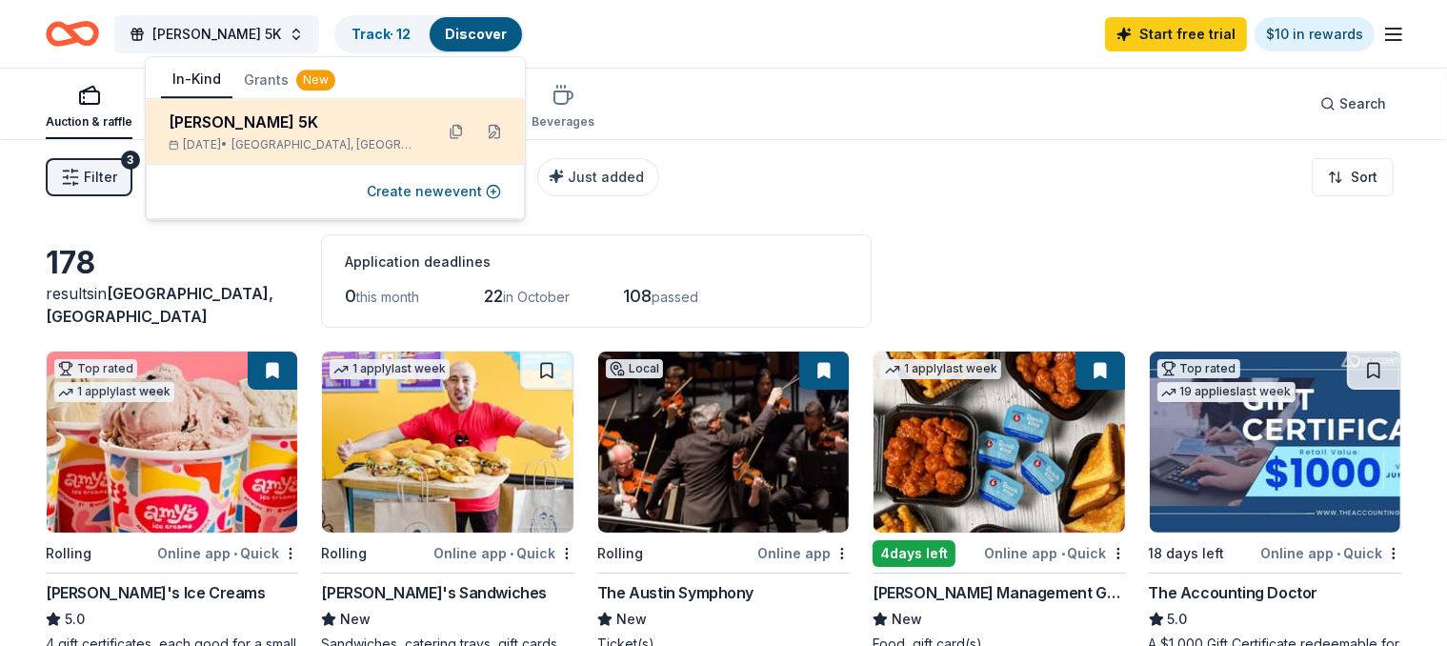
click at [257, 128] on div "[PERSON_NAME] 5K" at bounding box center [294, 122] width 250 height 23
click at [188, 125] on div "[PERSON_NAME] 5K" at bounding box center [294, 122] width 250 height 23
click at [452, 133] on button at bounding box center [456, 131] width 30 height 30
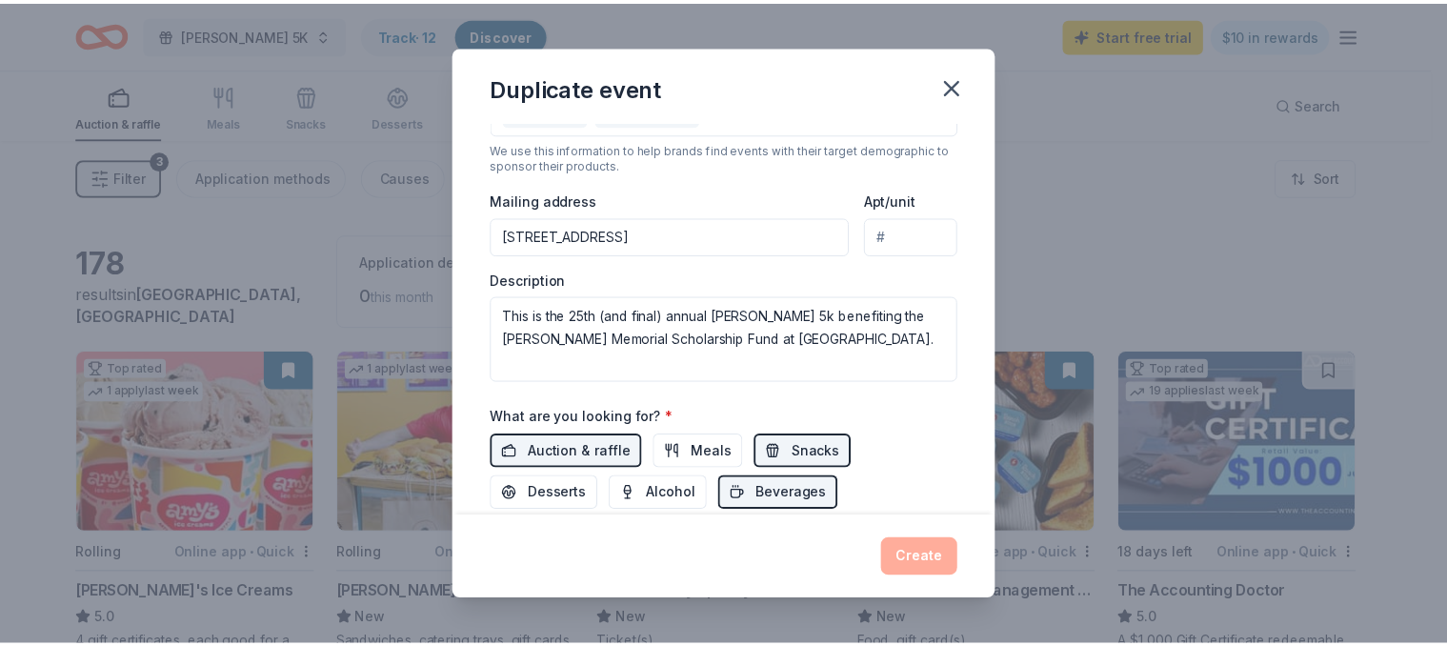
scroll to position [438, 0]
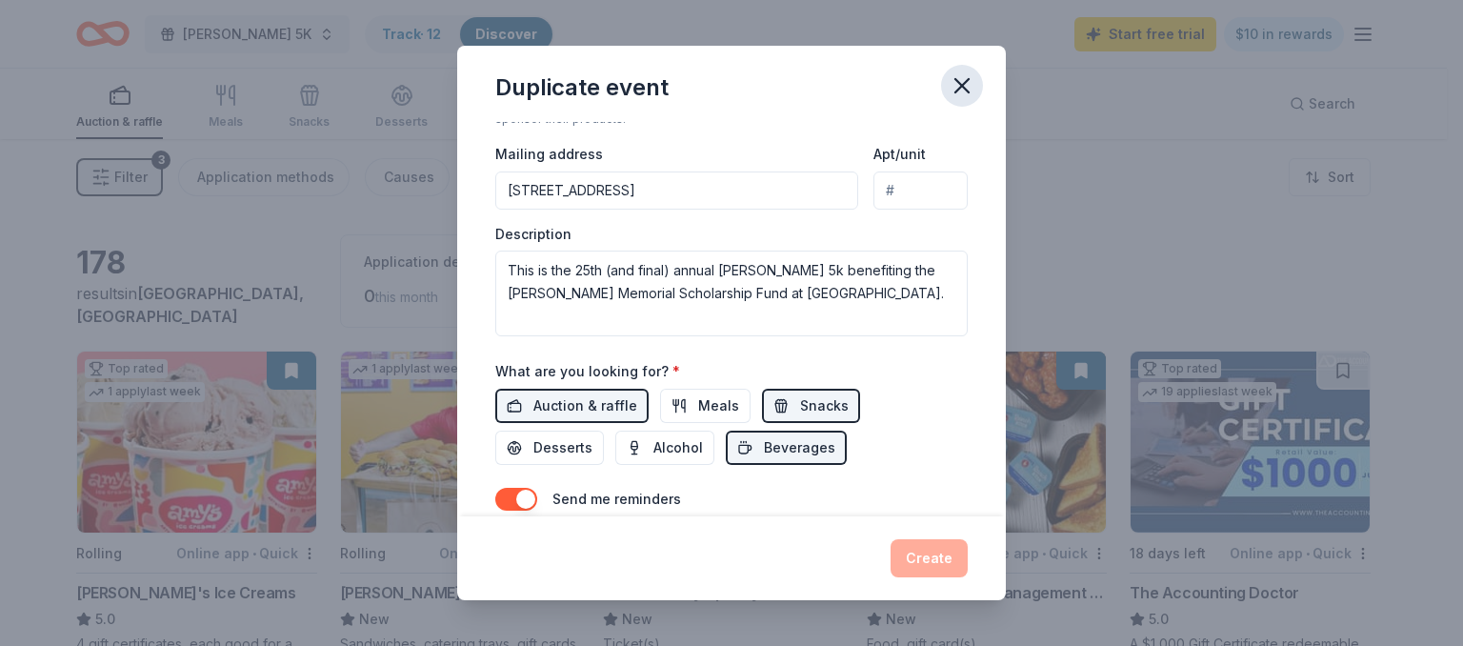
click at [963, 84] on icon "button" at bounding box center [962, 85] width 13 height 13
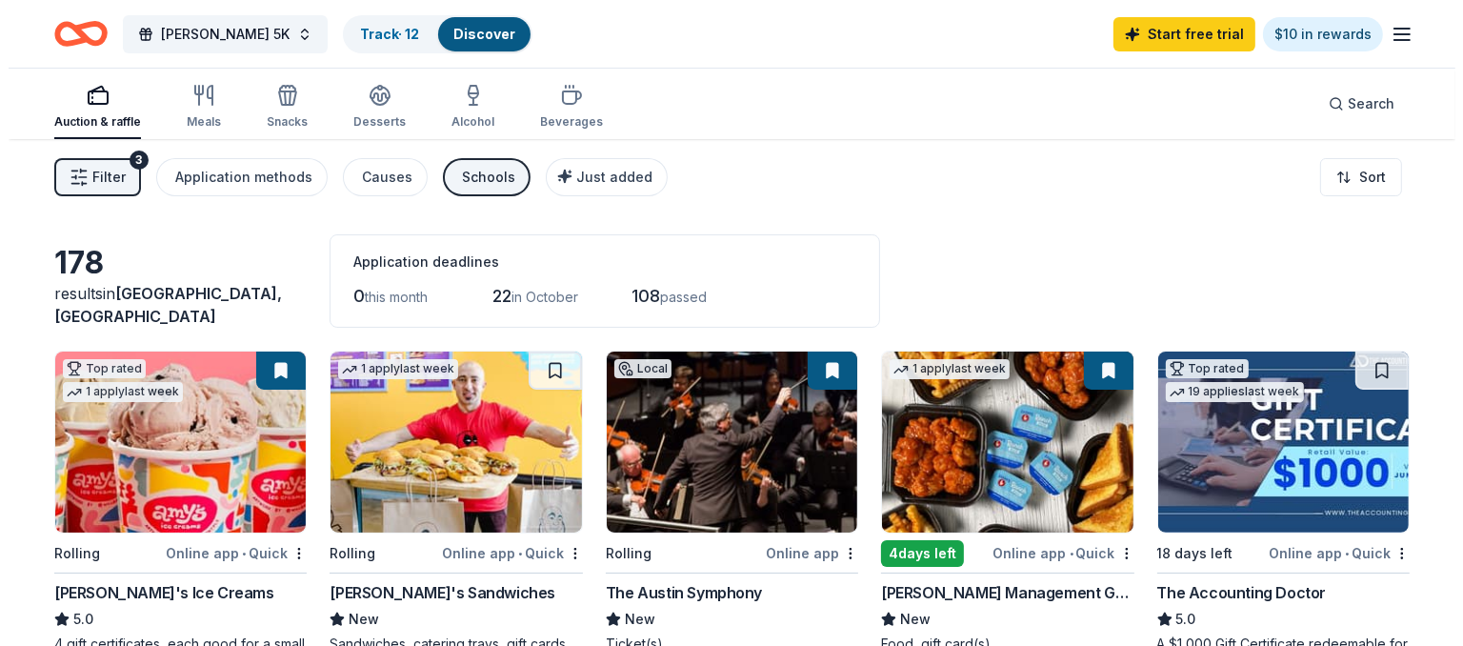
scroll to position [0, 0]
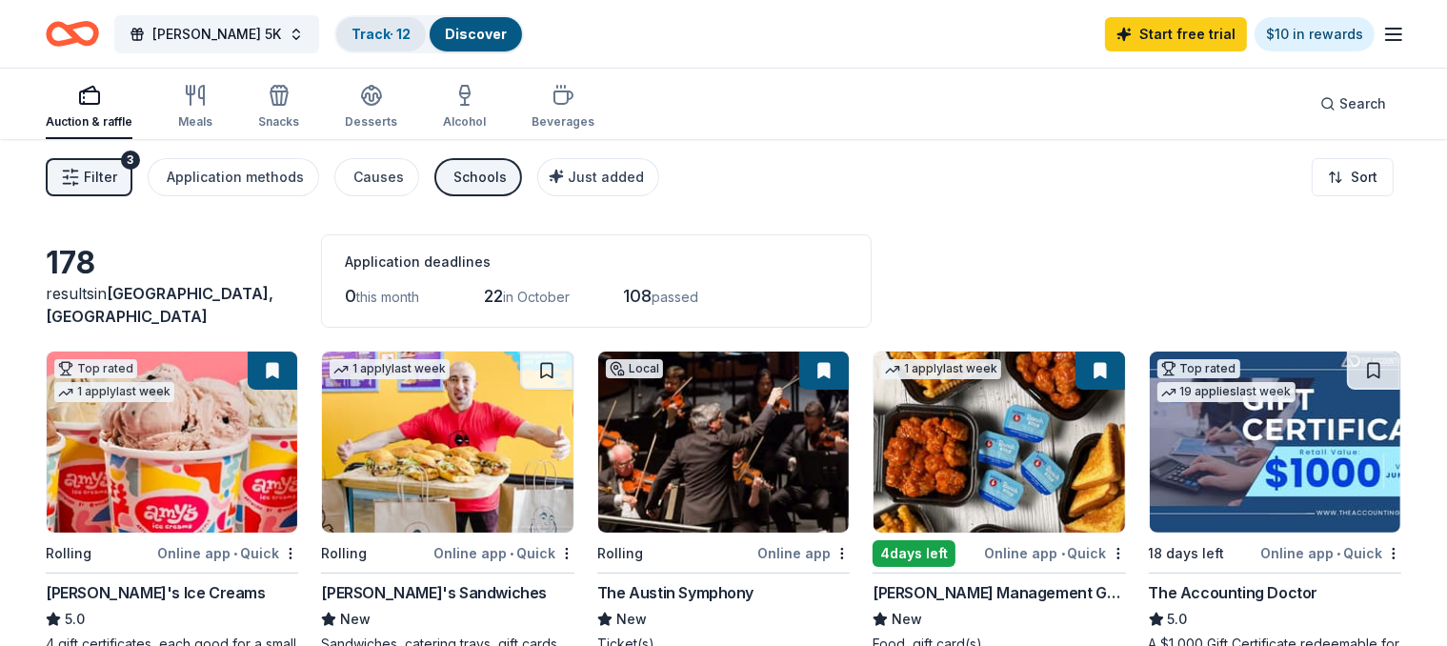
click at [352, 40] on link "Track · 12" at bounding box center [381, 34] width 59 height 16
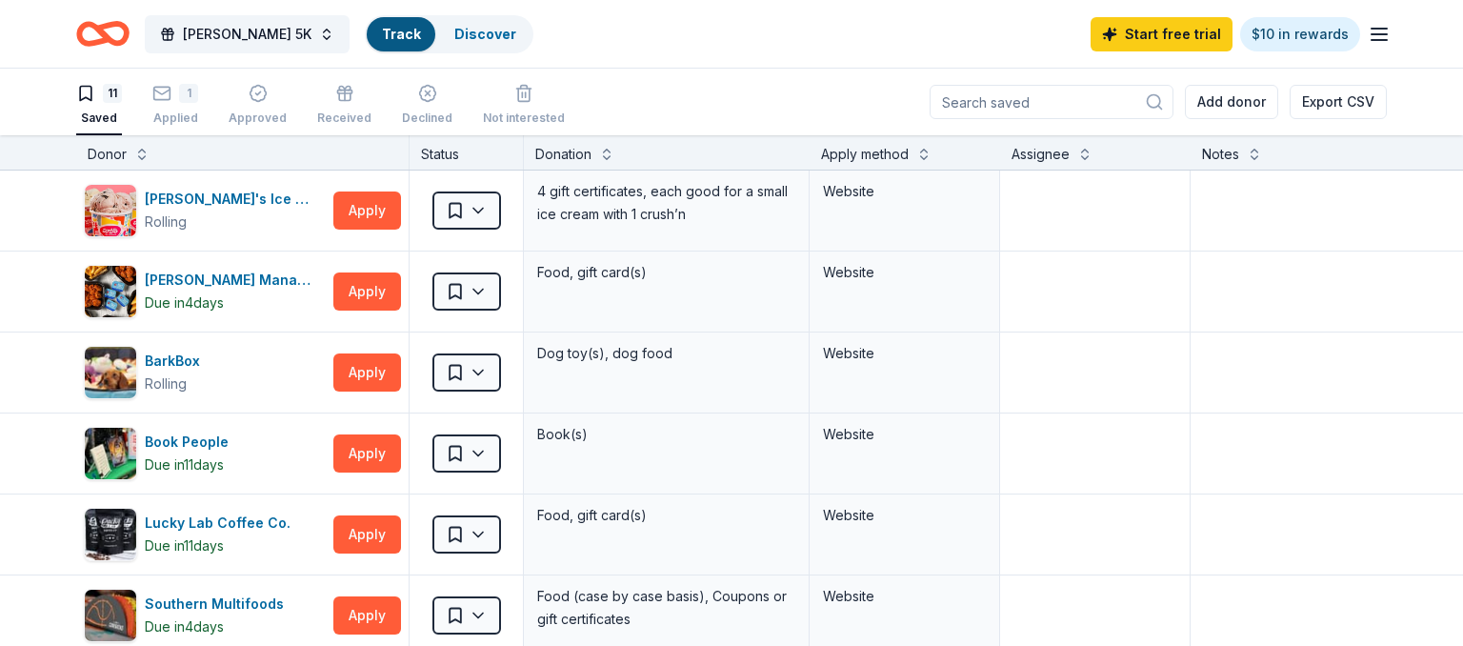
click at [367, 46] on div "Track" at bounding box center [401, 34] width 69 height 34
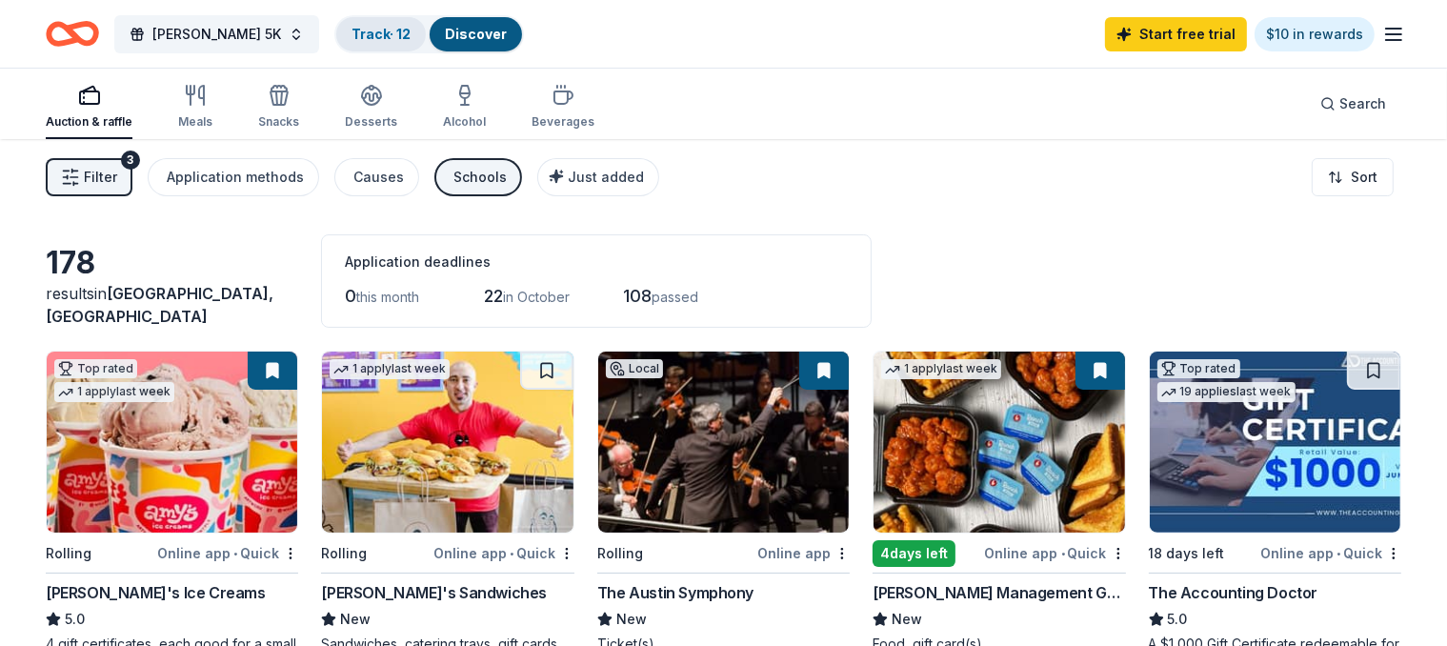
click at [359, 40] on link "Track · 12" at bounding box center [381, 34] width 59 height 16
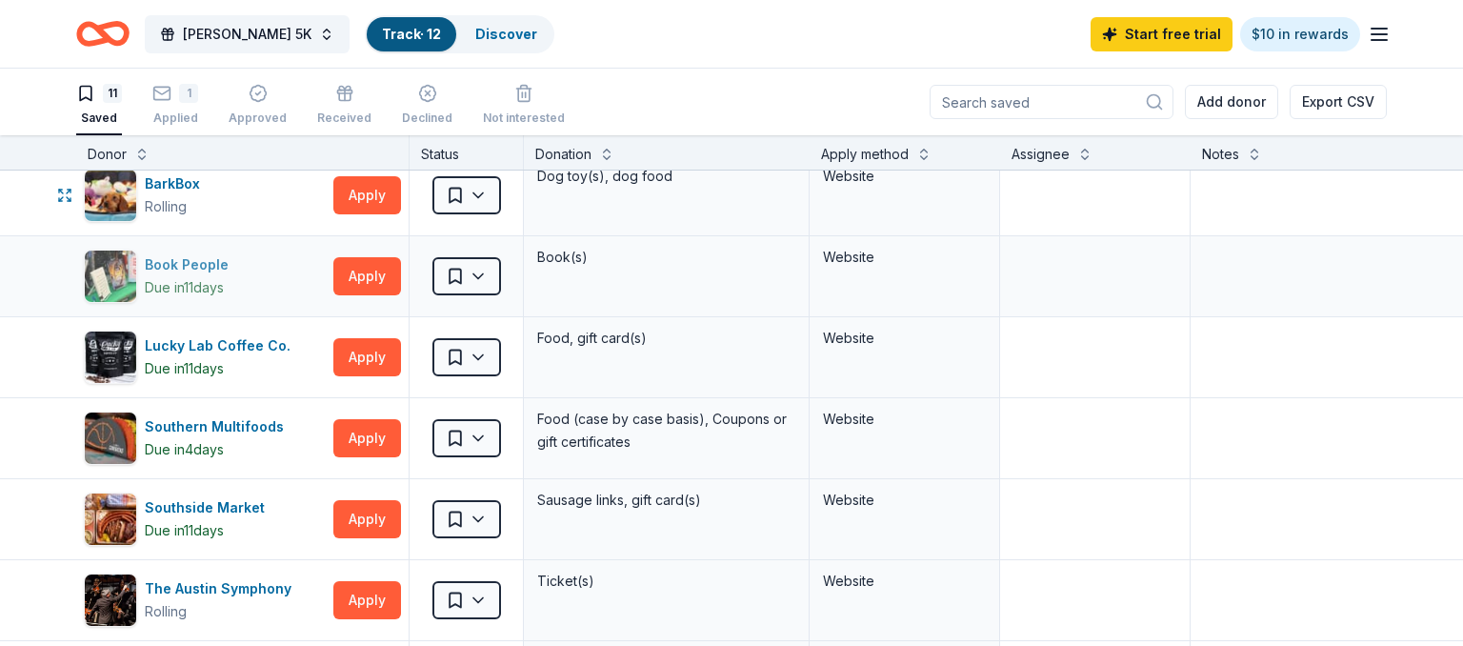
scroll to position [219, 0]
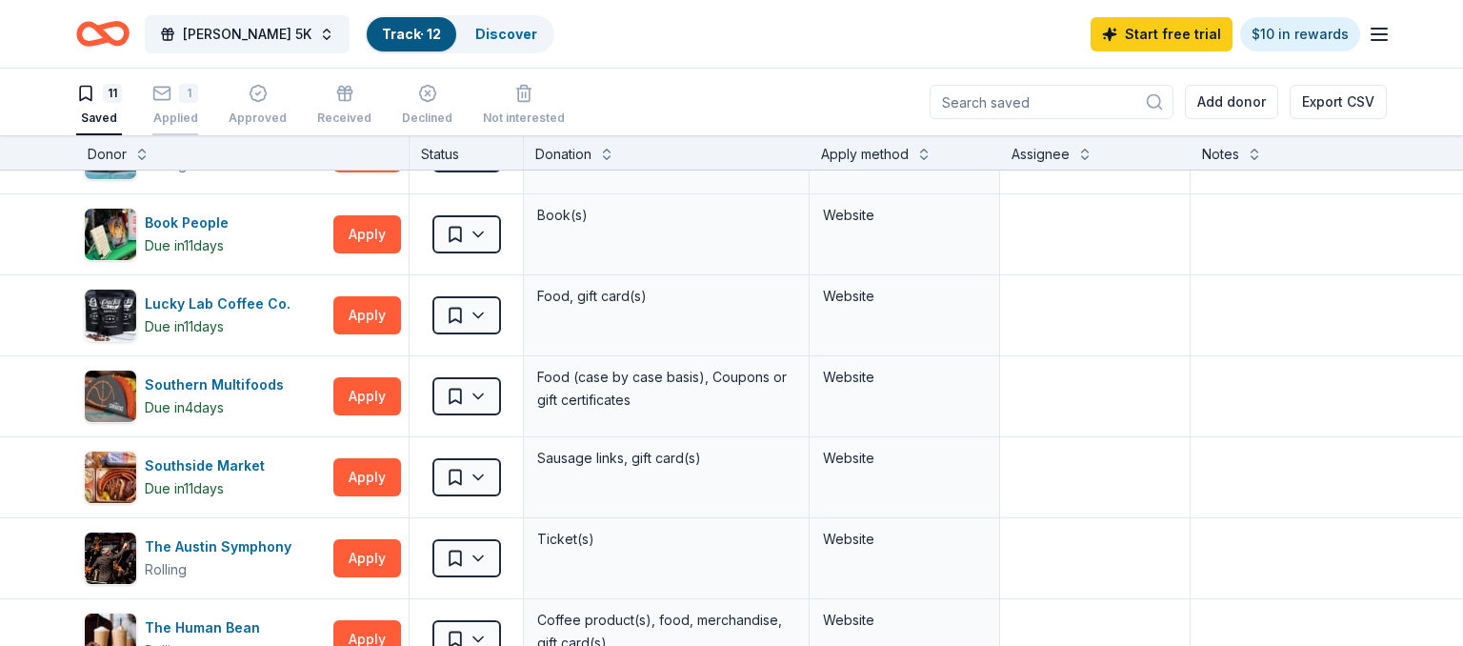
click at [162, 109] on div "1 Applied" at bounding box center [175, 105] width 46 height 42
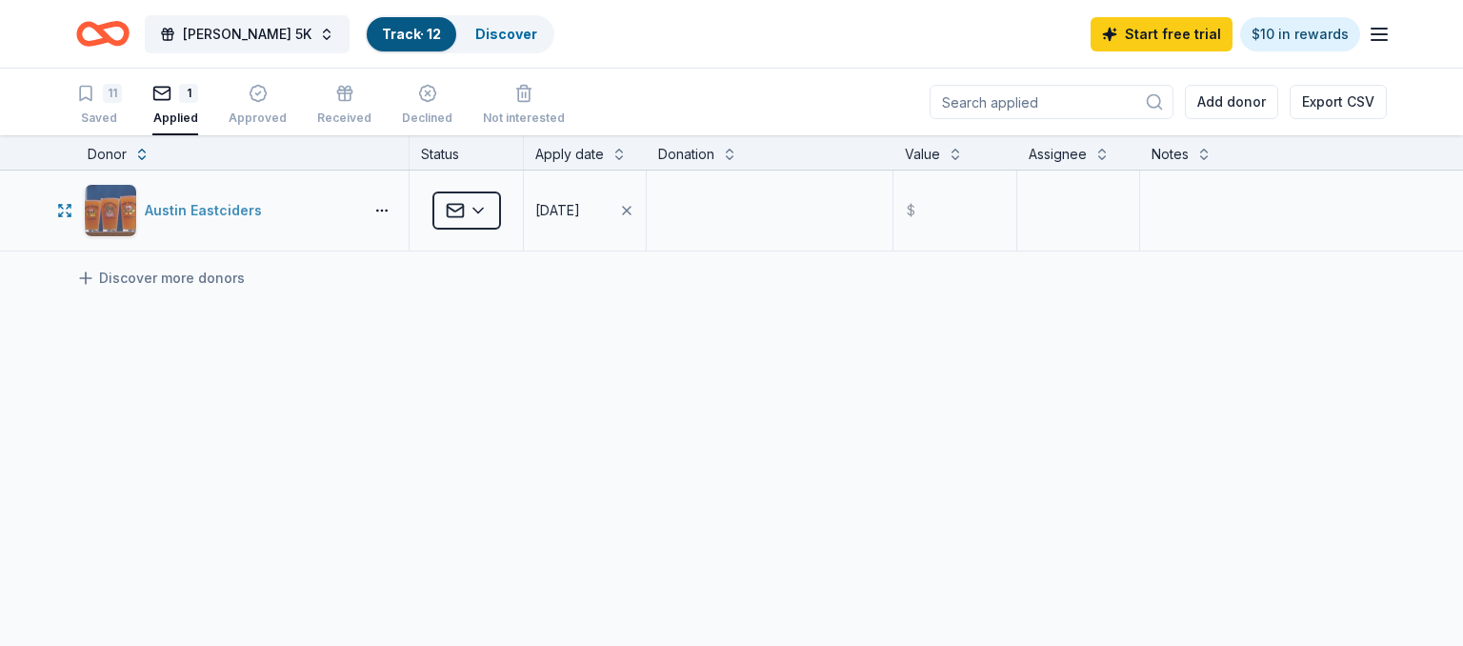
click at [191, 210] on div "Austin Eastciders" at bounding box center [207, 210] width 125 height 23
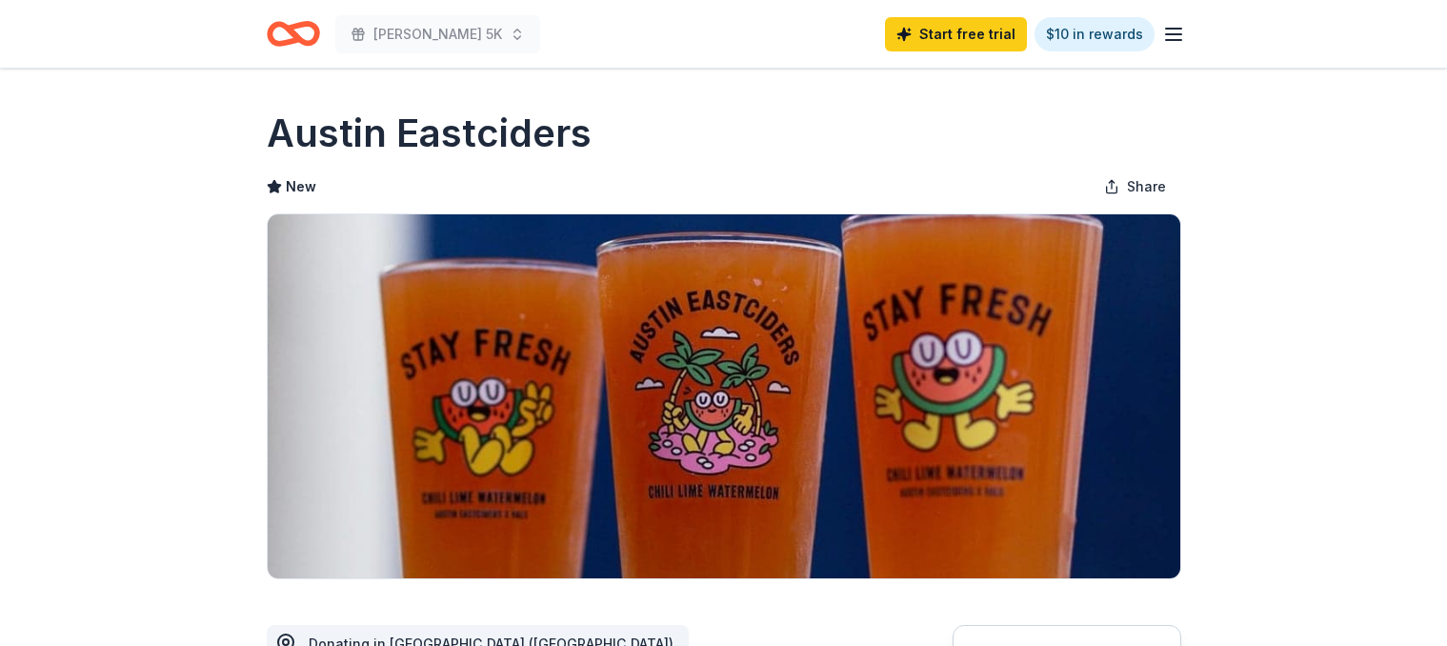
scroll to position [503, 0]
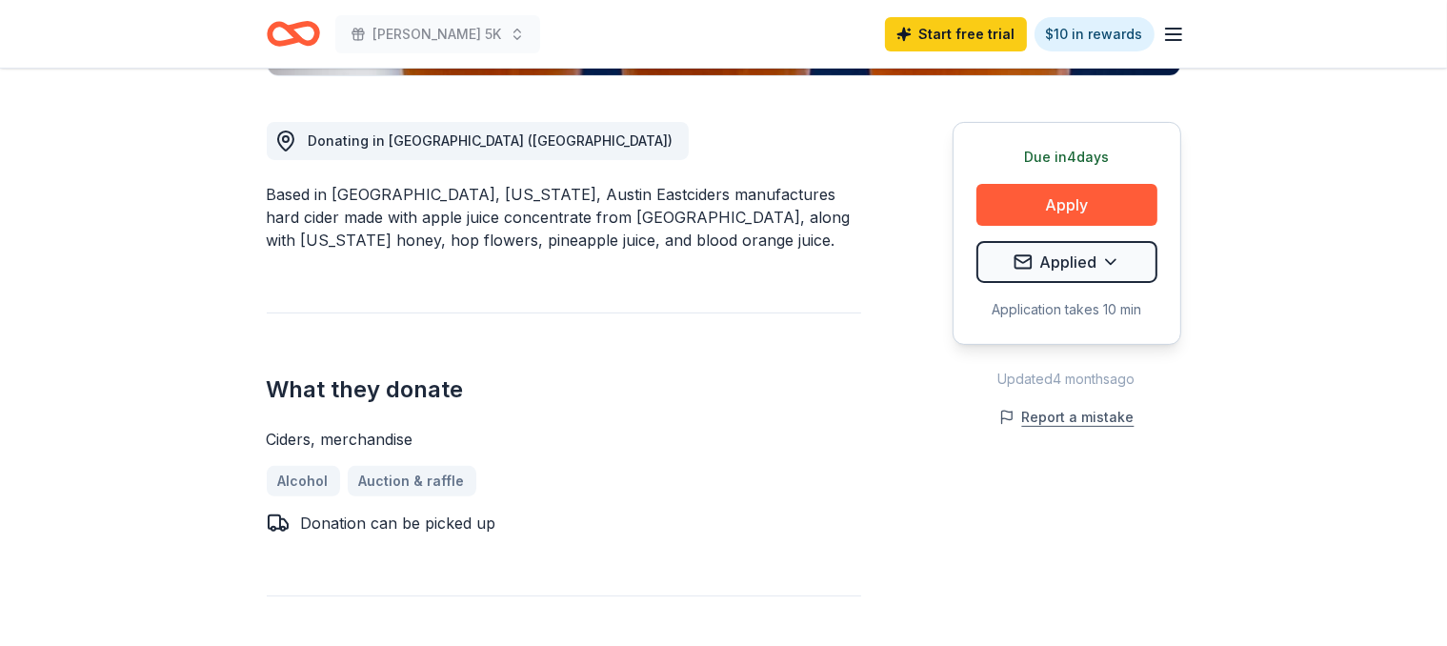
click at [1098, 413] on button "Report a mistake" at bounding box center [1066, 417] width 135 height 23
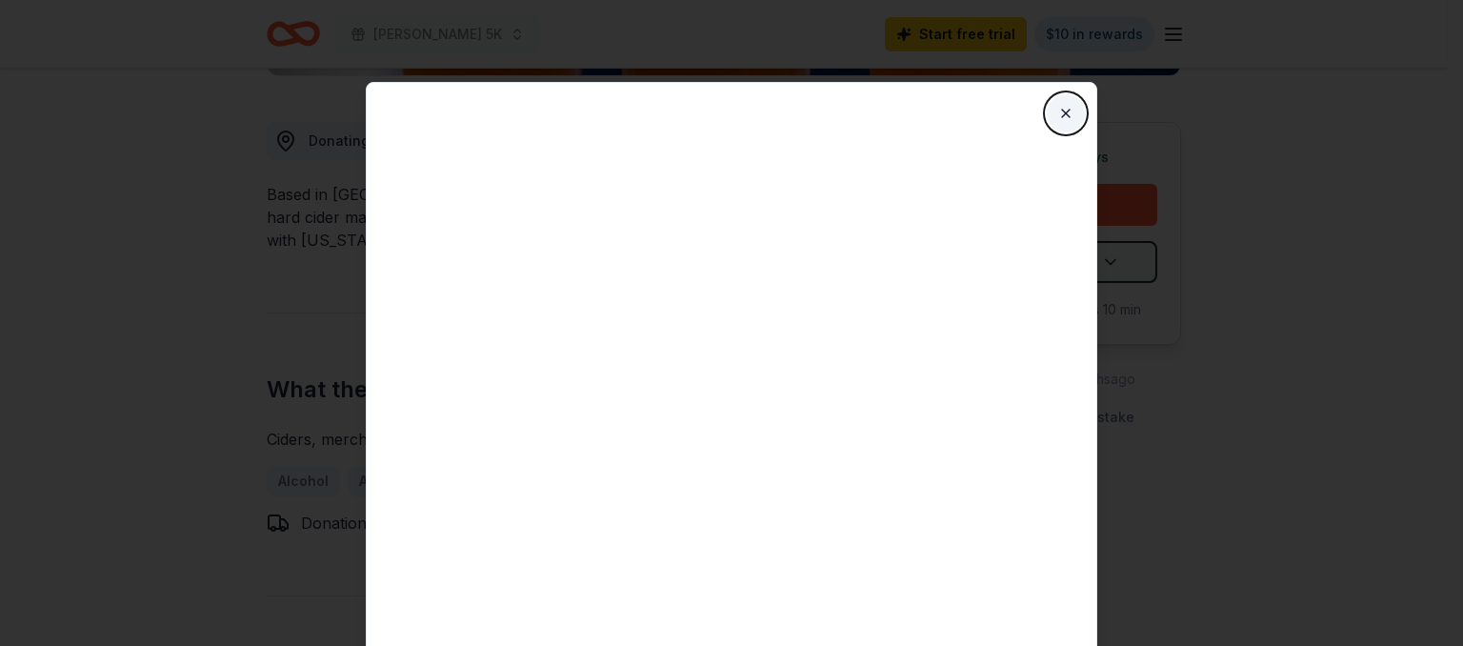
click at [1060, 111] on button "Close" at bounding box center [1066, 113] width 38 height 38
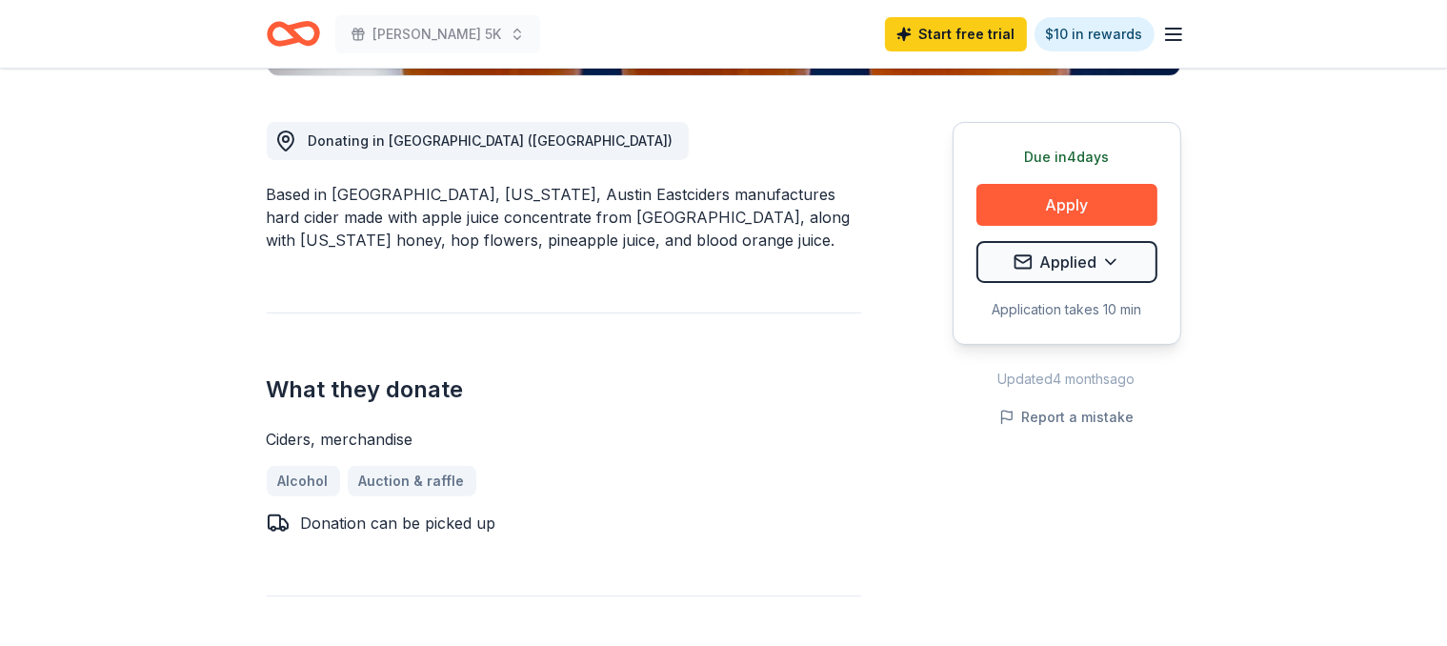
scroll to position [0, 0]
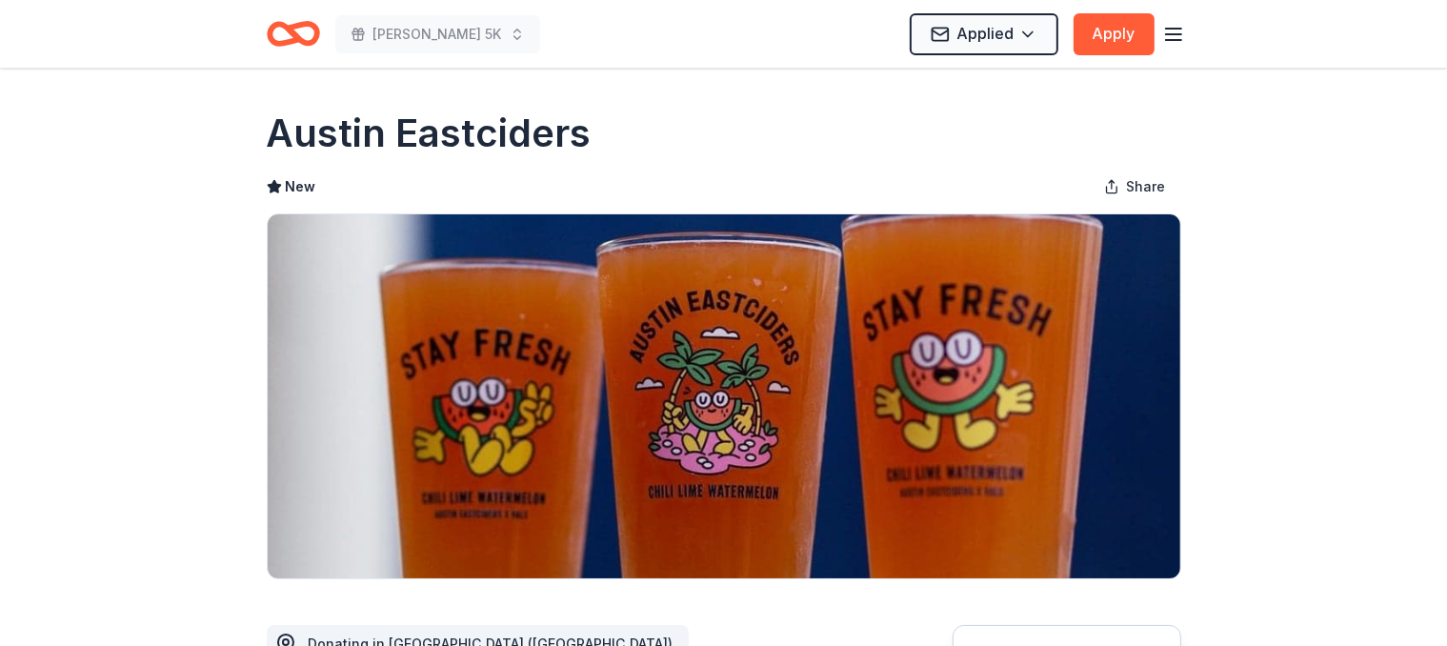
click at [1174, 32] on icon "button" at bounding box center [1173, 34] width 23 height 23
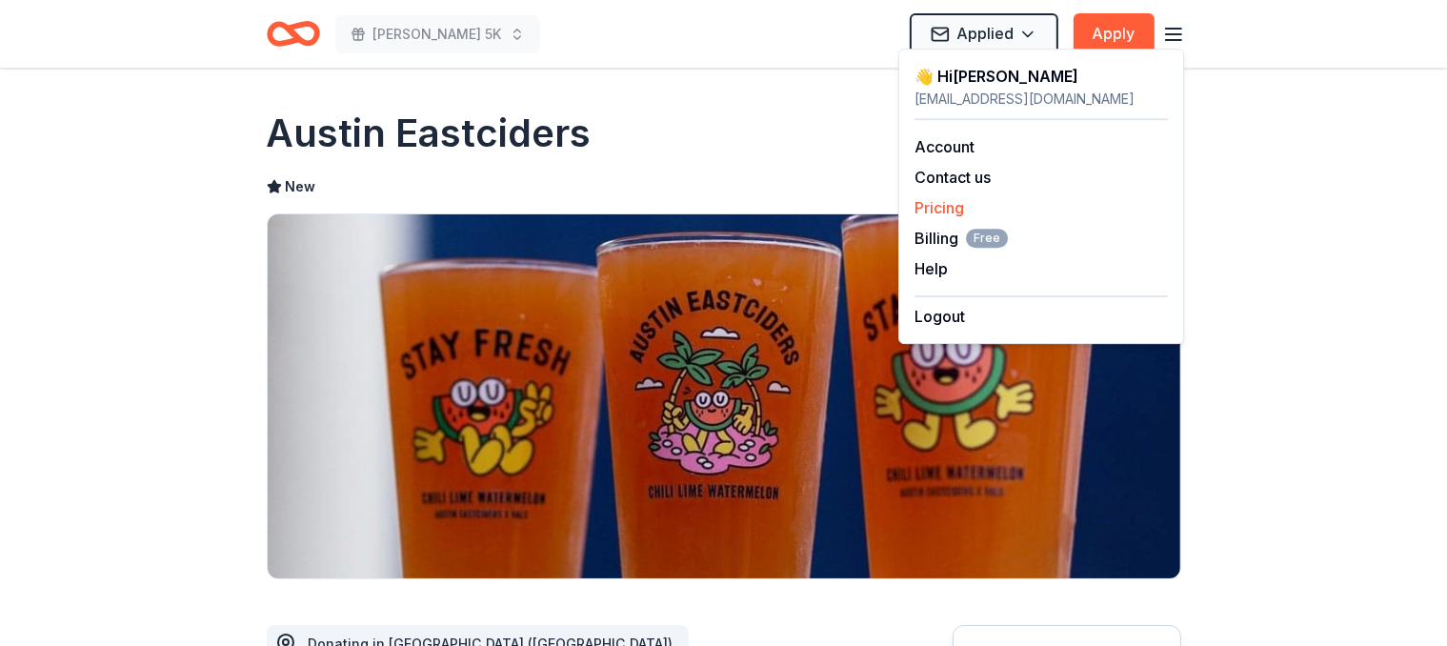
click at [943, 204] on link "Pricing" at bounding box center [940, 207] width 50 height 19
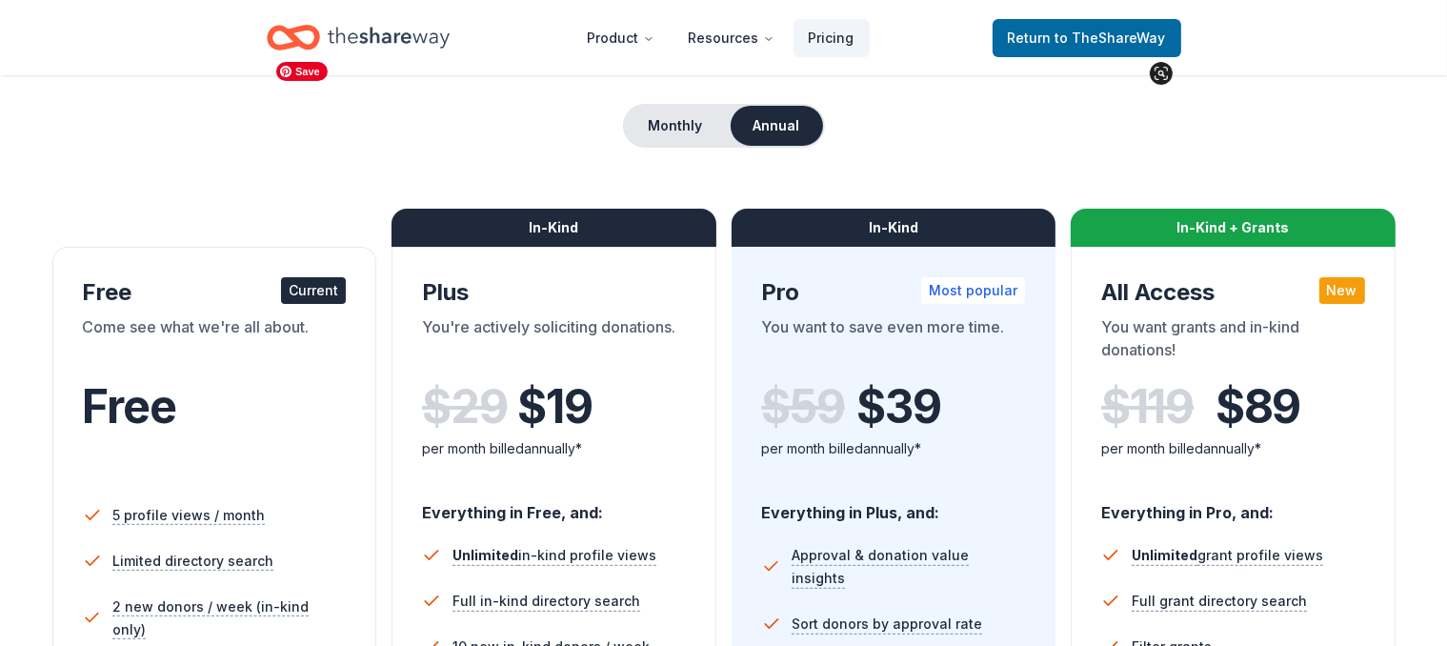
scroll to position [201, 0]
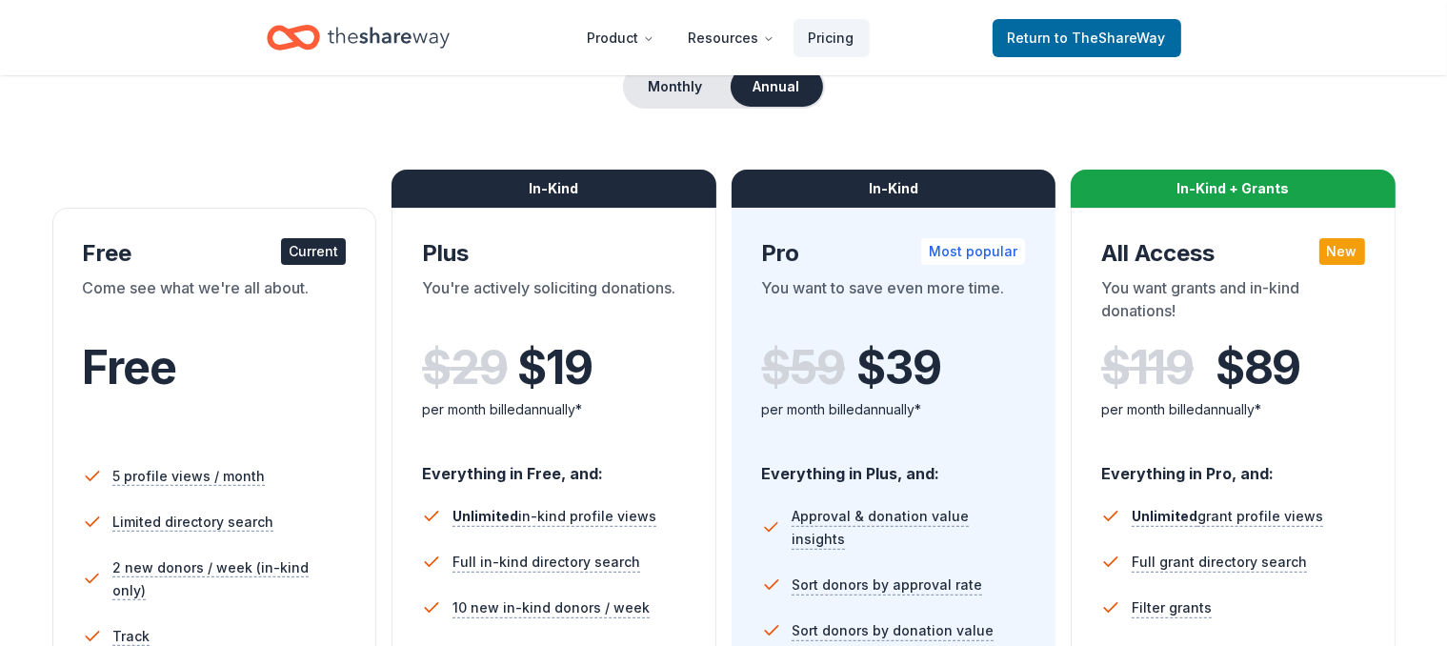
click at [878, 192] on div "In-Kind" at bounding box center [894, 189] width 325 height 38
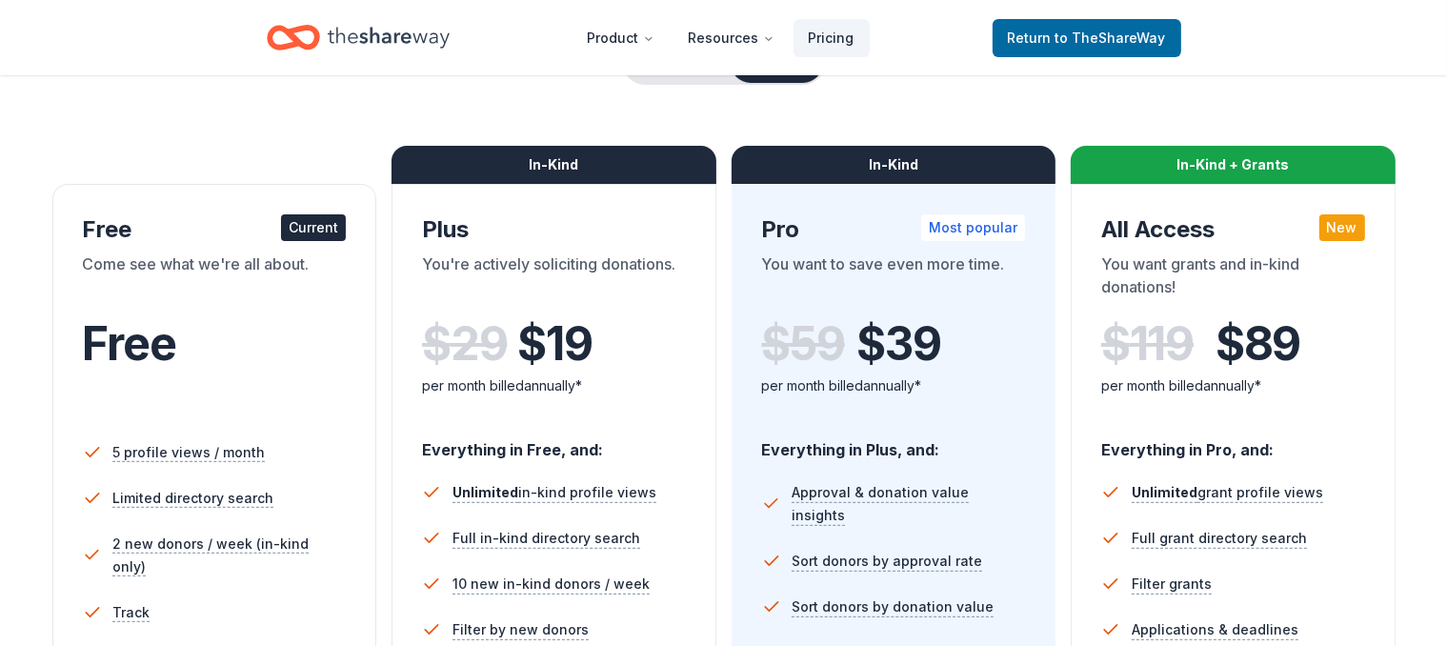
scroll to position [100, 0]
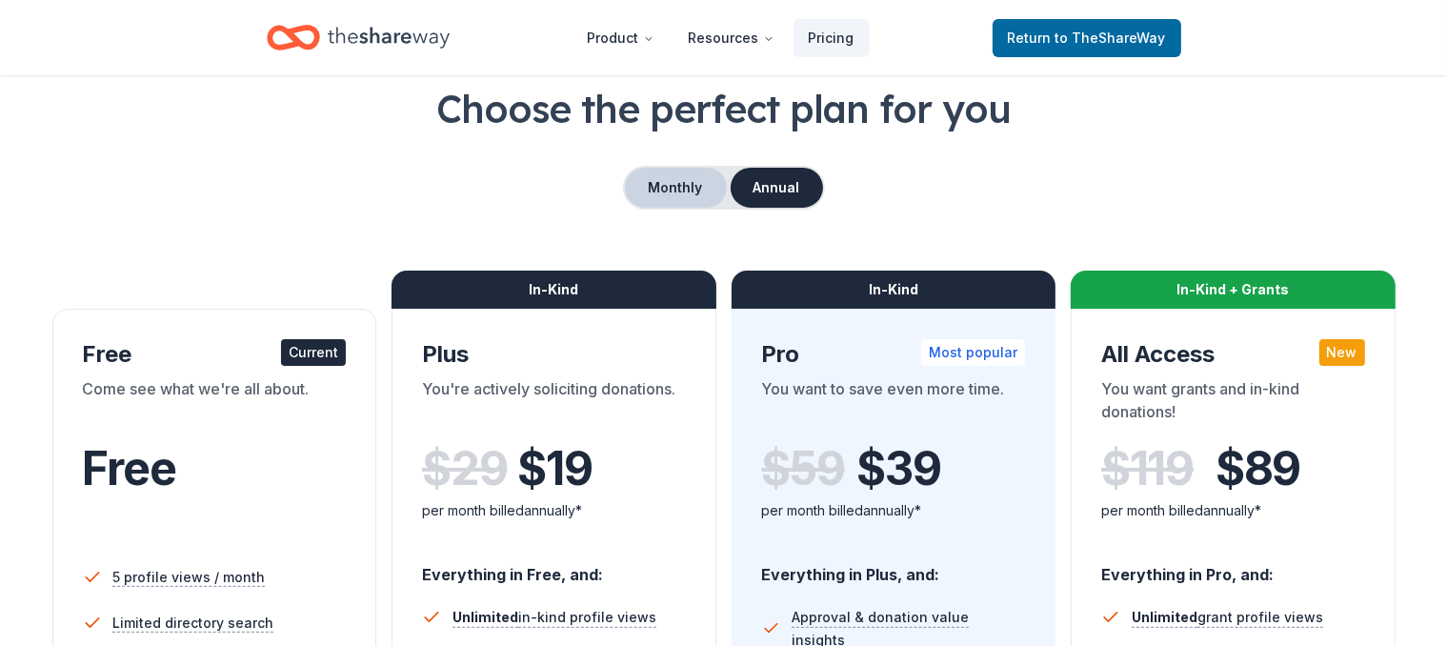
click at [686, 173] on button "Monthly" at bounding box center [676, 188] width 102 height 40
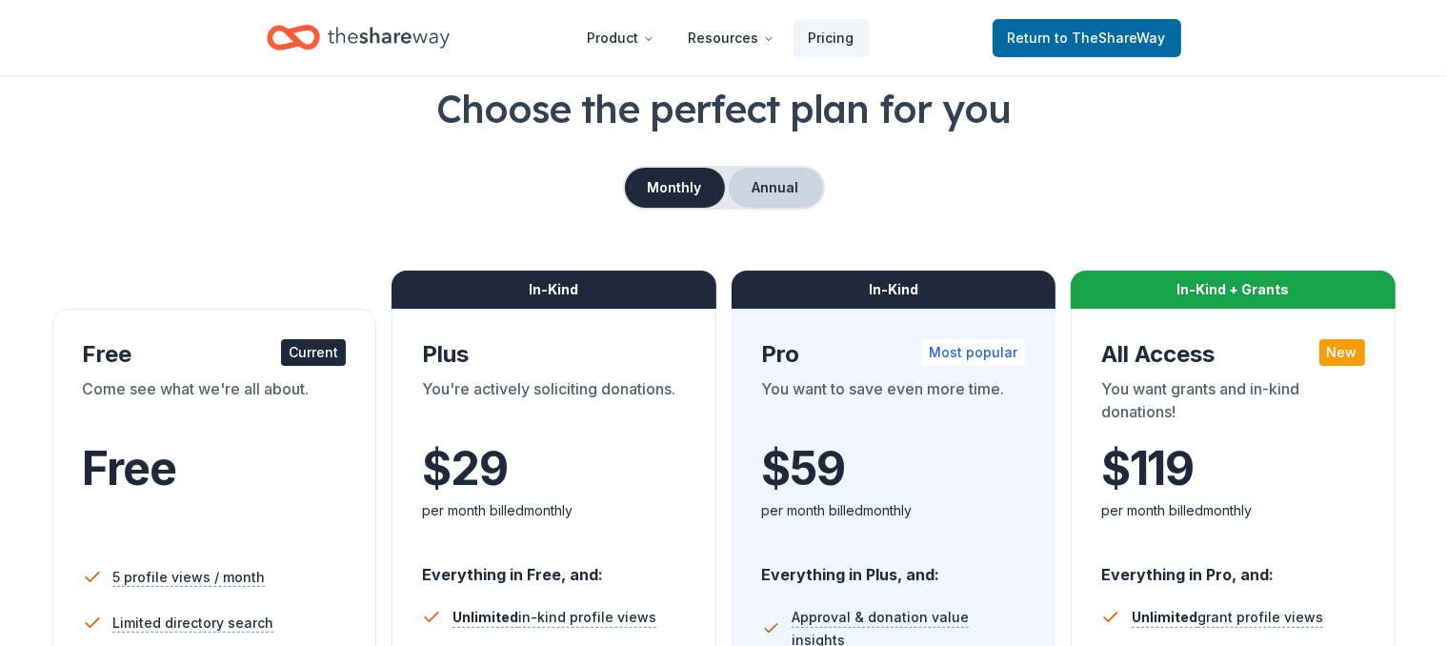
click at [772, 173] on button "Annual" at bounding box center [776, 188] width 94 height 40
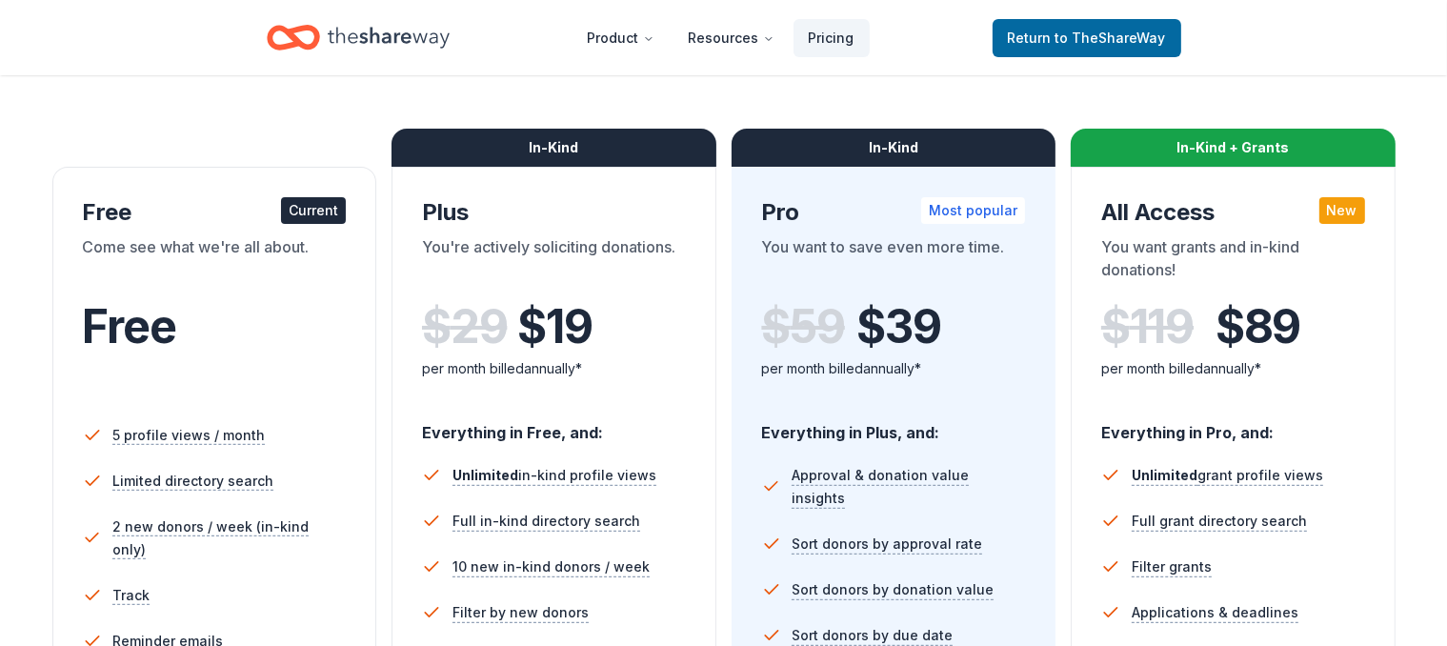
scroll to position [503, 0]
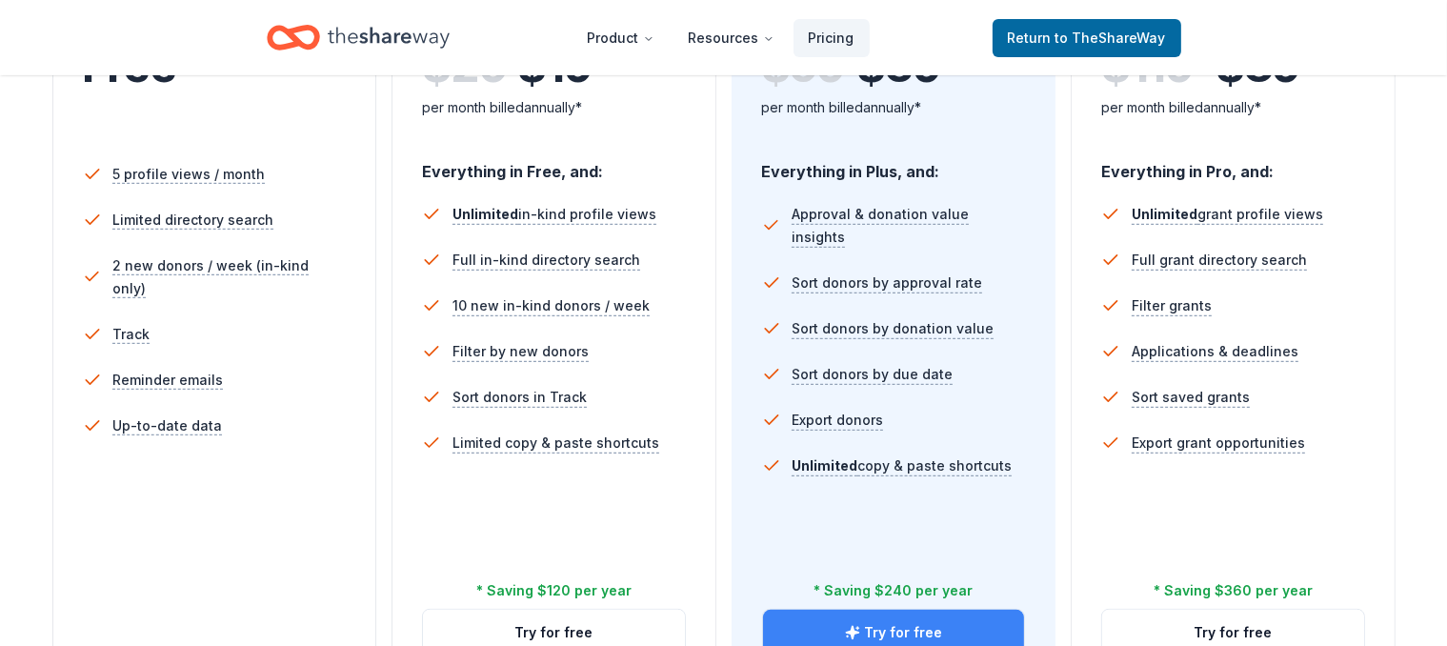
click at [888, 610] on button "Try for free" at bounding box center [894, 633] width 262 height 46
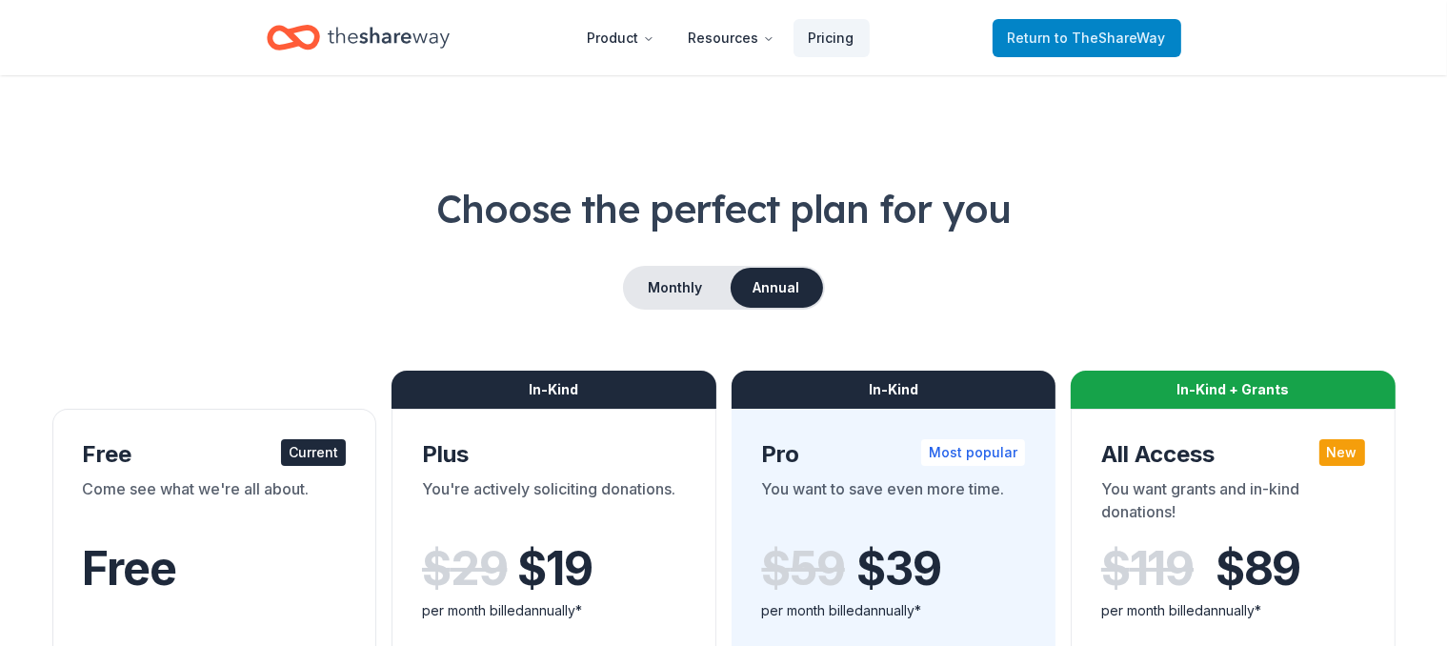
click at [1081, 42] on span "to TheShareWay" at bounding box center [1111, 38] width 111 height 16
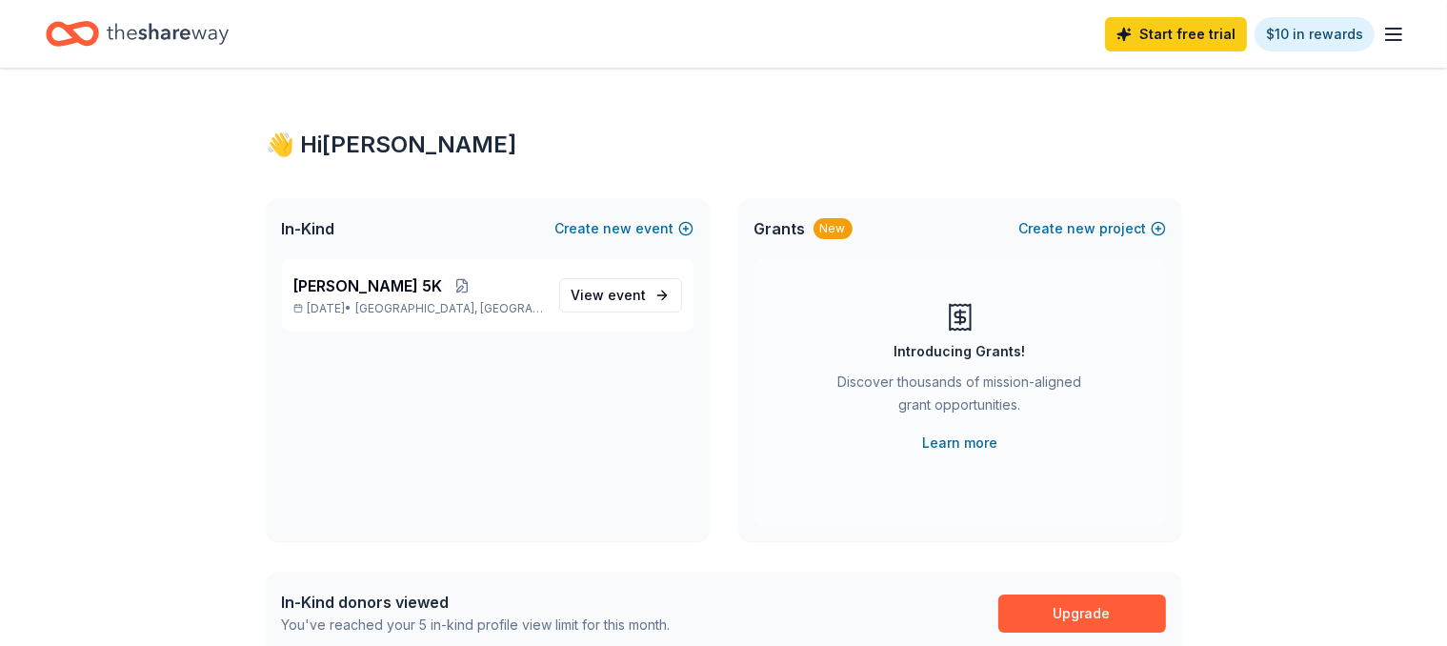
click at [1382, 30] on icon "button" at bounding box center [1393, 34] width 23 height 23
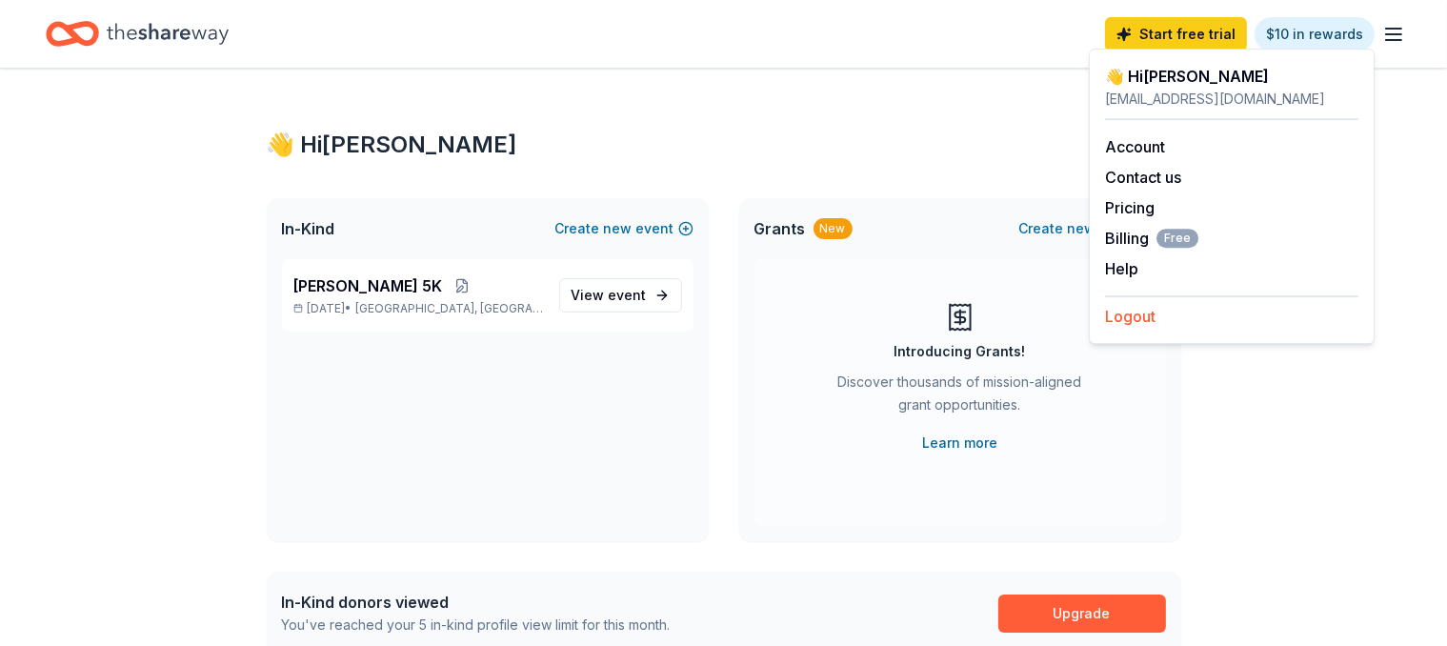
click at [1126, 321] on button "Logout" at bounding box center [1130, 316] width 50 height 23
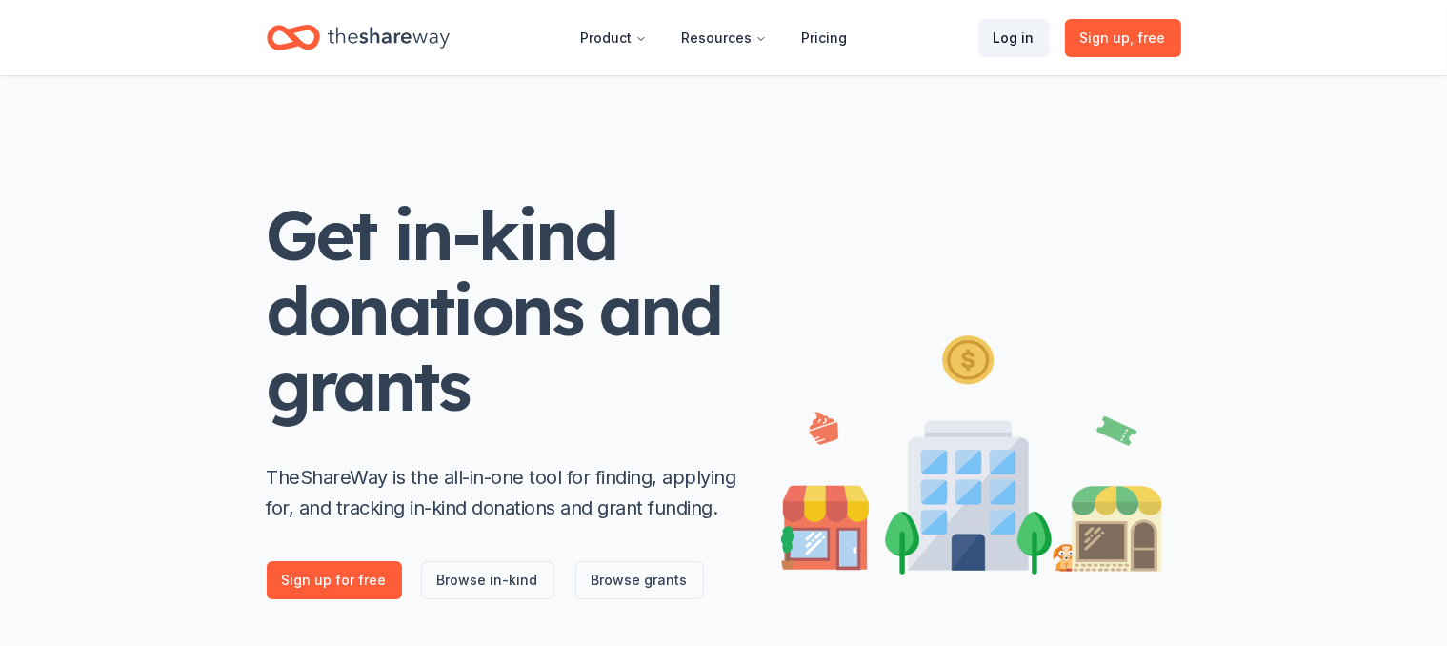
click at [1003, 35] on link "Log in" at bounding box center [1013, 38] width 71 height 38
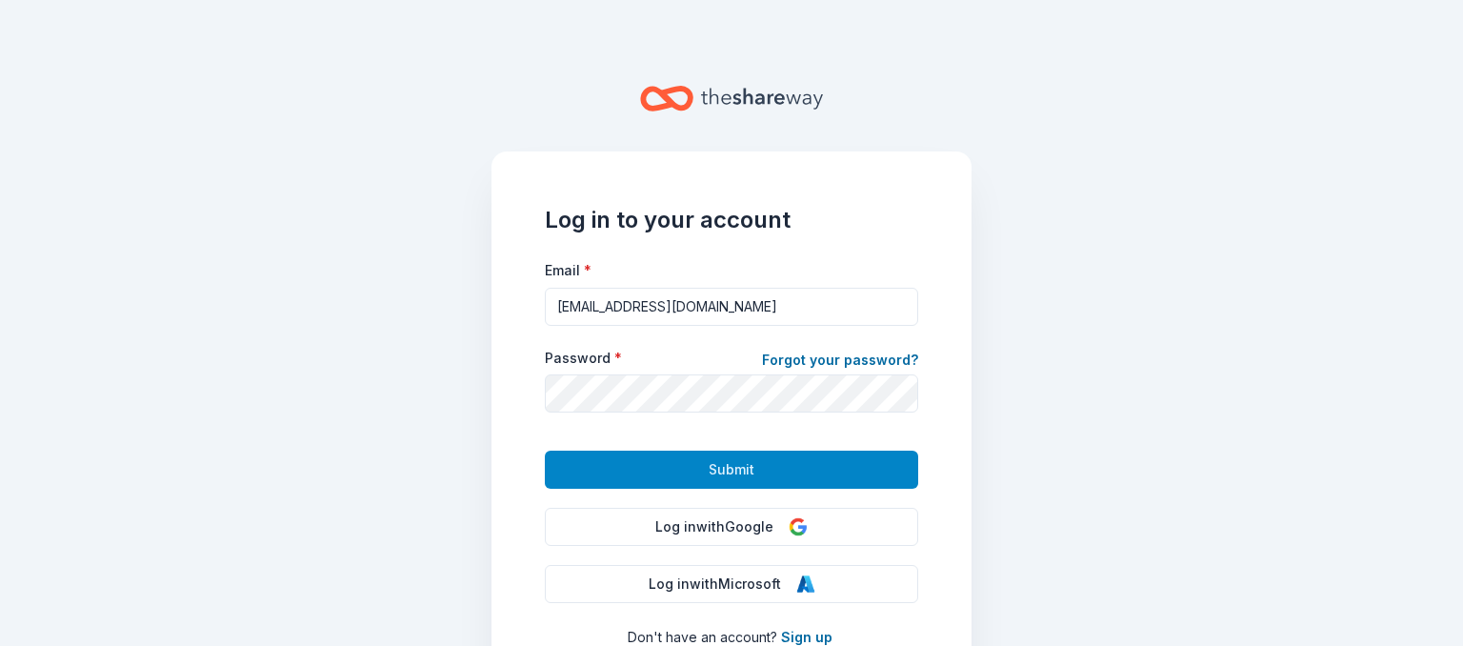
click at [750, 462] on button "Submit" at bounding box center [731, 470] width 373 height 38
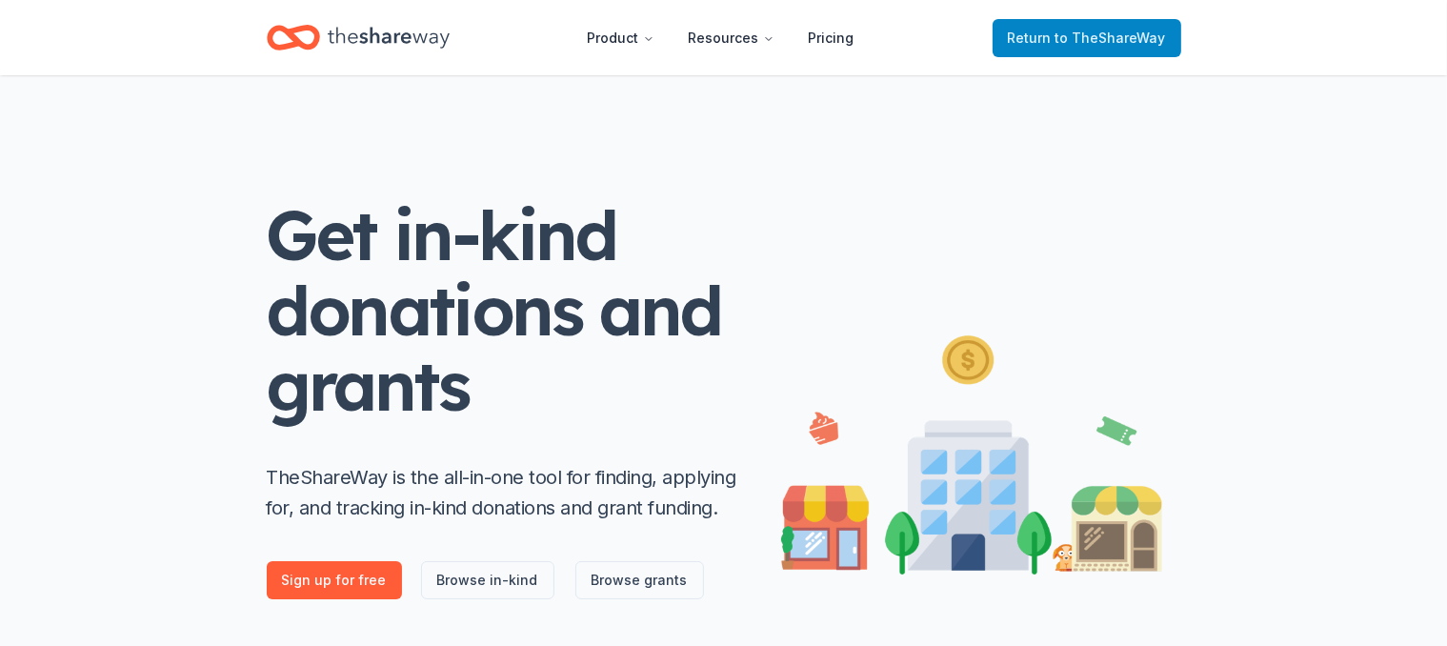
click at [1085, 36] on span "to TheShareWay" at bounding box center [1111, 38] width 111 height 16
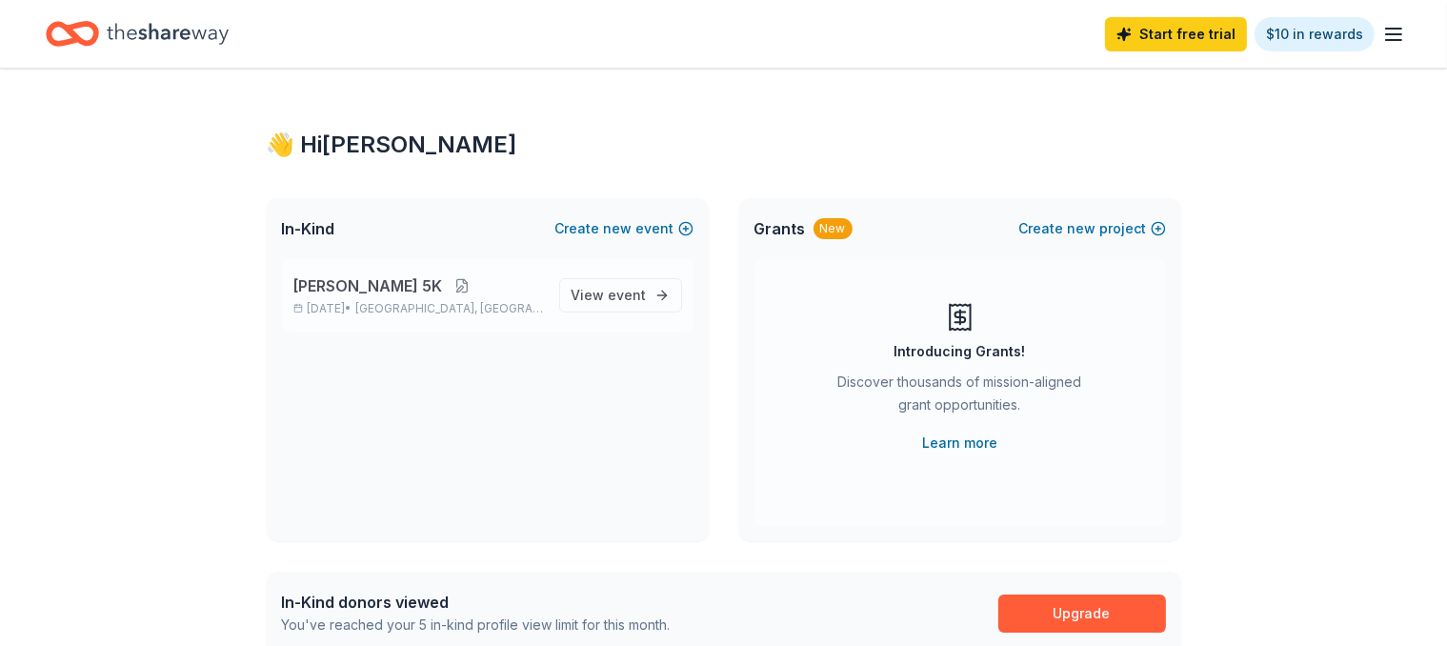
click at [443, 287] on button at bounding box center [462, 285] width 38 height 15
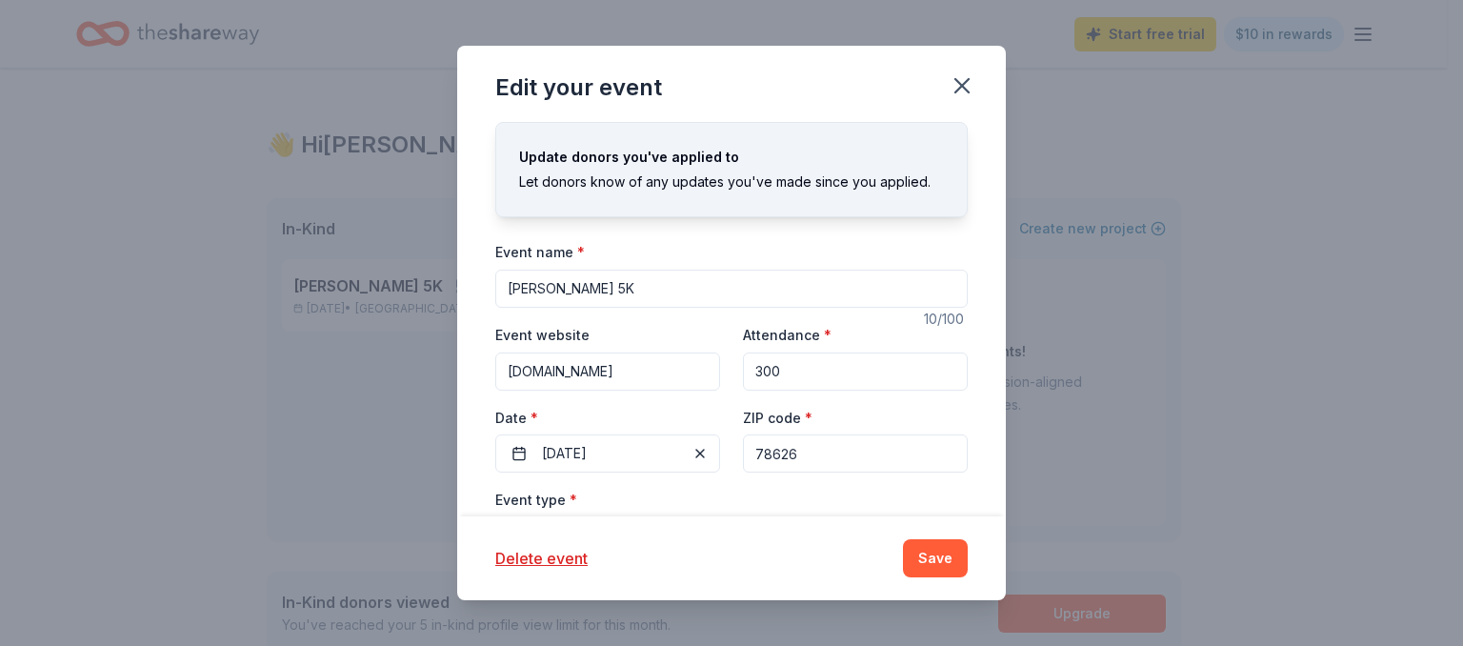
click at [737, 167] on div "Update donors you've applied to" at bounding box center [731, 157] width 425 height 23
click at [650, 298] on input "[PERSON_NAME] 5K" at bounding box center [731, 289] width 473 height 38
type input "[PERSON_NAME] 5K at Southwestern"
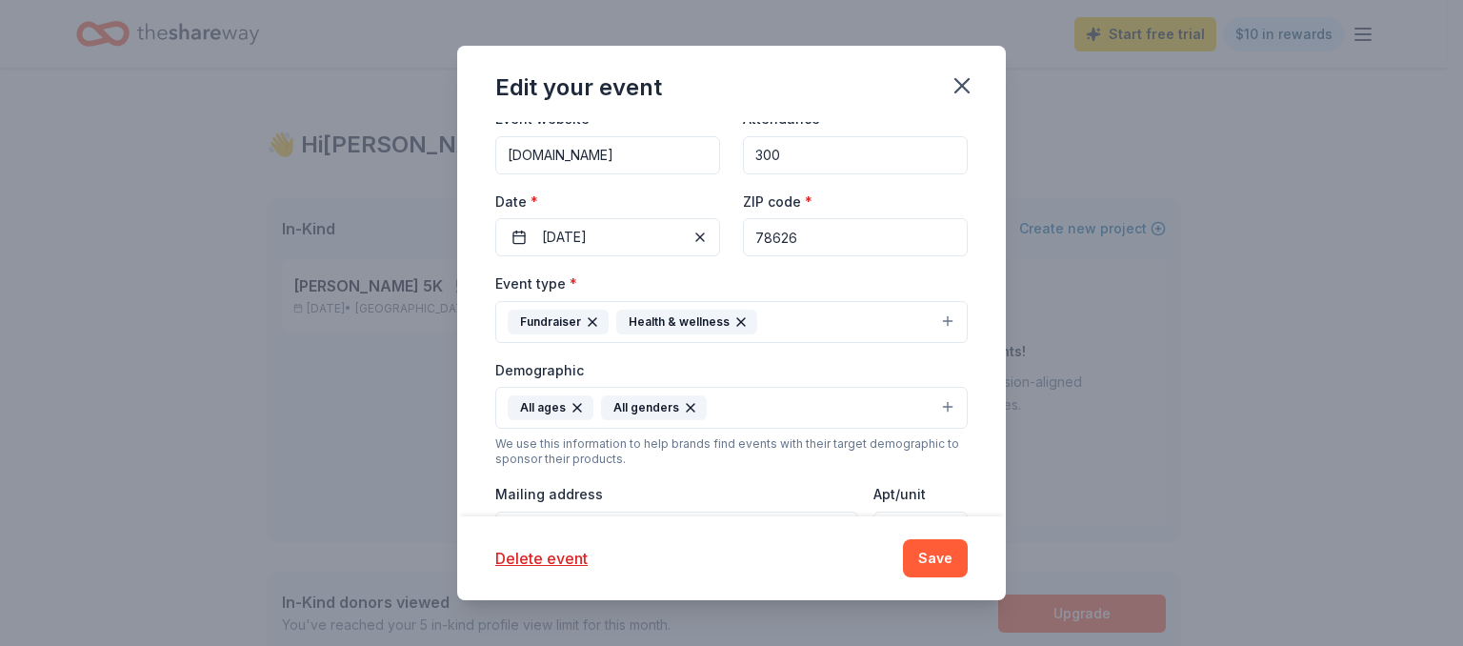
scroll to position [423, 0]
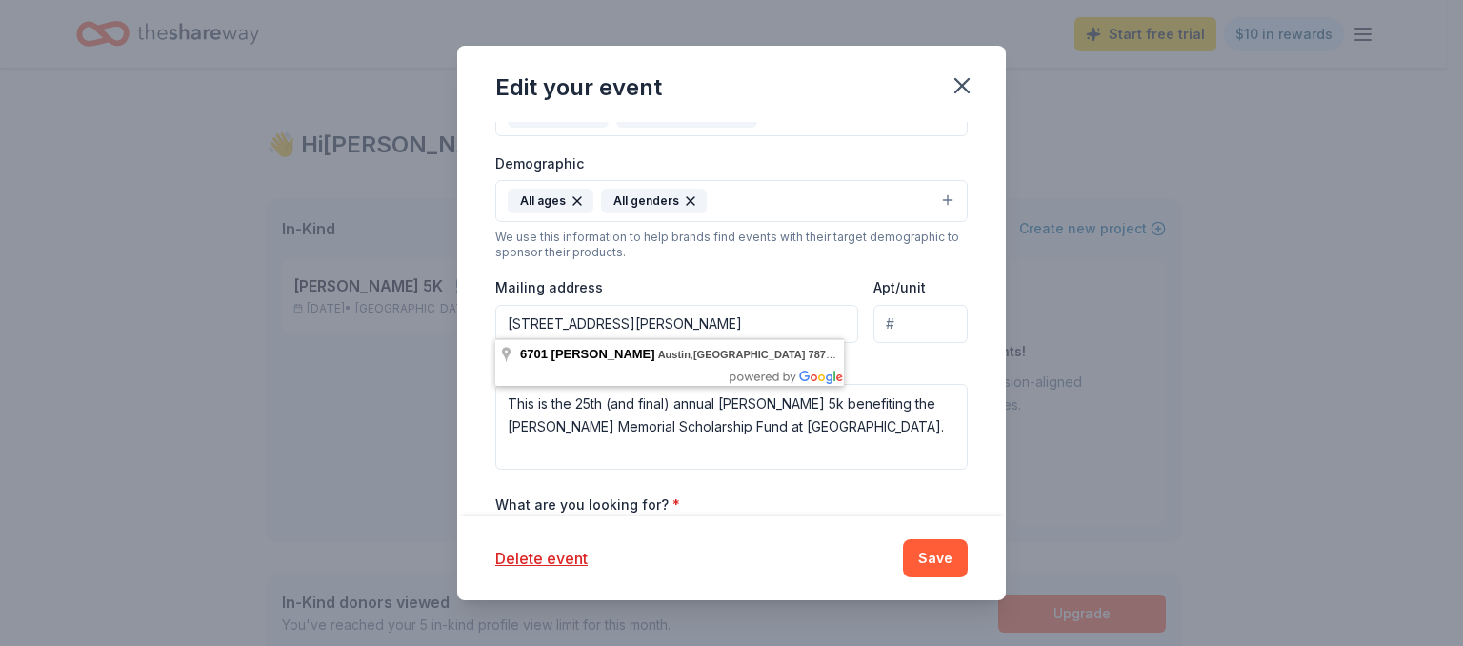
type input "[STREET_ADDRESS][PERSON_NAME]"
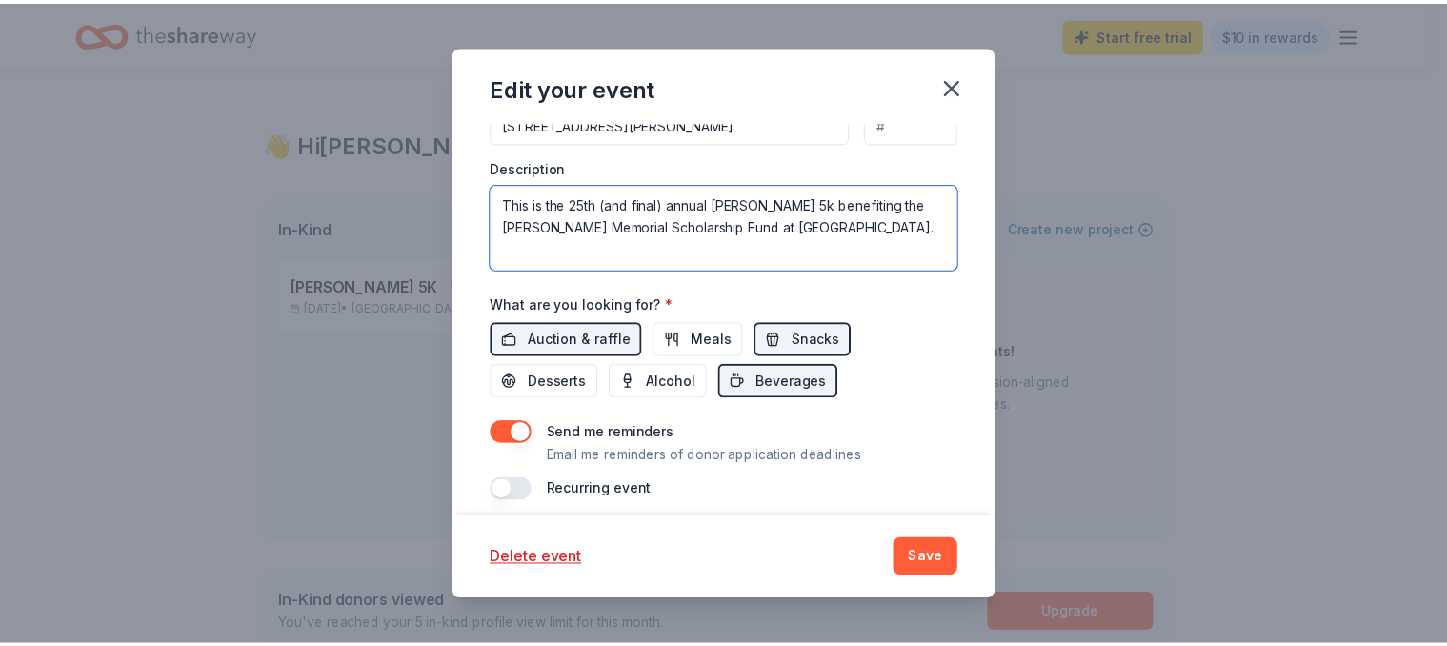
scroll to position [634, 0]
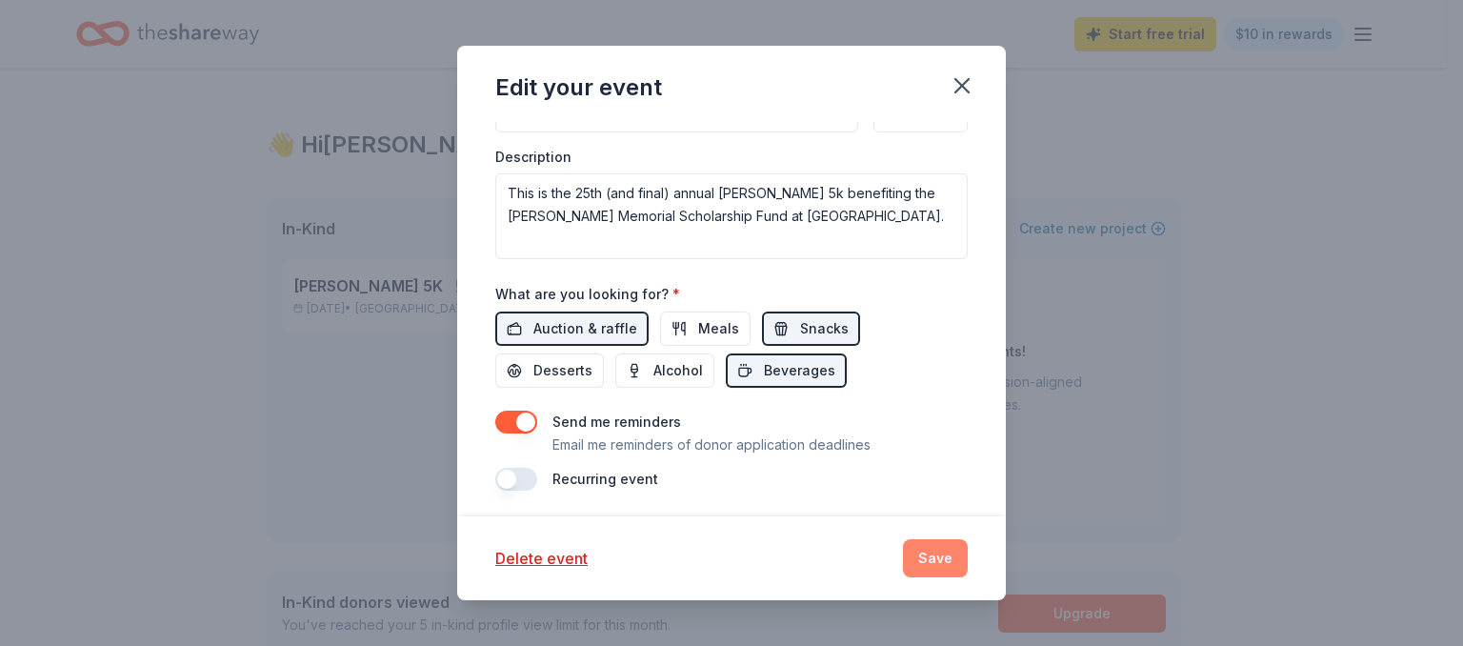
click at [936, 558] on button "Save" at bounding box center [935, 558] width 65 height 38
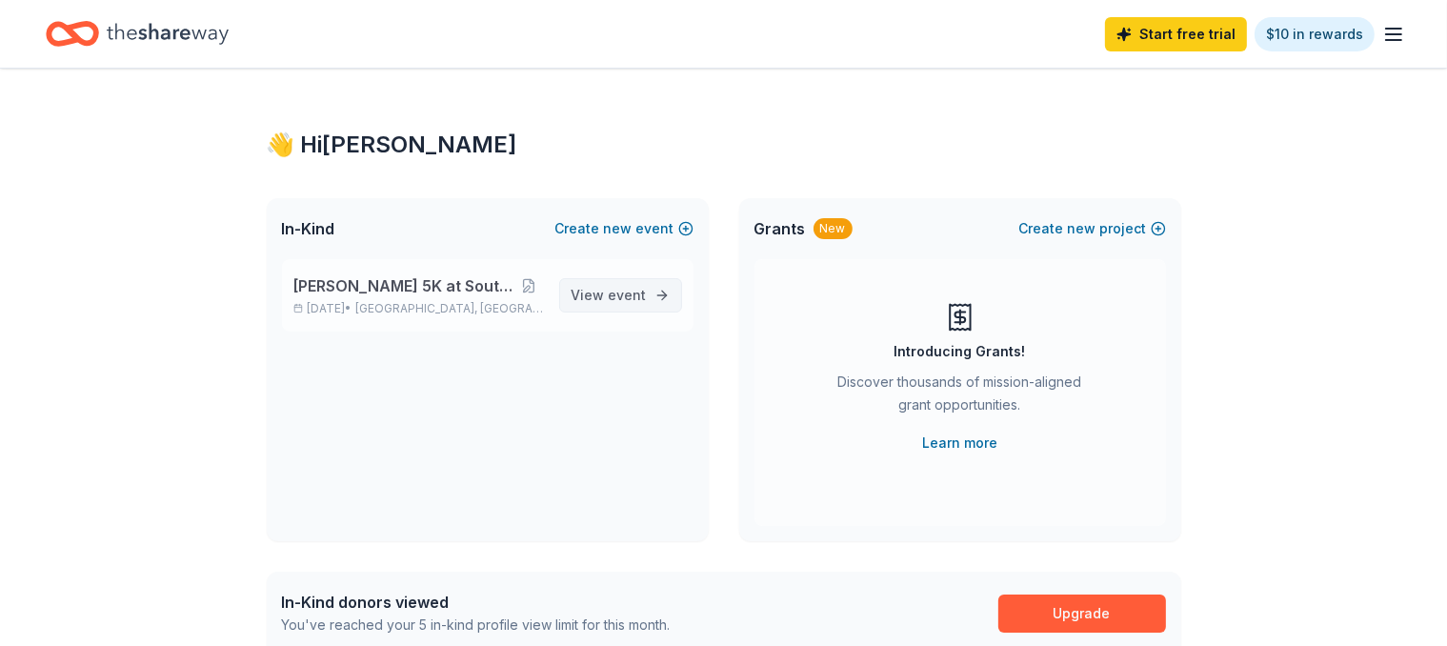
click at [599, 300] on span "View event" at bounding box center [609, 295] width 75 height 23
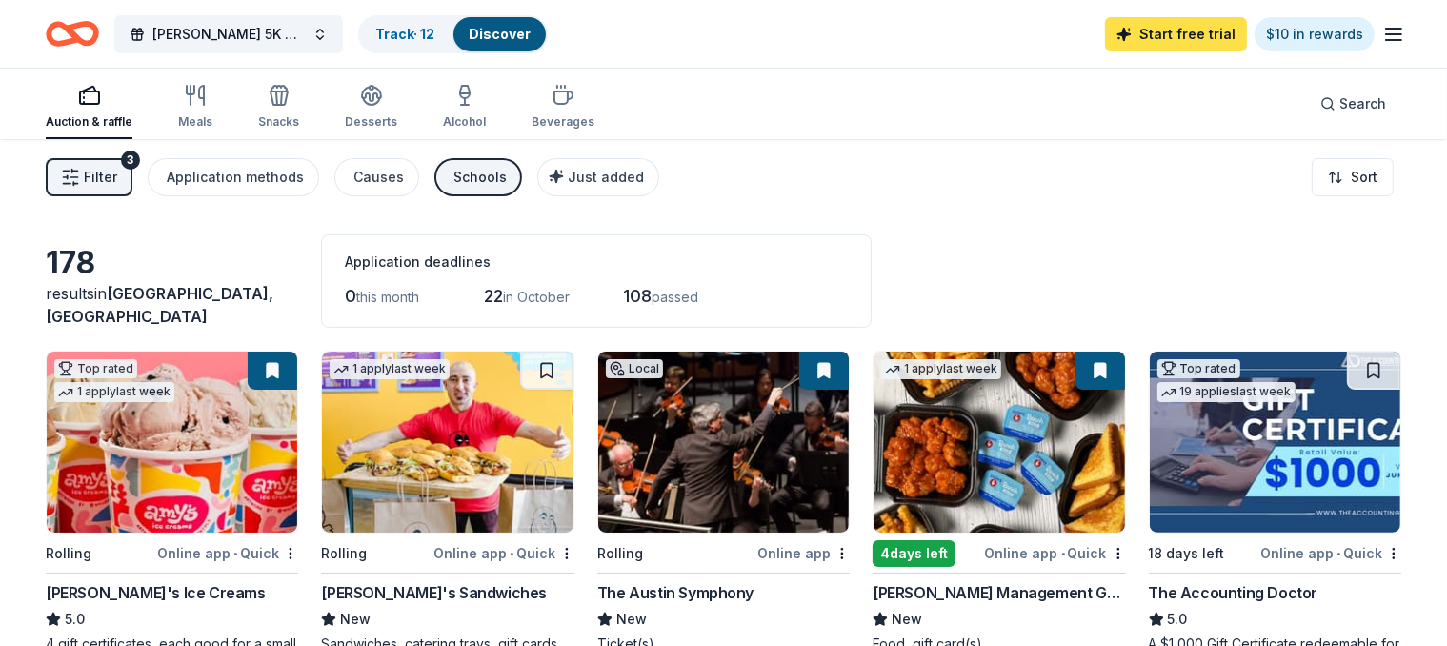
click at [1160, 39] on link "Start free trial" at bounding box center [1176, 34] width 142 height 34
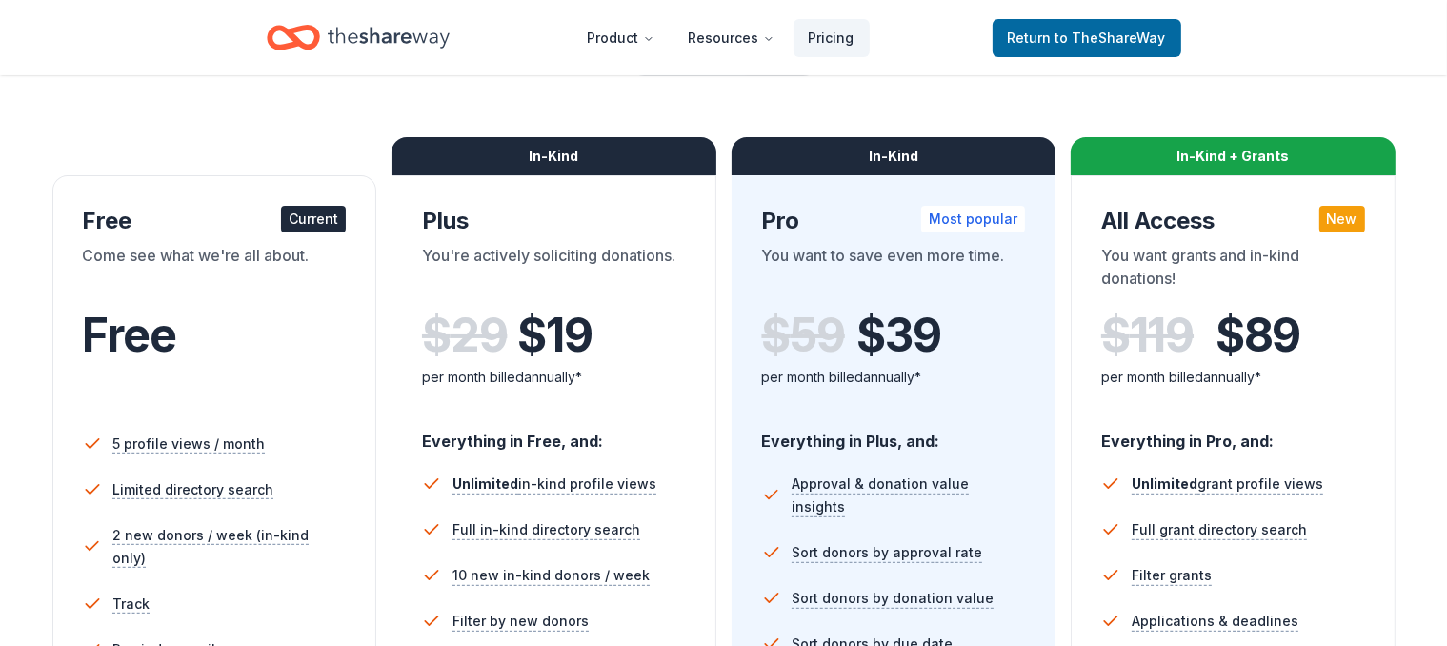
scroll to position [201, 0]
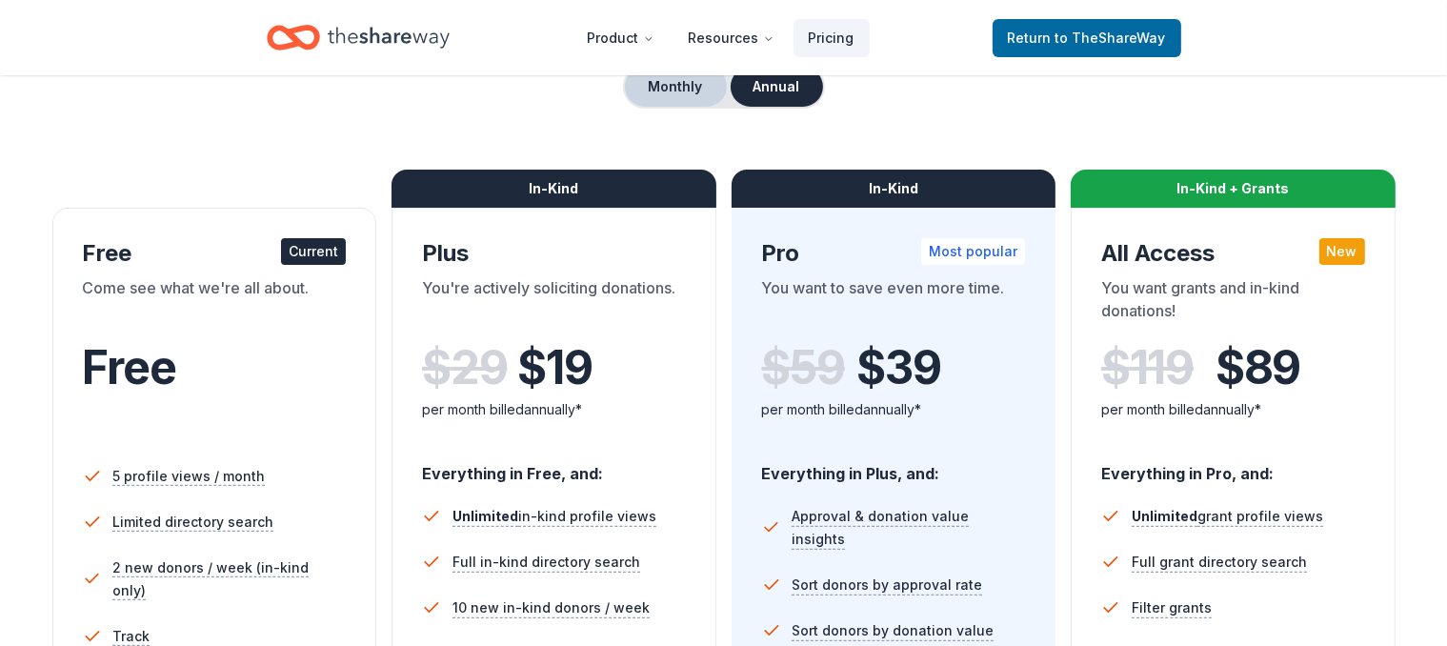
click at [699, 82] on button "Monthly" at bounding box center [676, 87] width 102 height 40
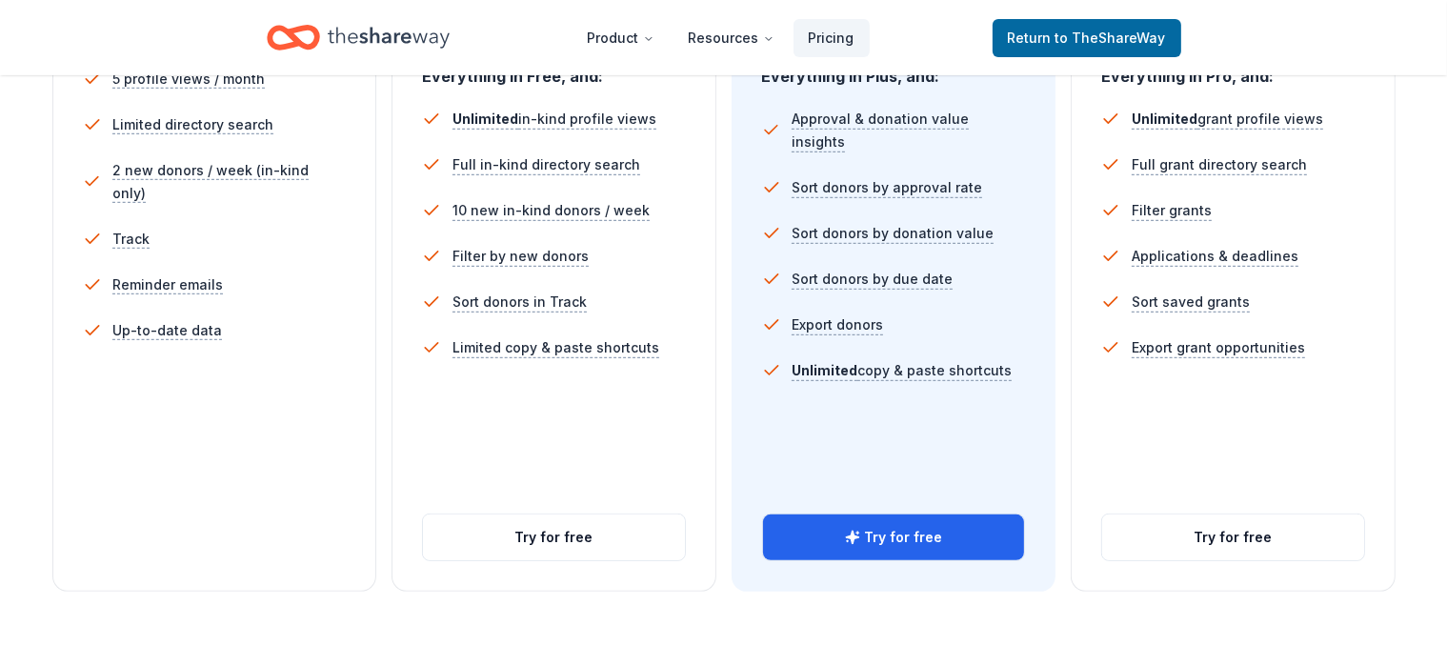
scroll to position [603, 0]
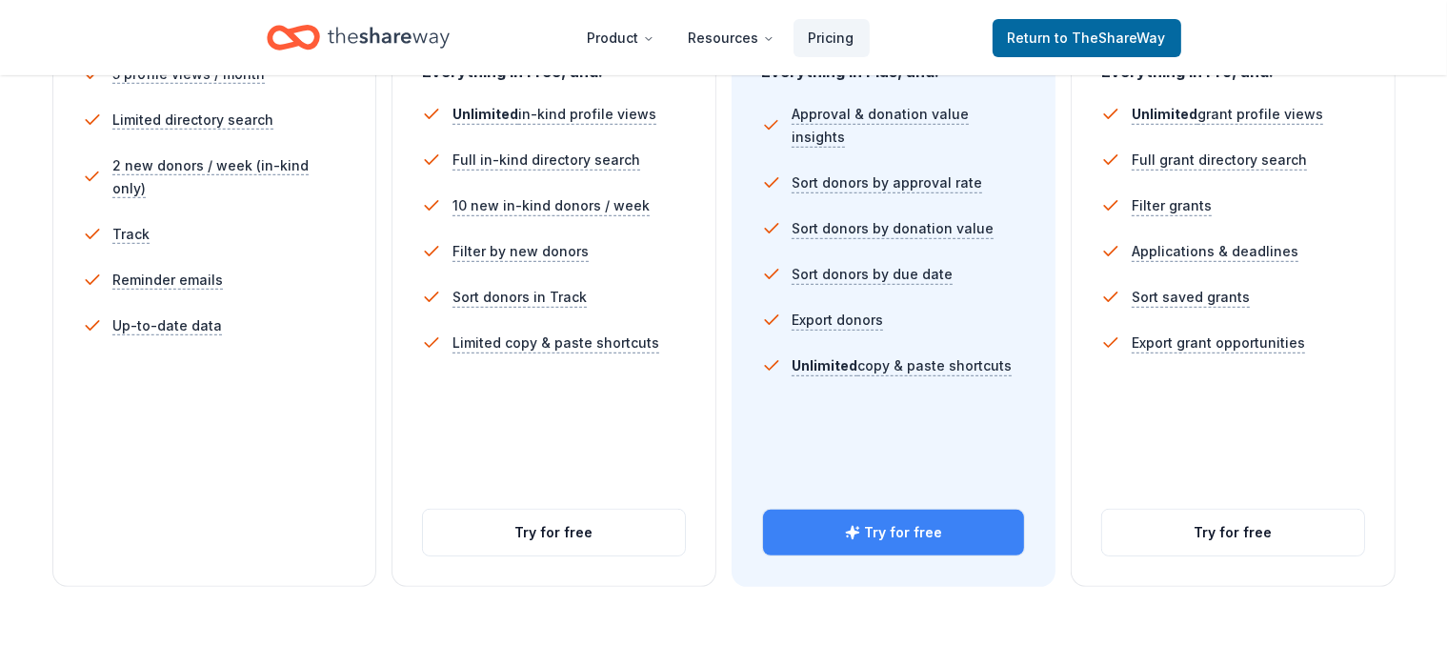
click at [819, 510] on button "Try for free" at bounding box center [894, 533] width 262 height 46
